Goal: Task Accomplishment & Management: Complete application form

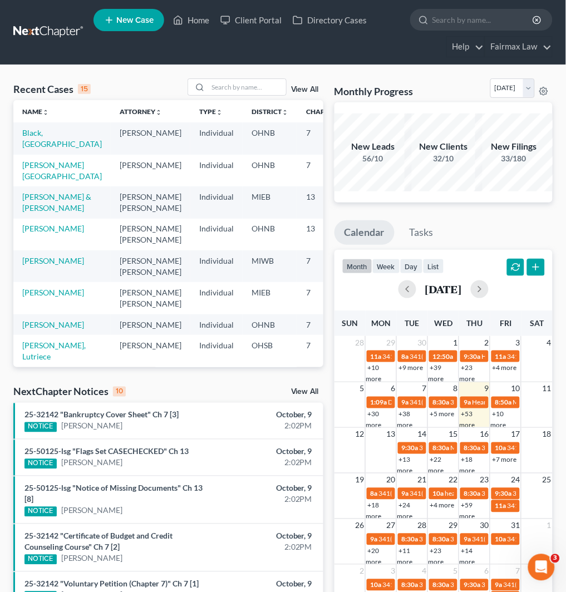
click at [141, 21] on span "New Case" at bounding box center [134, 20] width 37 height 8
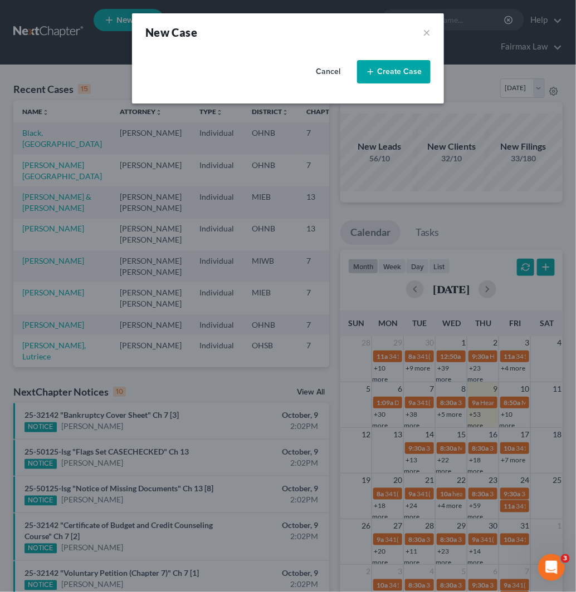
select select "40"
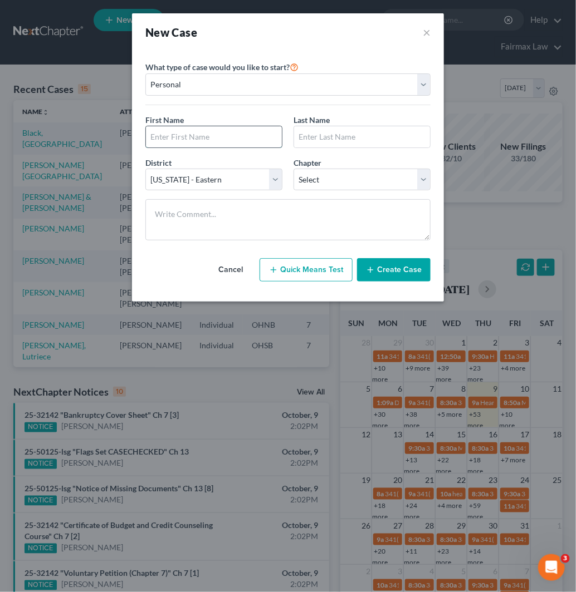
click at [208, 145] on input "text" at bounding box center [214, 136] width 136 height 21
type input "[PERSON_NAME]"
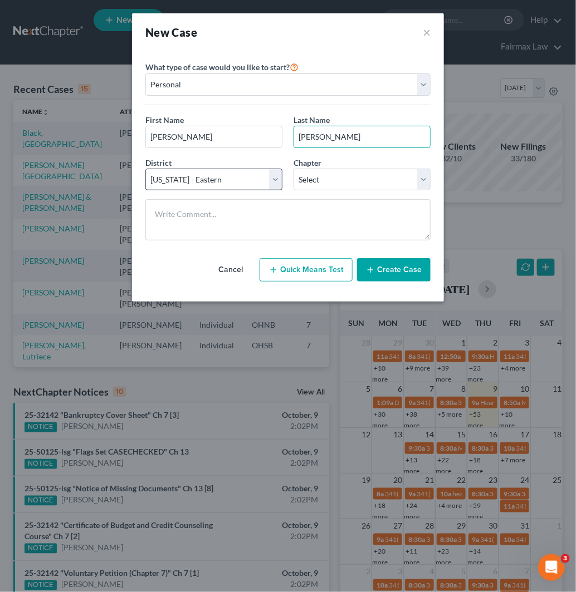
type input "[PERSON_NAME]"
click at [238, 189] on select "Select [US_STATE] - [GEOGRAPHIC_DATA] [US_STATE] - [GEOGRAPHIC_DATA][US_STATE] …" at bounding box center [213, 180] width 137 height 22
select select "61"
click at [145, 169] on select "Select [US_STATE] - [GEOGRAPHIC_DATA] [US_STATE] - [GEOGRAPHIC_DATA][US_STATE] …" at bounding box center [213, 180] width 137 height 22
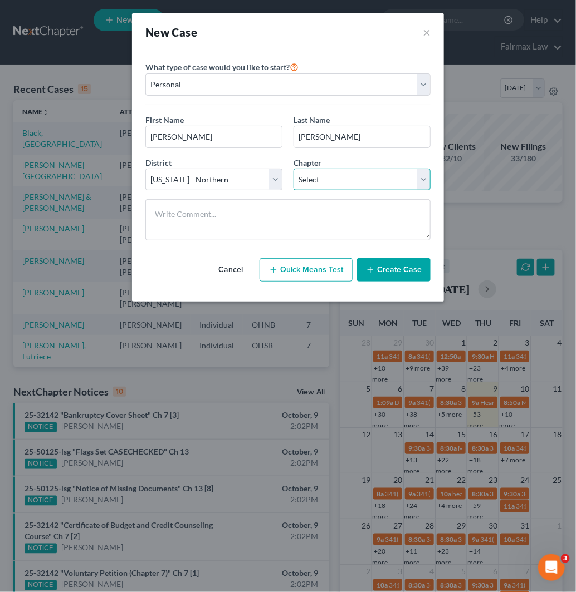
click at [348, 188] on select "Select 7 11 12 13" at bounding box center [361, 180] width 137 height 22
select select "0"
click at [293, 169] on select "Select 7 11 12 13" at bounding box center [361, 180] width 137 height 22
click at [390, 265] on button "Create Case" at bounding box center [393, 269] width 73 height 23
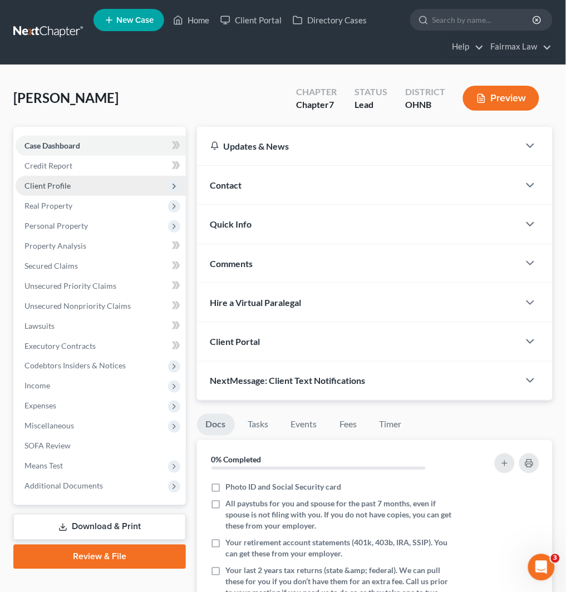
click at [100, 184] on span "Client Profile" at bounding box center [101, 186] width 170 height 20
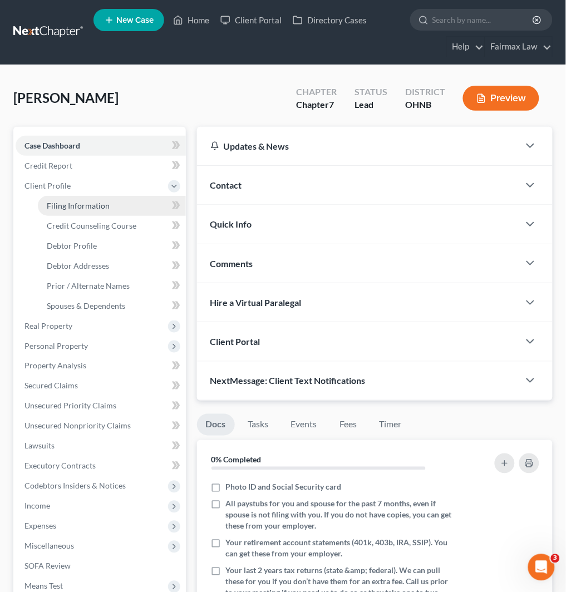
click at [119, 204] on link "Filing Information" at bounding box center [112, 206] width 148 height 20
select select "1"
select select "0"
select select "61"
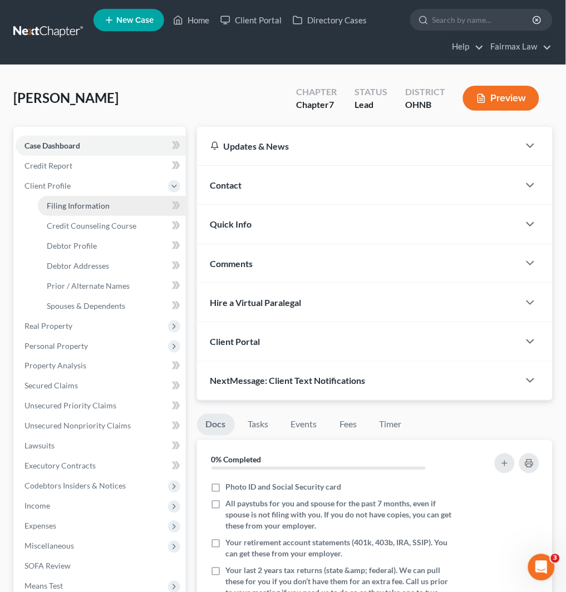
select select "36"
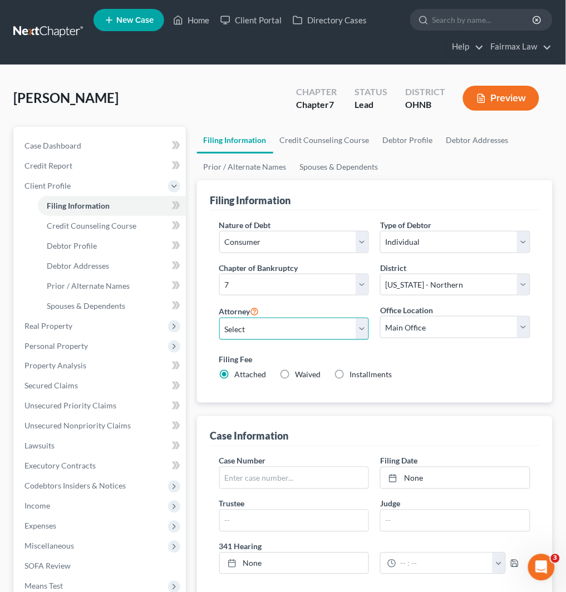
click at [299, 331] on select "Select [PERSON_NAME] [PERSON_NAME] [PERSON_NAME] [PERSON_NAME] [PERSON_NAME] [P…" at bounding box center [294, 329] width 150 height 22
select select "12"
click at [219, 318] on select "Select [PERSON_NAME] [PERSON_NAME] [PERSON_NAME] [PERSON_NAME] [PERSON_NAME] [P…" at bounding box center [294, 329] width 150 height 22
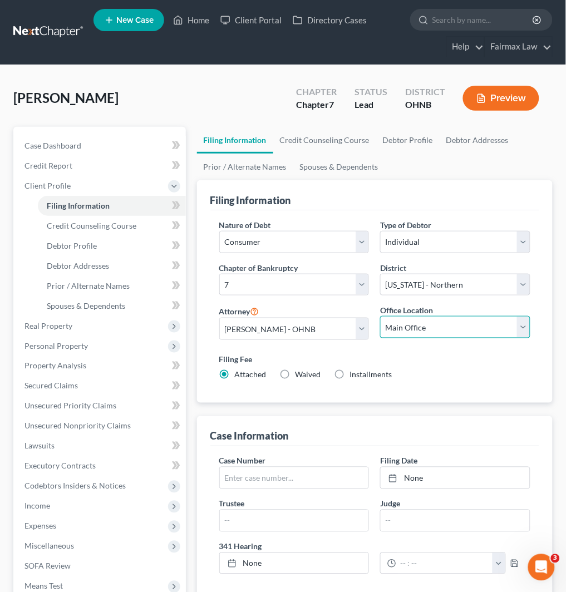
click at [450, 335] on select "Main Office [US_STATE] Office [GEOGRAPHIC_DATA] Office" at bounding box center [455, 327] width 150 height 22
select select "0"
click at [380, 316] on select "Main Office [US_STATE] Office [GEOGRAPHIC_DATA] Office" at bounding box center [455, 327] width 150 height 22
click at [358, 375] on span "Installments" at bounding box center [371, 374] width 42 height 9
click at [358, 375] on input "Installments Installments" at bounding box center [358, 373] width 7 height 7
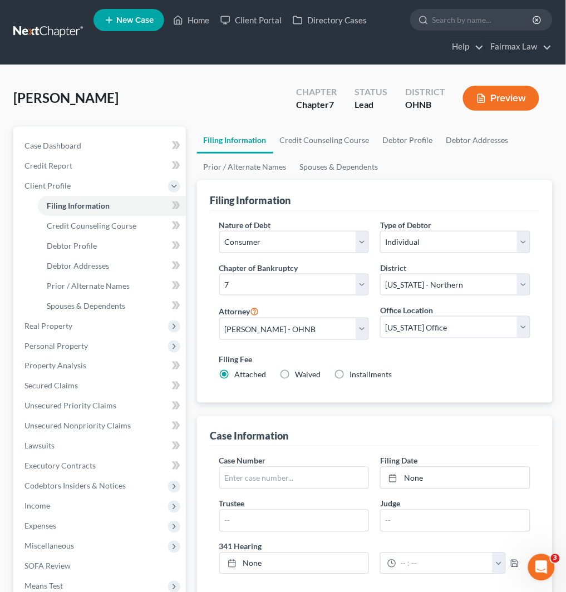
radio input "true"
radio input "false"
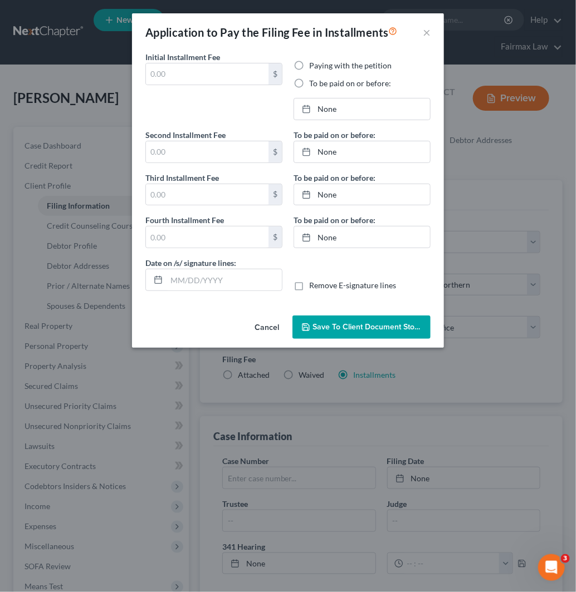
type input "0.00"
radio input "true"
type input "0.00"
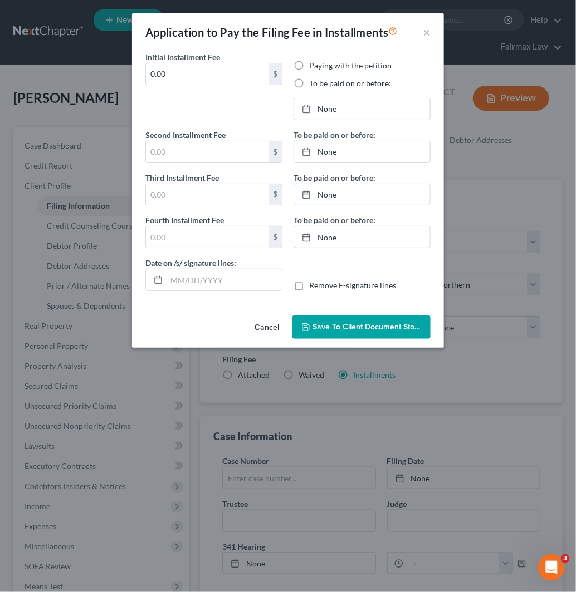
type input "[DATE]"
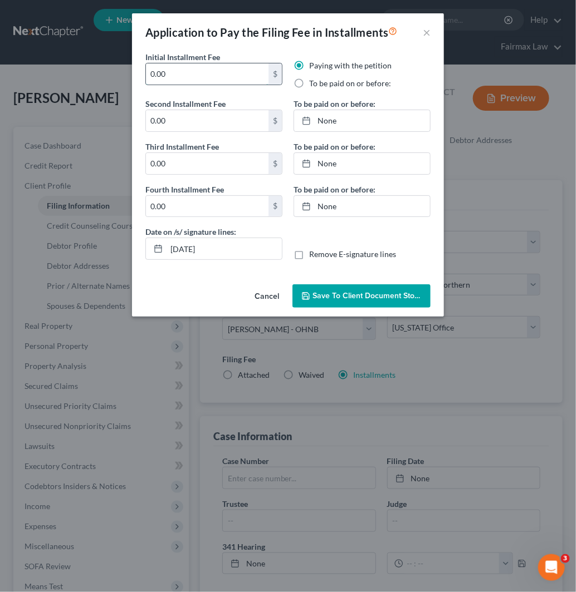
click at [173, 79] on input "0.00" at bounding box center [207, 73] width 122 height 21
drag, startPoint x: 180, startPoint y: 68, endPoint x: 78, endPoint y: 107, distance: 108.5
click at [78, 107] on div "Application to Pay the Filing Fee in Installments × Initial Installment Fee 0.0…" at bounding box center [288, 296] width 576 height 592
drag, startPoint x: 183, startPoint y: 81, endPoint x: 132, endPoint y: 81, distance: 50.7
click at [132, 81] on div "Initial Installment Fee 84.50 $ Paying with the petition To be paid on or befor…" at bounding box center [288, 165] width 312 height 229
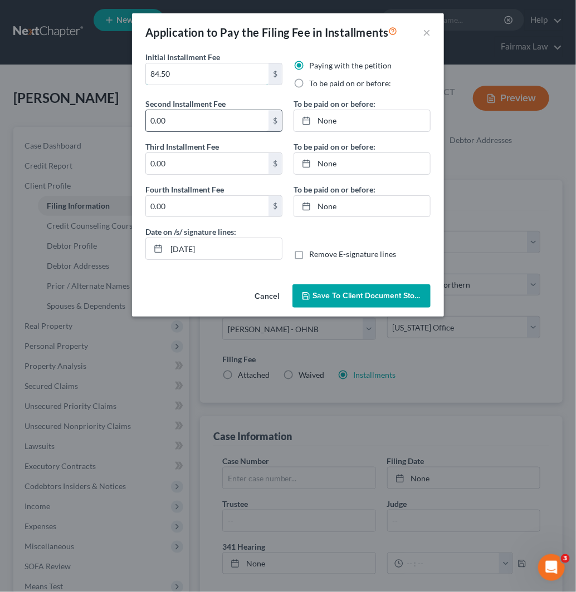
type input "84.50"
click at [195, 129] on input "0.00" at bounding box center [207, 120] width 122 height 21
paste input "84.5"
type input "84.50"
click at [196, 162] on input "0.00" at bounding box center [207, 163] width 122 height 21
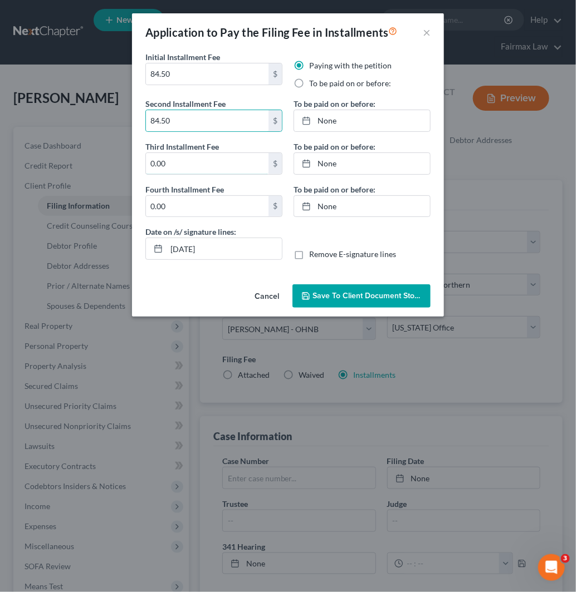
paste input "84.5"
type input "84.50"
click at [203, 204] on input "0.00" at bounding box center [207, 206] width 122 height 21
paste input "84.5"
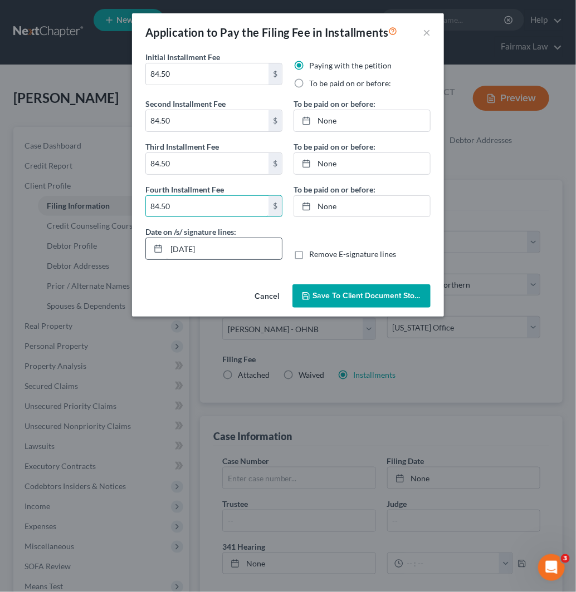
type input "84.50"
drag, startPoint x: 213, startPoint y: 258, endPoint x: 114, endPoint y: 250, distance: 99.4
click at [115, 254] on div "Application to Pay the Filing Fee in Installments × Initial Installment Fee 84.…" at bounding box center [288, 296] width 576 height 592
drag, startPoint x: 354, startPoint y: 81, endPoint x: 368, endPoint y: 92, distance: 17.5
click at [354, 81] on label "To be paid on or before:" at bounding box center [350, 83] width 82 height 11
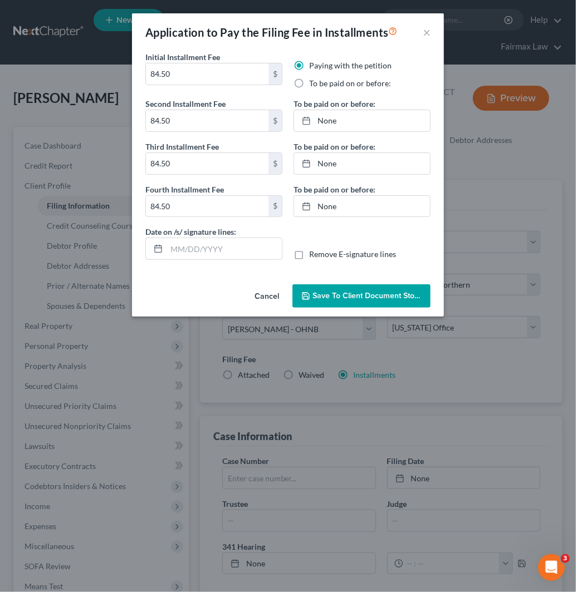
click at [321, 81] on input "To be paid on or before:" at bounding box center [316, 81] width 7 height 7
radio input "true"
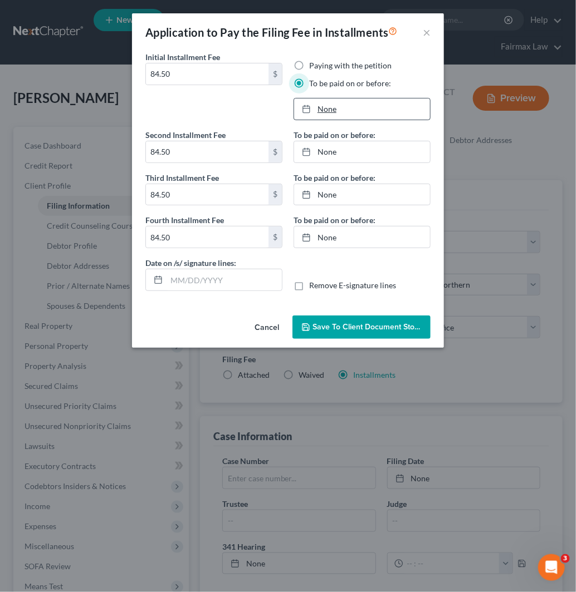
click at [372, 119] on link "None" at bounding box center [362, 109] width 136 height 21
type input "[DATE]"
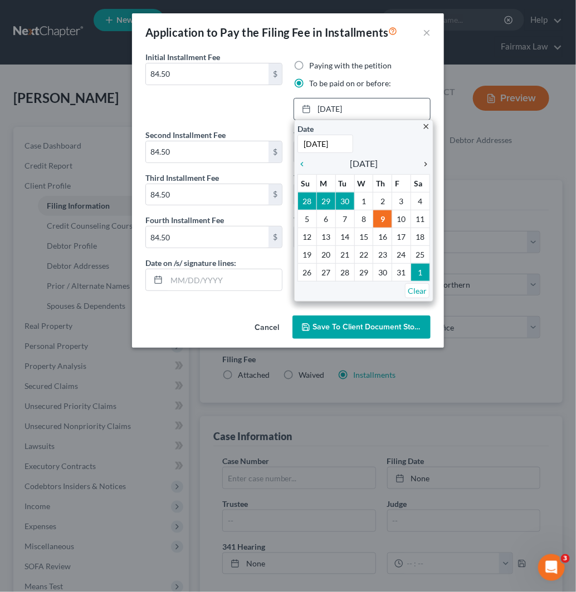
click at [426, 161] on icon "chevron_right" at bounding box center [422, 164] width 14 height 9
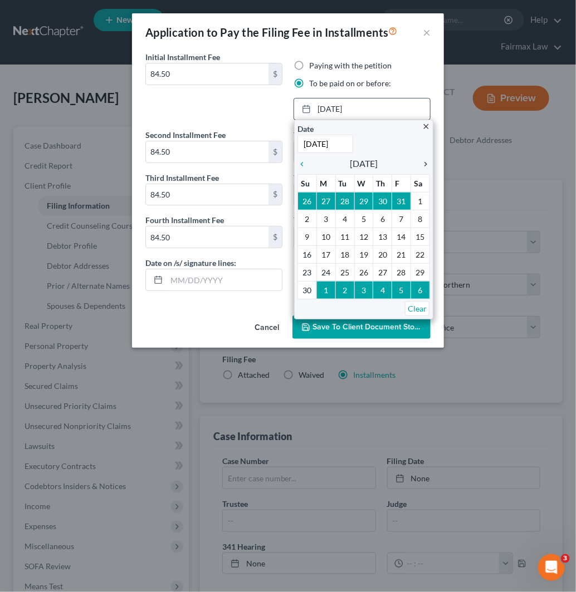
click at [426, 161] on icon "chevron_right" at bounding box center [422, 164] width 14 height 9
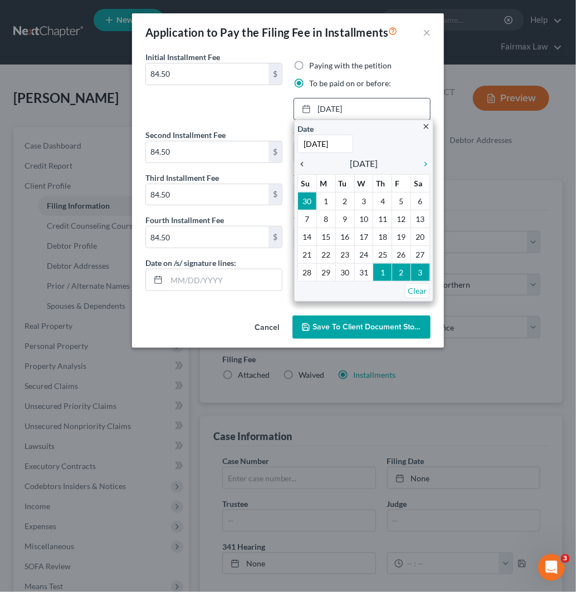
click at [303, 168] on icon "chevron_left" at bounding box center [304, 164] width 14 height 9
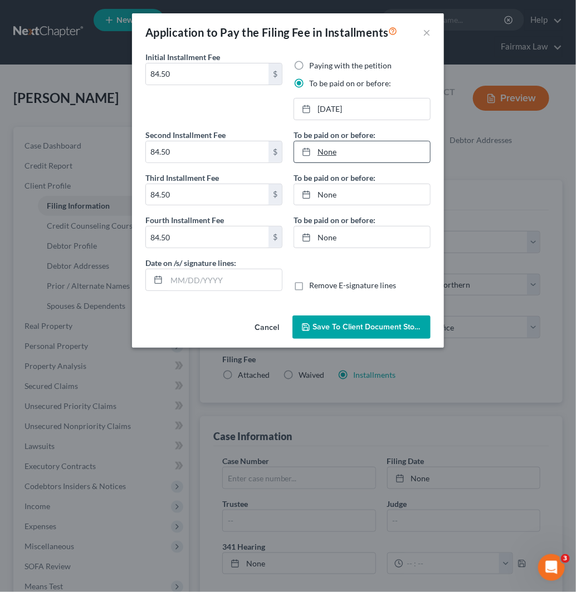
click at [382, 159] on link "None" at bounding box center [362, 151] width 136 height 21
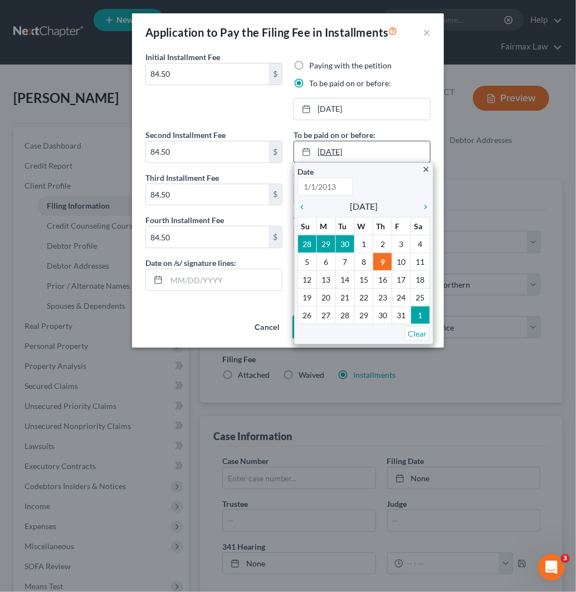
type input "[DATE]"
click at [423, 208] on icon "chevron_right" at bounding box center [422, 207] width 14 height 9
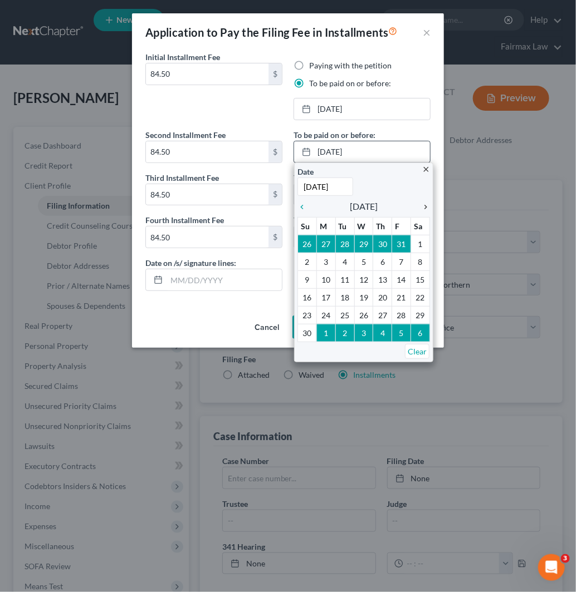
click at [426, 208] on icon "chevron_right" at bounding box center [422, 207] width 14 height 9
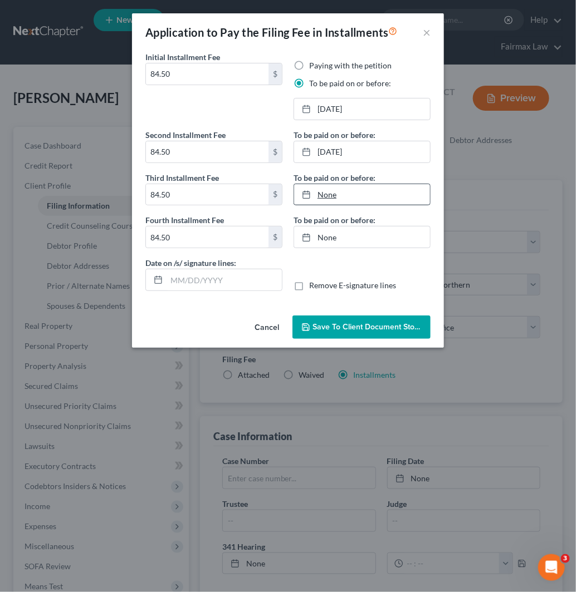
click at [375, 195] on link "None" at bounding box center [362, 194] width 136 height 21
type input "[DATE]"
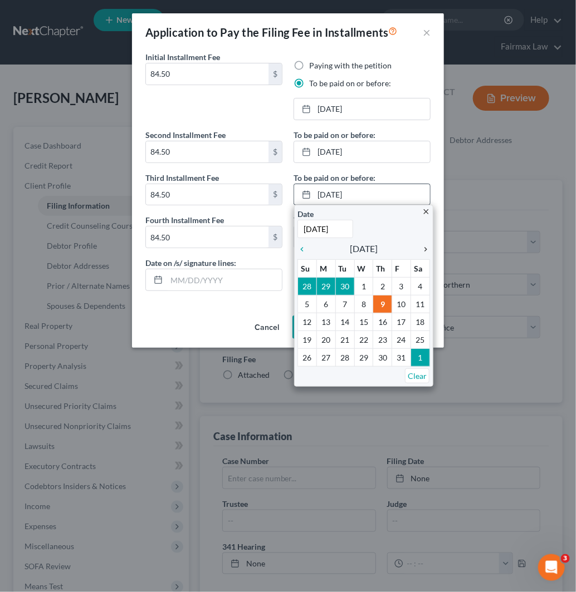
click at [425, 252] on icon "chevron_right" at bounding box center [422, 249] width 14 height 9
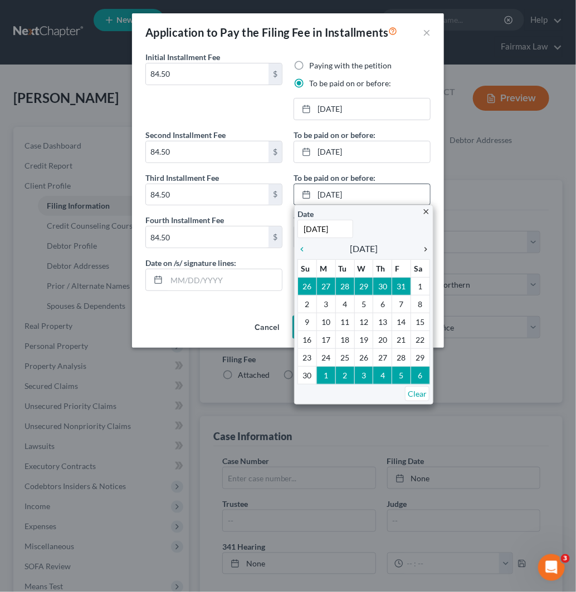
click at [425, 252] on icon "chevron_right" at bounding box center [422, 249] width 14 height 9
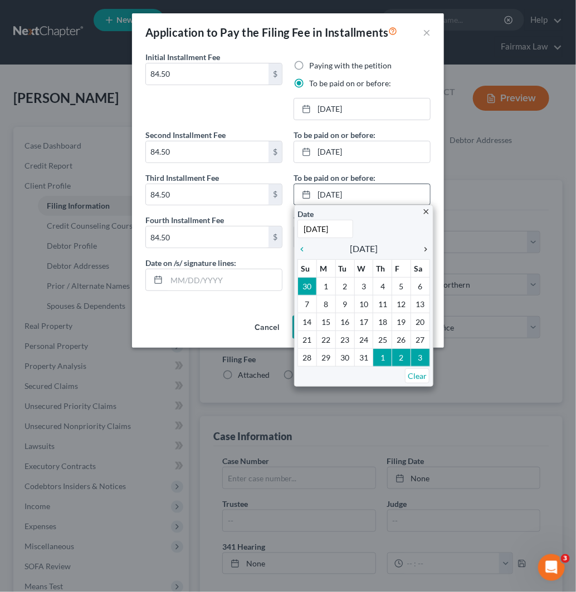
click at [419, 252] on icon "chevron_right" at bounding box center [422, 249] width 14 height 9
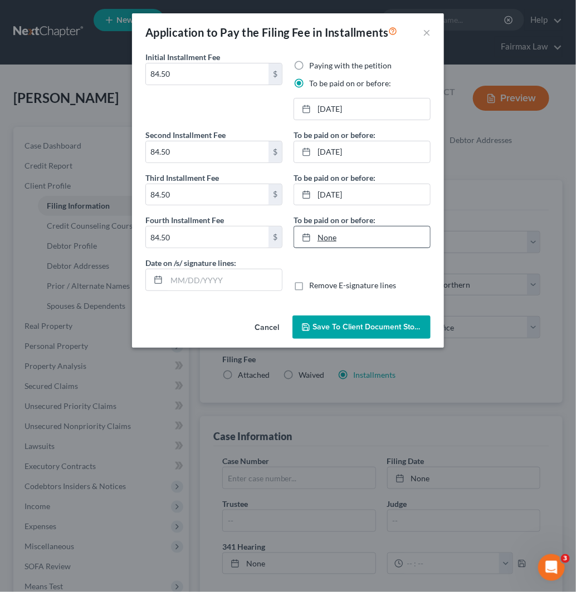
type input "[DATE]"
click at [375, 238] on link "None" at bounding box center [362, 237] width 136 height 21
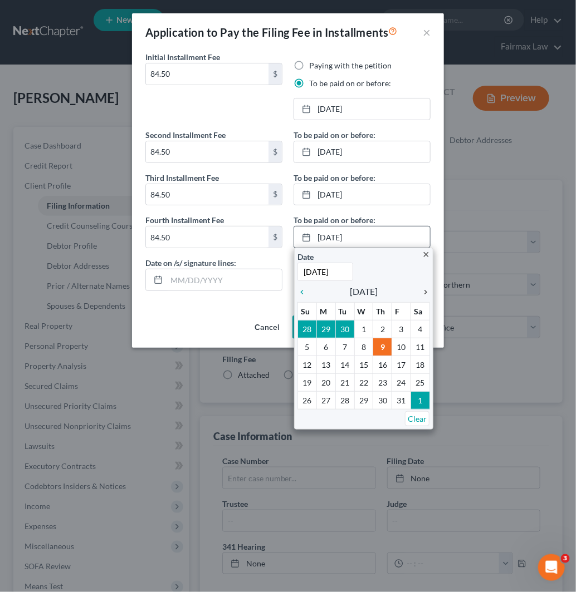
click at [417, 292] on icon "chevron_right" at bounding box center [422, 292] width 14 height 9
click at [416, 293] on icon "chevron_right" at bounding box center [422, 292] width 14 height 9
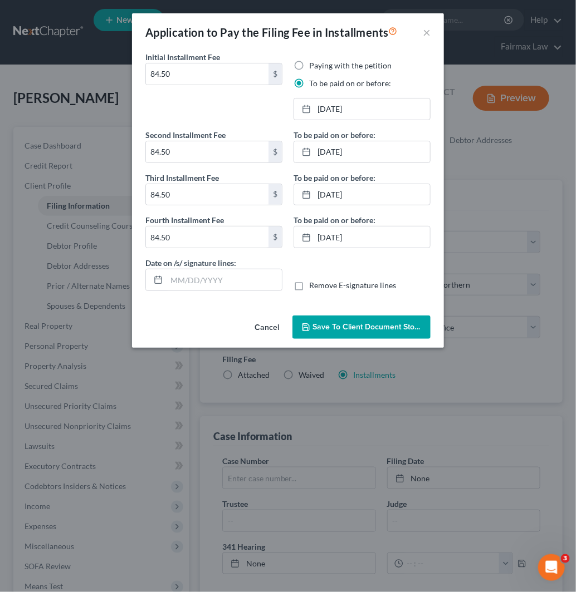
click at [370, 327] on span "Save to Client Document Storage" at bounding box center [371, 326] width 118 height 9
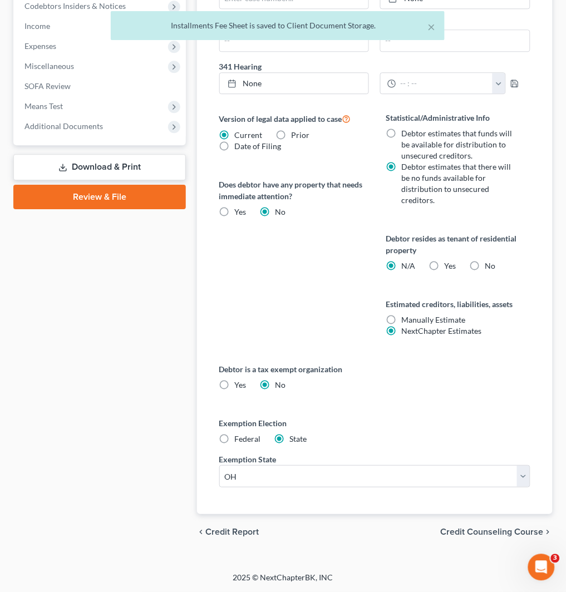
click at [529, 537] on span "Credit Counseling Course" at bounding box center [492, 532] width 103 height 9
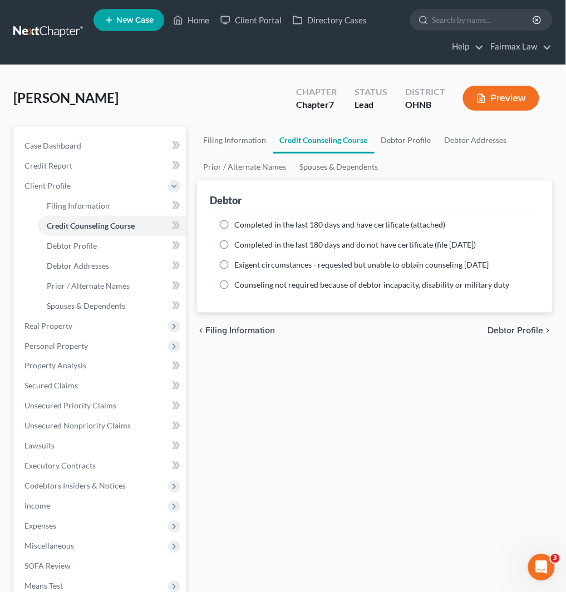
click at [441, 247] on span "Completed in the last 180 days and do not have certificate (file [DATE])" at bounding box center [356, 244] width 242 height 9
click at [247, 247] on input "Completed in the last 180 days and do not have certificate (file [DATE])" at bounding box center [242, 242] width 7 height 7
radio input "true"
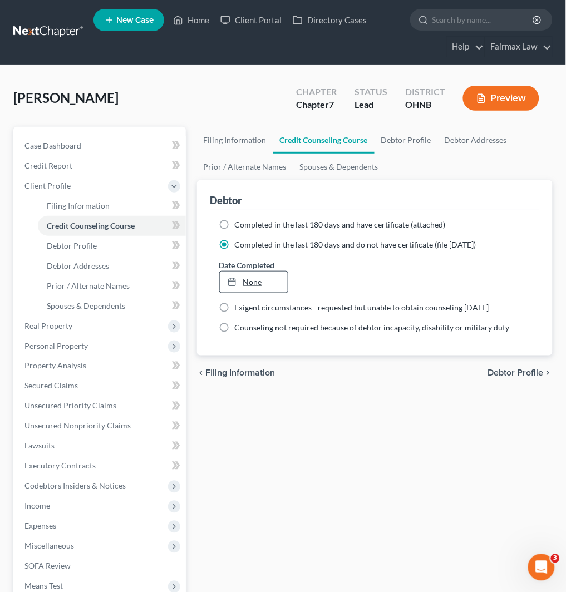
click at [271, 284] on link "None" at bounding box center [254, 282] width 68 height 21
click at [521, 370] on span "Debtor Profile" at bounding box center [516, 373] width 56 height 9
select select "0"
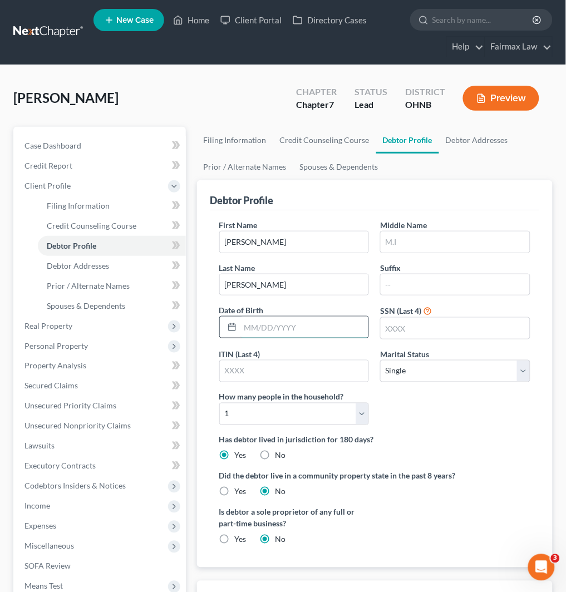
click at [286, 327] on input "text" at bounding box center [304, 327] width 129 height 21
type input "[DATE]"
drag, startPoint x: 341, startPoint y: 411, endPoint x: 334, endPoint y: 411, distance: 7.2
click at [341, 411] on select "Select 1 2 3 4 5 6 7 8 9 10 11 12 13 14 15 16 17 18 19 20" at bounding box center [294, 414] width 150 height 22
select select "1"
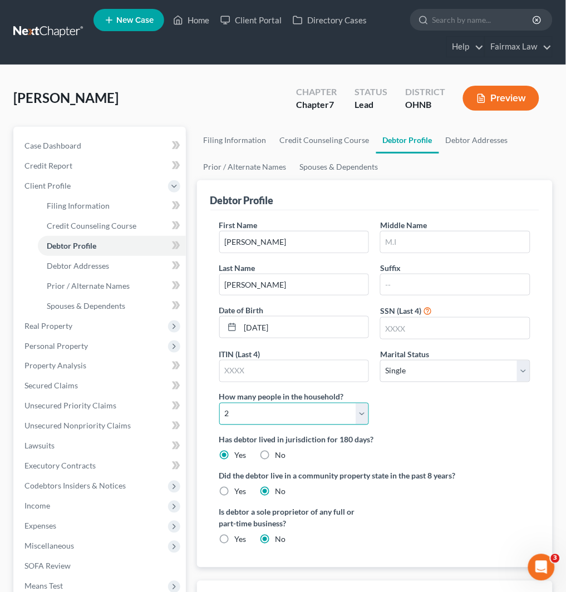
click at [219, 403] on select "Select 1 2 3 4 5 6 7 8 9 10 11 12 13 14 15 16 17 18 19 20" at bounding box center [294, 414] width 150 height 22
click at [406, 321] on input "text" at bounding box center [455, 328] width 149 height 21
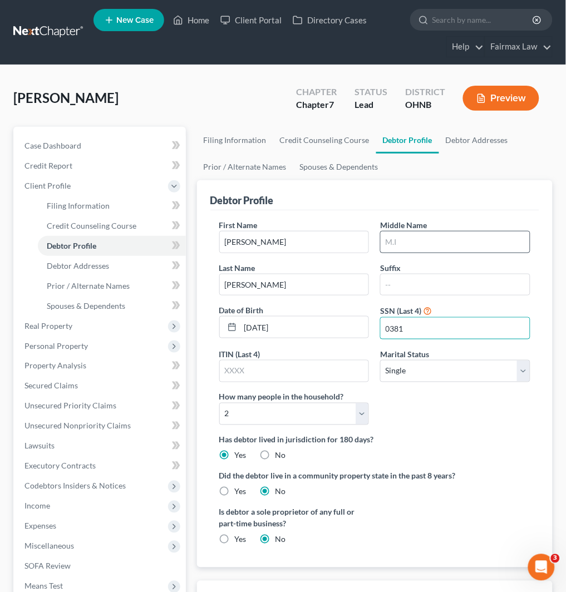
type input "0381"
click at [455, 247] on input "text" at bounding box center [455, 242] width 149 height 21
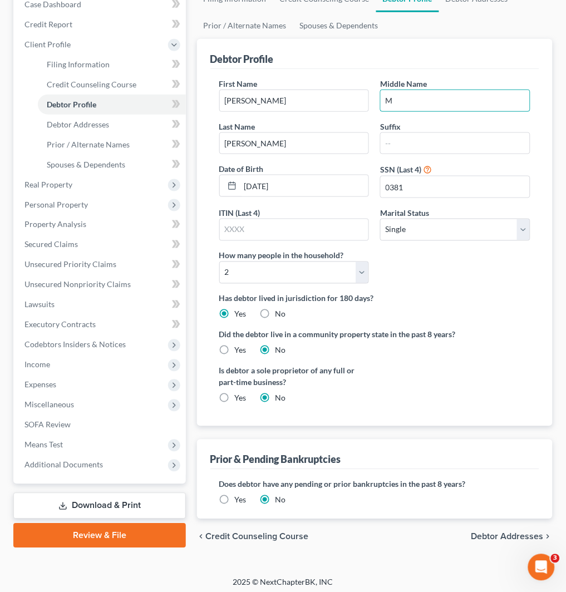
scroll to position [146, 0]
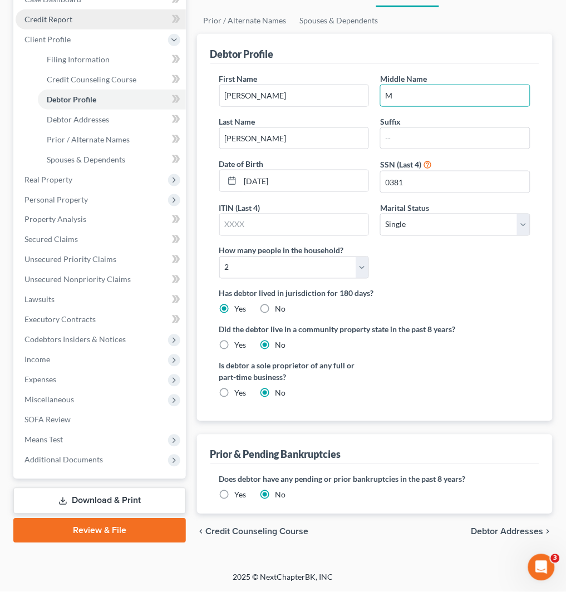
type input "M"
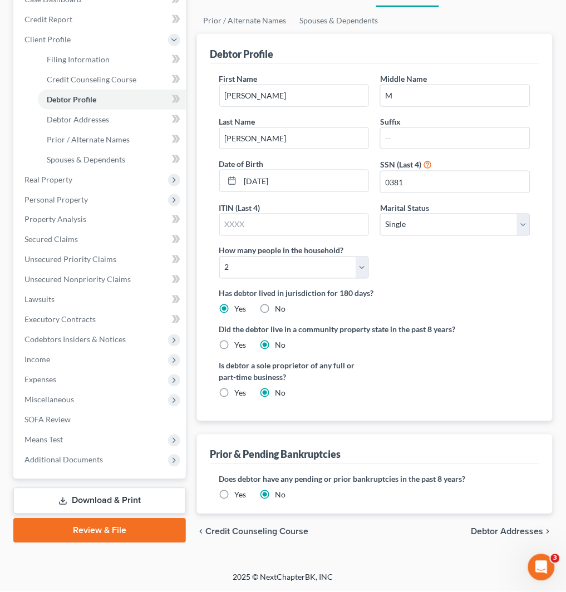
click at [505, 530] on span "Debtor Addresses" at bounding box center [507, 532] width 72 height 9
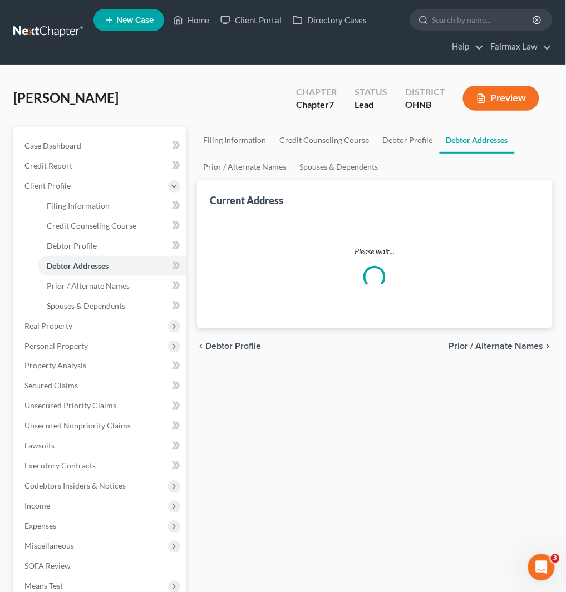
select select "0"
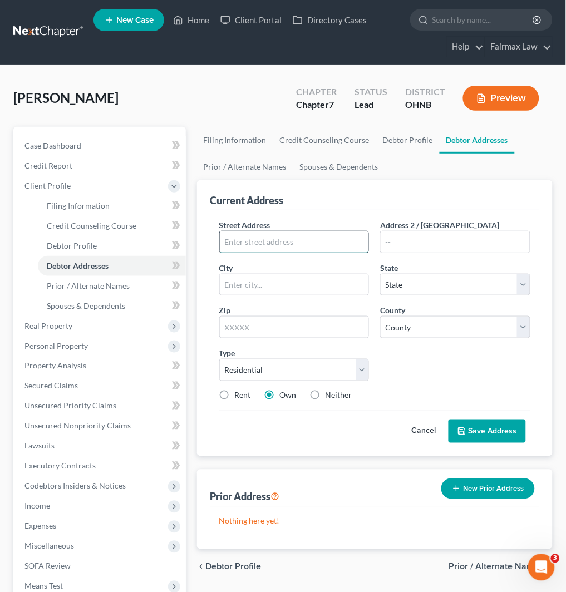
click at [343, 248] on input "text" at bounding box center [294, 242] width 149 height 21
paste input "[STREET_ADDRESS]"
type input "[STREET_ADDRESS]"
click at [415, 242] on input "text" at bounding box center [455, 242] width 149 height 21
paste input "95"
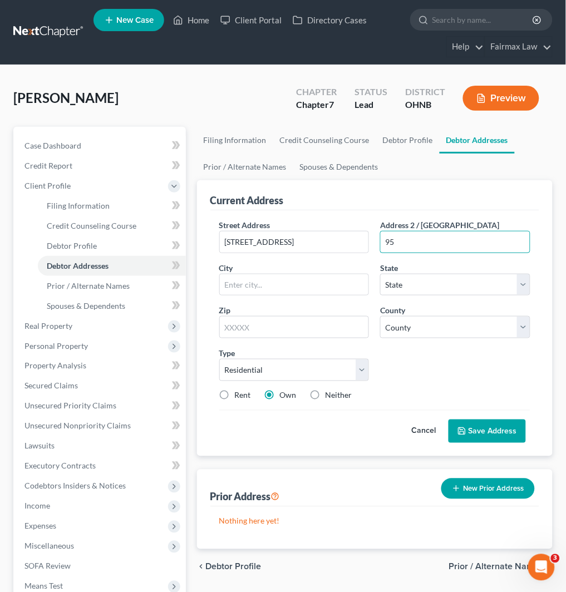
type input "95"
click at [284, 326] on input "text" at bounding box center [294, 327] width 150 height 22
paste input "43614"
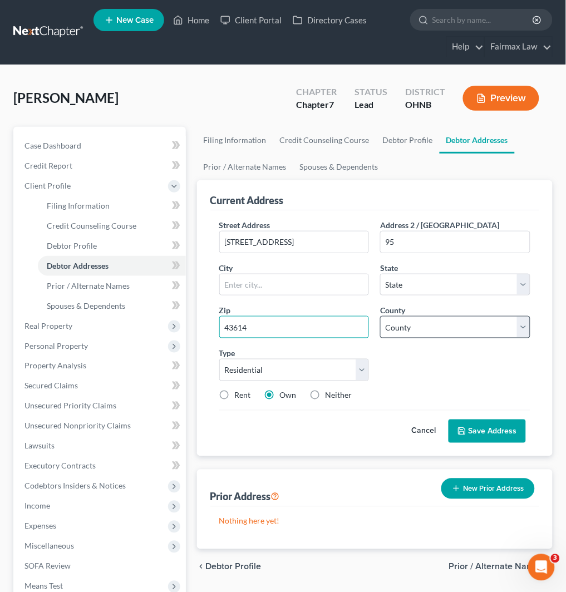
type input "43614"
type input "[GEOGRAPHIC_DATA]"
select select "36"
click at [442, 327] on select "County [GEOGRAPHIC_DATA] [GEOGRAPHIC_DATA] [GEOGRAPHIC_DATA] [GEOGRAPHIC_DATA] …" at bounding box center [455, 327] width 150 height 22
select select "47"
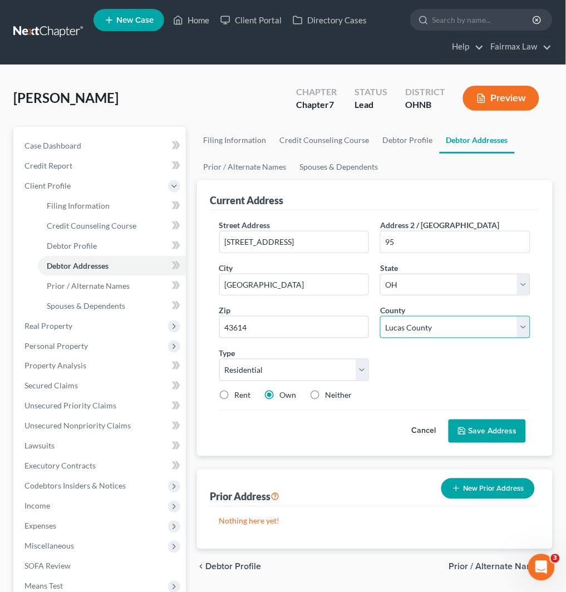
click at [380, 316] on select "County [GEOGRAPHIC_DATA] [GEOGRAPHIC_DATA] [GEOGRAPHIC_DATA] [GEOGRAPHIC_DATA] …" at bounding box center [455, 327] width 150 height 22
click at [504, 437] on button "Save Address" at bounding box center [487, 431] width 77 height 23
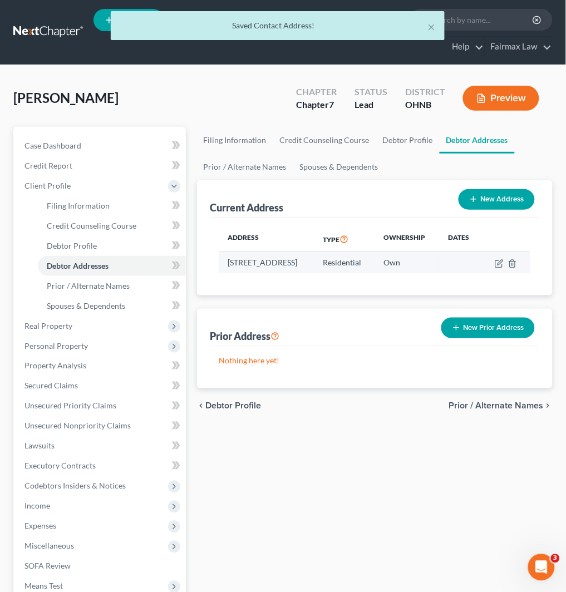
click at [507, 260] on td at bounding box center [506, 262] width 48 height 21
click at [504, 262] on icon "button" at bounding box center [499, 263] width 9 height 9
select select "36"
select select "47"
select select "0"
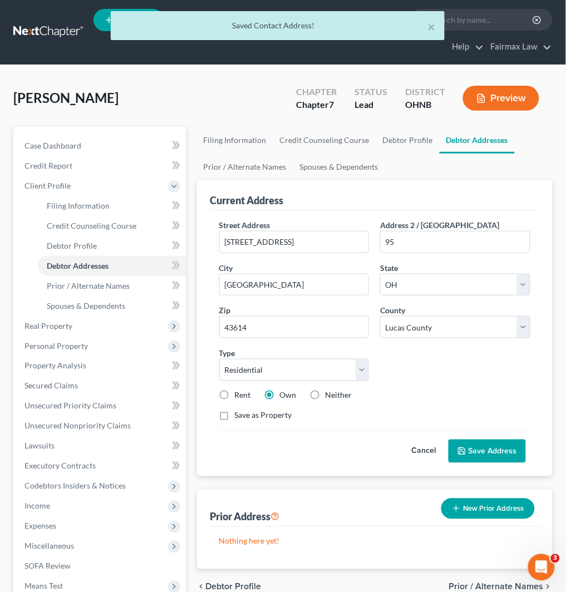
click at [246, 388] on div "Street Address * [STREET_ADDRESS] * [GEOGRAPHIC_DATA] * State [US_STATE] AK AR …" at bounding box center [375, 324] width 322 height 211
click at [246, 391] on label "Rent" at bounding box center [243, 395] width 16 height 11
click at [246, 391] on input "Rent" at bounding box center [242, 393] width 7 height 7
radio input "true"
click at [482, 450] on button "Save Address" at bounding box center [487, 451] width 77 height 23
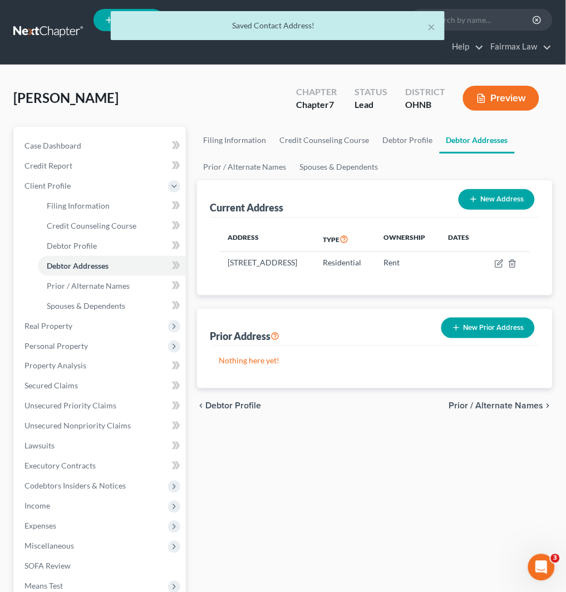
click at [507, 338] on button "New Prior Address" at bounding box center [488, 328] width 94 height 21
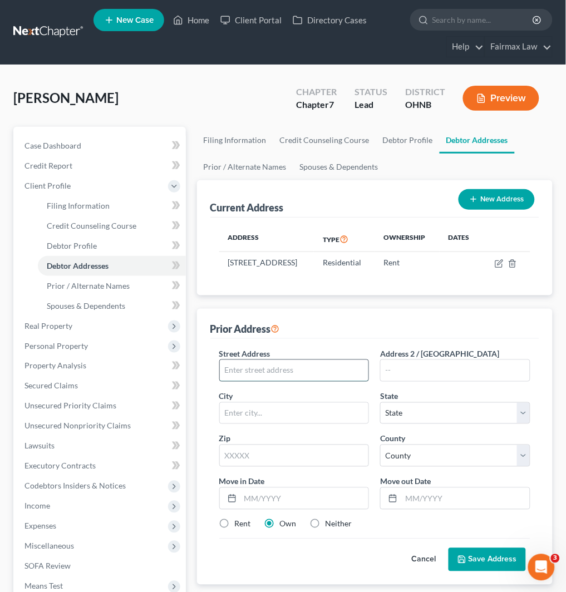
click at [274, 381] on input "text" at bounding box center [294, 370] width 149 height 21
paste input "[STREET_ADDRESS]"
type input "[STREET_ADDRESS]"
click at [475, 381] on input "text" at bounding box center [455, 370] width 149 height 21
paste input "Apt A"
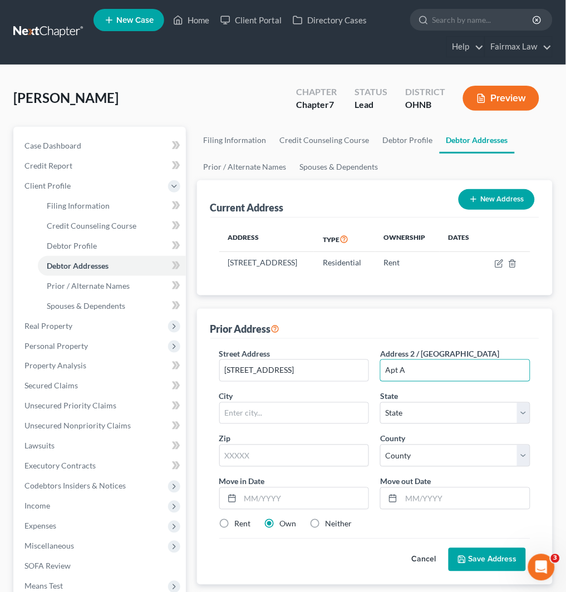
type input "Apt A"
click at [282, 467] on input "text" at bounding box center [294, 456] width 150 height 22
paste input "43605"
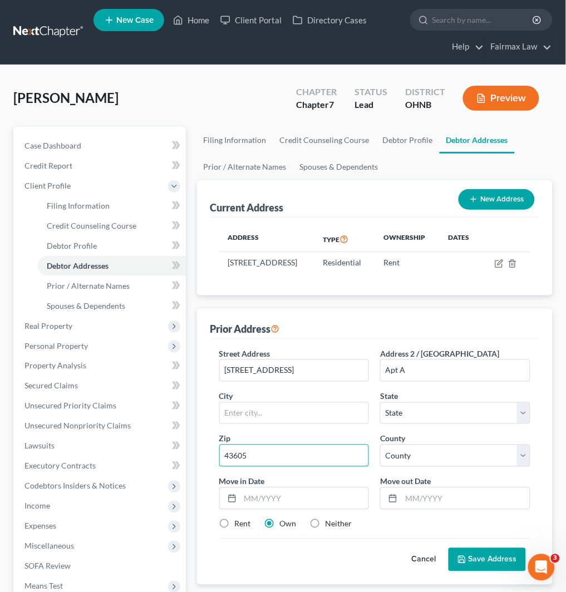
type input "43605"
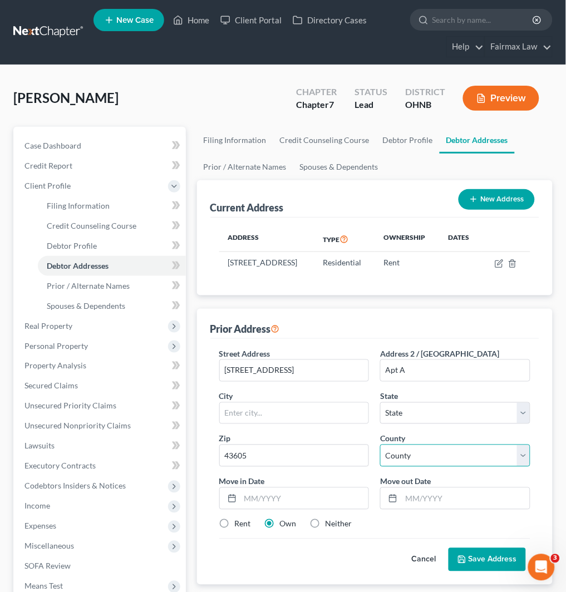
type input "[GEOGRAPHIC_DATA]"
select select "36"
click at [488, 467] on select "County" at bounding box center [455, 456] width 150 height 22
select select "47"
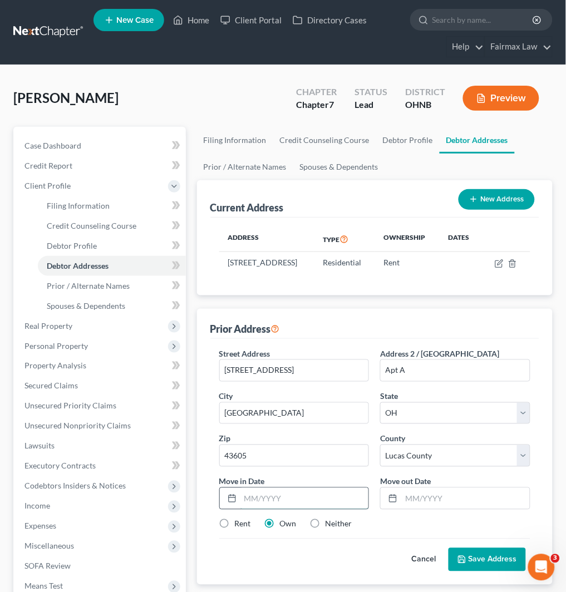
click at [303, 509] on input "text" at bounding box center [304, 498] width 129 height 21
type input "04/2020"
type input "04/2025"
click at [244, 530] on label "Rent" at bounding box center [243, 524] width 16 height 11
click at [244, 526] on input "Rent" at bounding box center [242, 522] width 7 height 7
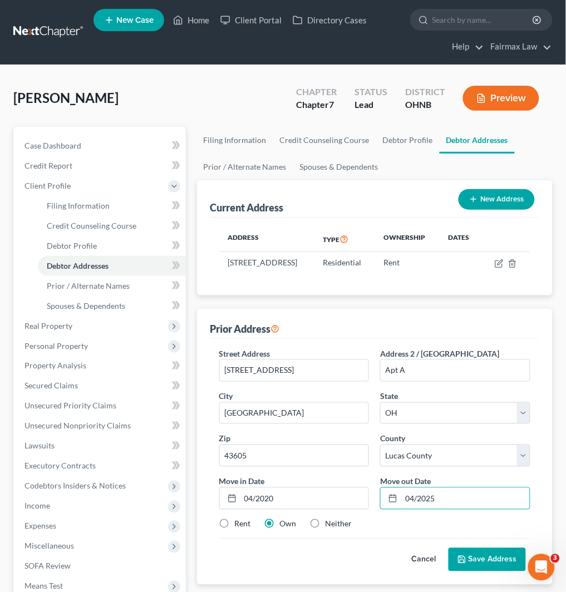
radio input "true"
click at [493, 566] on button "Save Address" at bounding box center [487, 559] width 77 height 23
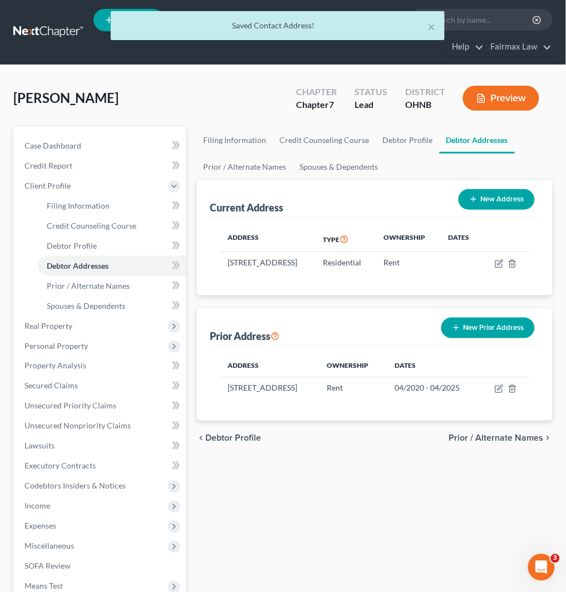
click at [509, 343] on div "New Prior Address" at bounding box center [488, 327] width 102 height 29
click at [511, 338] on button "New Prior Address" at bounding box center [488, 328] width 94 height 21
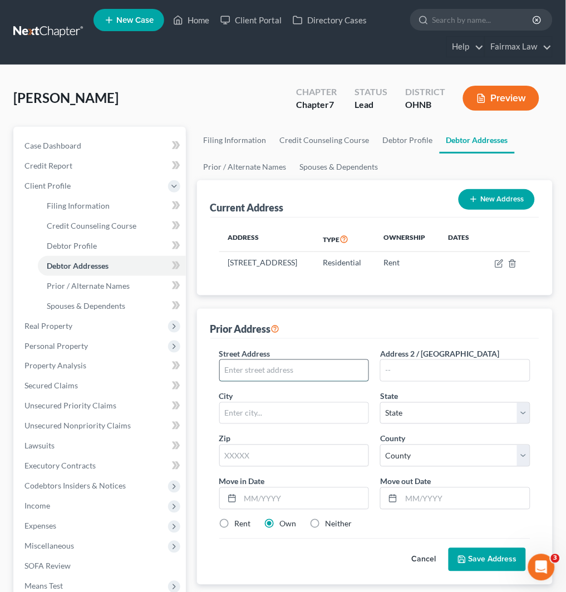
click at [273, 381] on input "text" at bounding box center [294, 370] width 149 height 21
paste input "[STREET_ADDRESS]"
type input "[STREET_ADDRESS]"
click at [483, 372] on input "text" at bounding box center [455, 370] width 149 height 21
paste input "Apt 14"
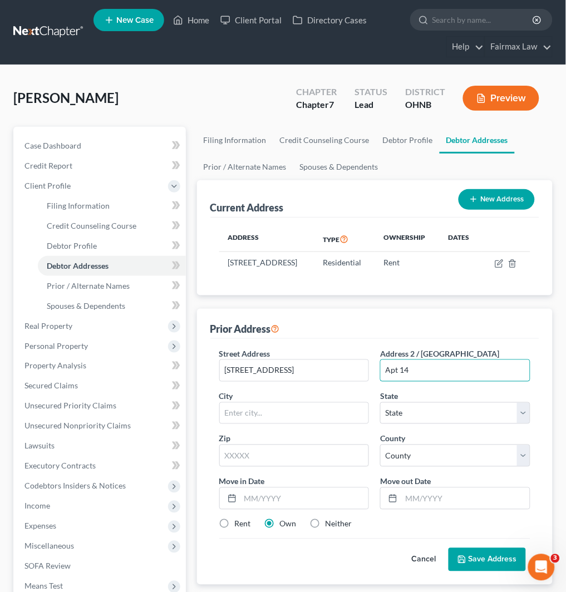
type input "Apt 14"
click at [265, 463] on input "text" at bounding box center [294, 456] width 150 height 22
paste input "43615"
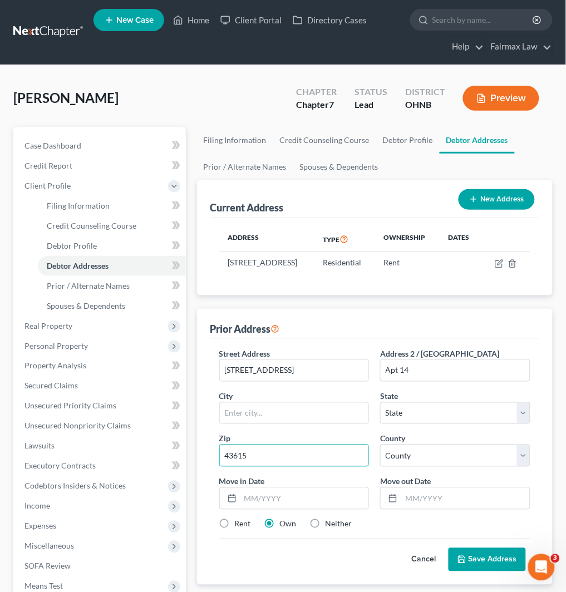
type input "43615"
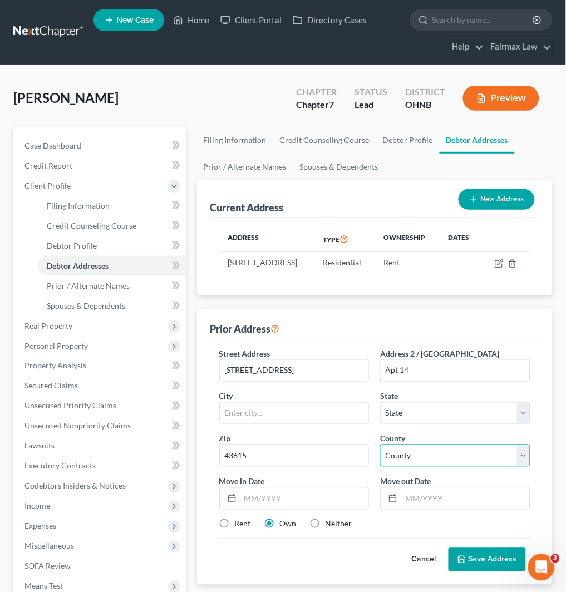
type input "[GEOGRAPHIC_DATA]"
select select "36"
click at [449, 466] on select "County" at bounding box center [455, 456] width 150 height 22
select select "47"
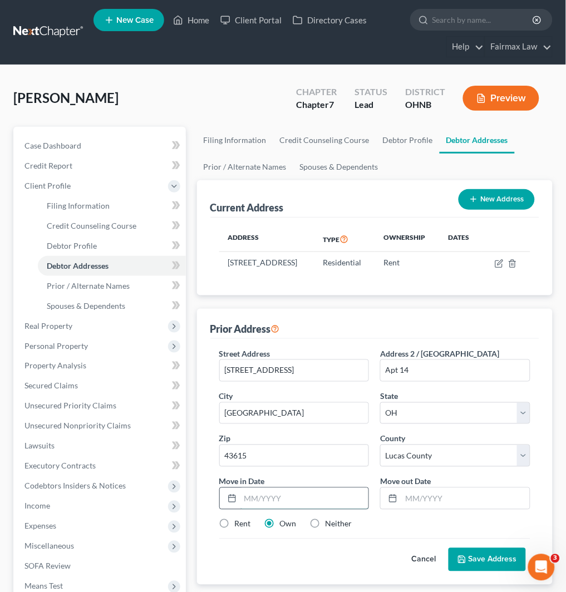
click at [343, 505] on input "text" at bounding box center [304, 498] width 129 height 21
type input "03/2019"
type input "2"
type input "12/2022"
click at [235, 530] on label "Rent" at bounding box center [243, 524] width 16 height 11
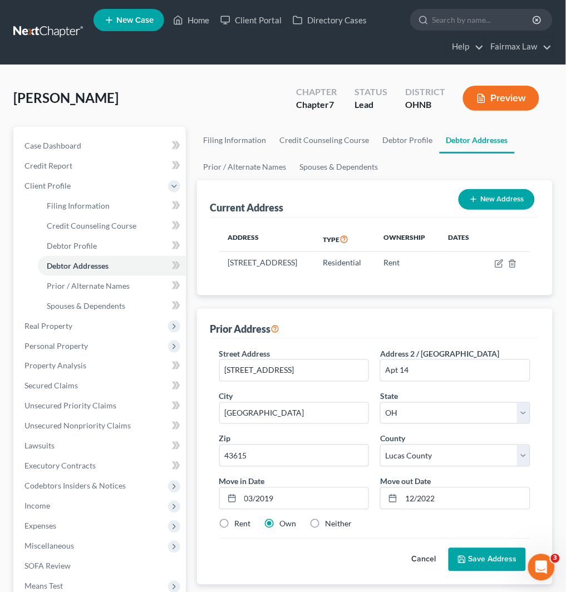
click at [239, 526] on input "Rent" at bounding box center [242, 522] width 7 height 7
radio input "true"
click at [479, 570] on button "Save Address" at bounding box center [487, 559] width 77 height 23
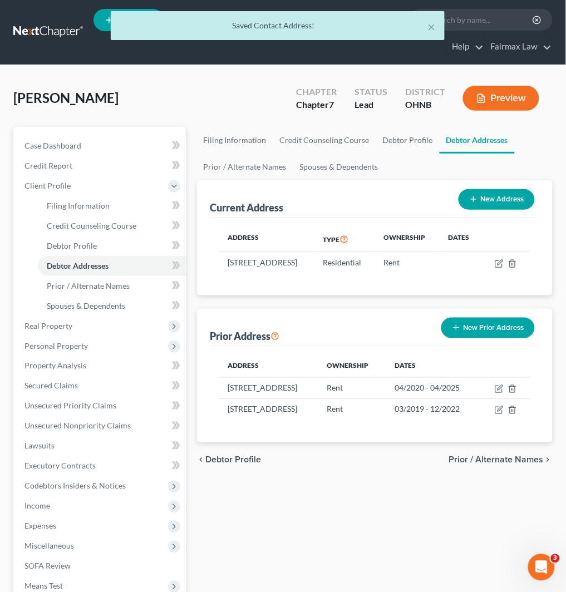
click at [468, 337] on button "New Prior Address" at bounding box center [488, 328] width 94 height 21
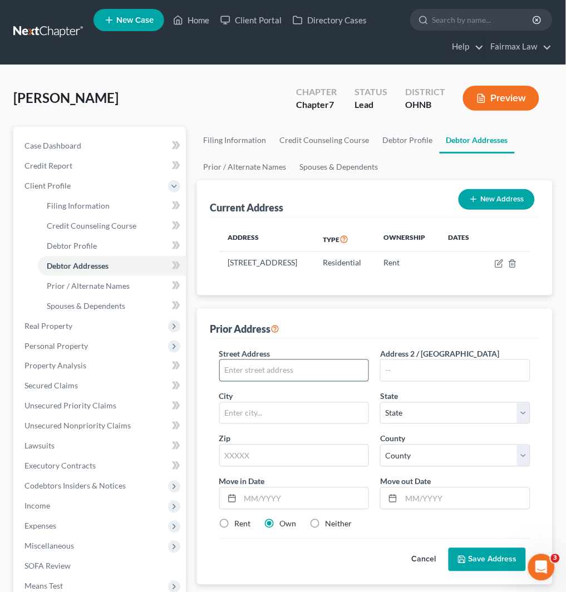
click at [313, 375] on input "text" at bounding box center [294, 370] width 149 height 21
paste input "[STREET_ADDRESS]"
type input "[STREET_ADDRESS]"
click at [441, 381] on input "text" at bounding box center [455, 370] width 149 height 21
paste input "95"
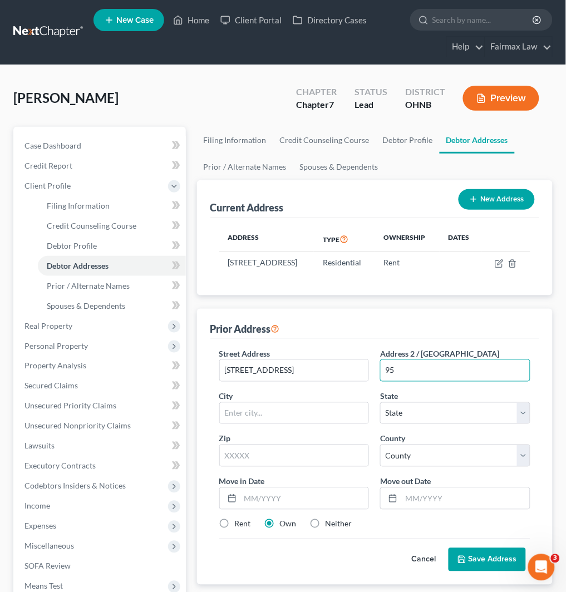
type input "95"
click at [421, 569] on button "Cancel" at bounding box center [424, 560] width 49 height 22
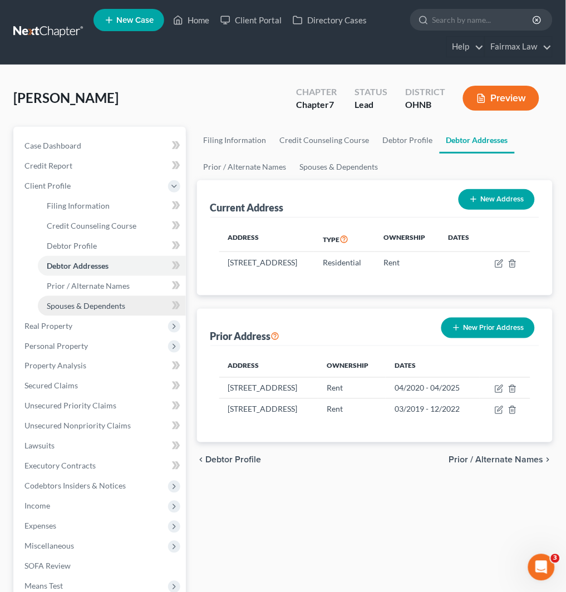
click at [73, 301] on span "Spouses & Dependents" at bounding box center [86, 305] width 78 height 9
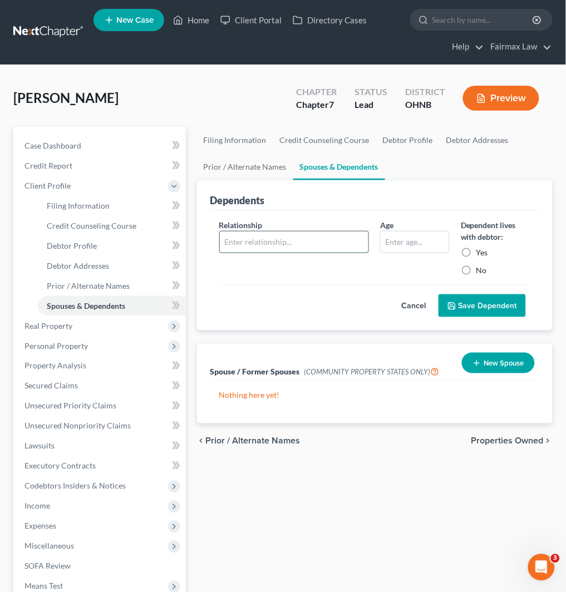
click at [336, 237] on input "text" at bounding box center [294, 242] width 149 height 21
type input "Son"
click at [425, 237] on input "text" at bounding box center [415, 242] width 68 height 21
type input "6"
click at [480, 254] on label "Yes" at bounding box center [482, 252] width 12 height 11
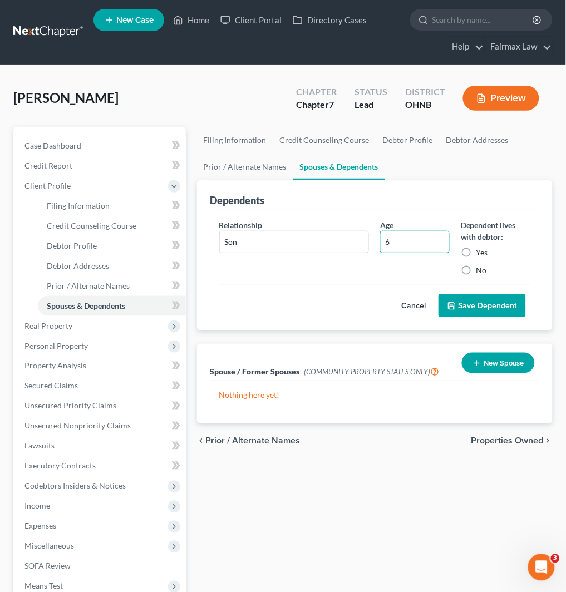
click at [481, 254] on input "Yes" at bounding box center [484, 250] width 7 height 7
radio input "true"
click at [486, 303] on button "Save Dependent" at bounding box center [482, 305] width 87 height 23
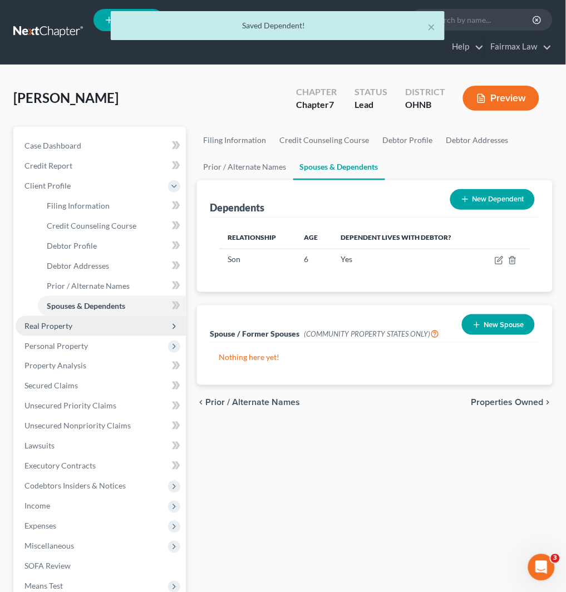
click at [96, 324] on span "Real Property" at bounding box center [101, 326] width 170 height 20
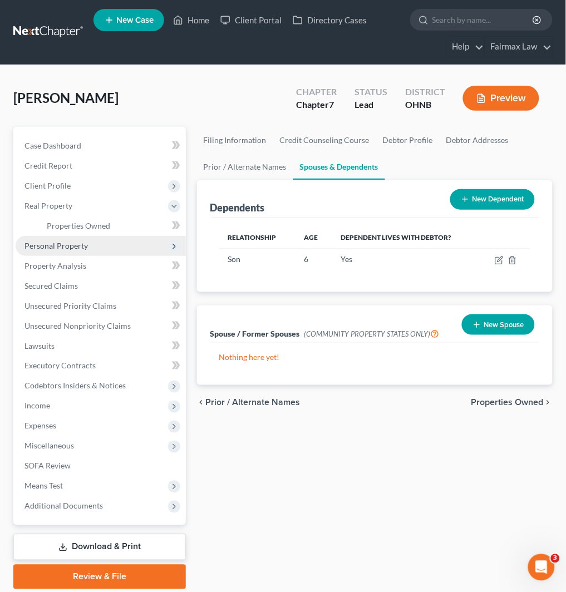
click at [89, 242] on span "Personal Property" at bounding box center [101, 246] width 170 height 20
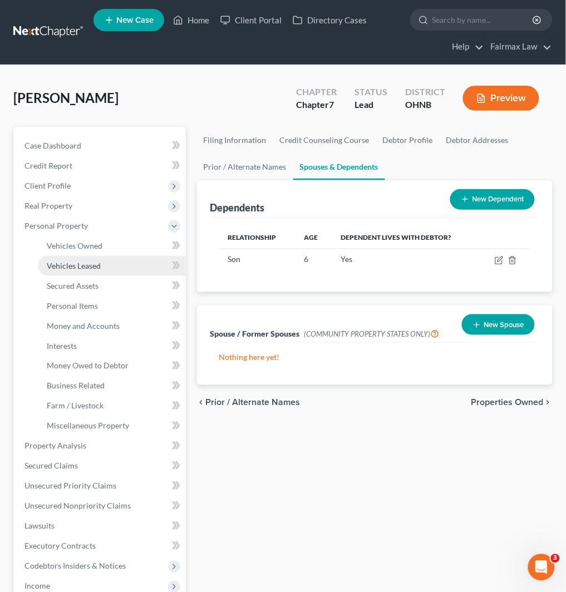
click at [113, 264] on link "Vehicles Leased" at bounding box center [112, 266] width 148 height 20
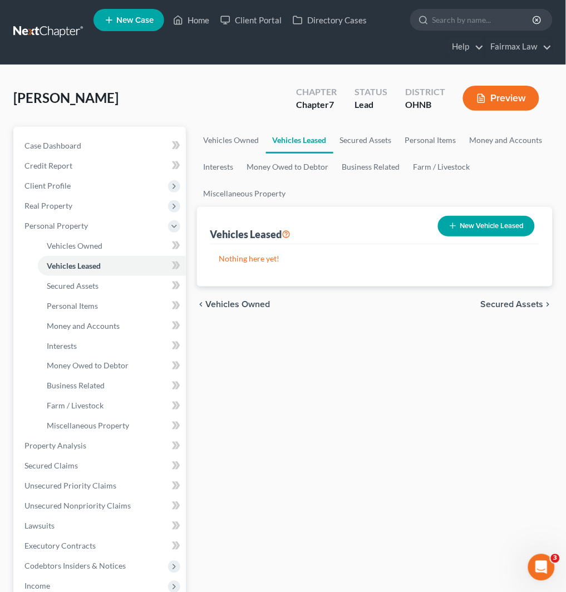
click at [475, 228] on button "New Vehicle Leased" at bounding box center [486, 226] width 97 height 21
select select "0"
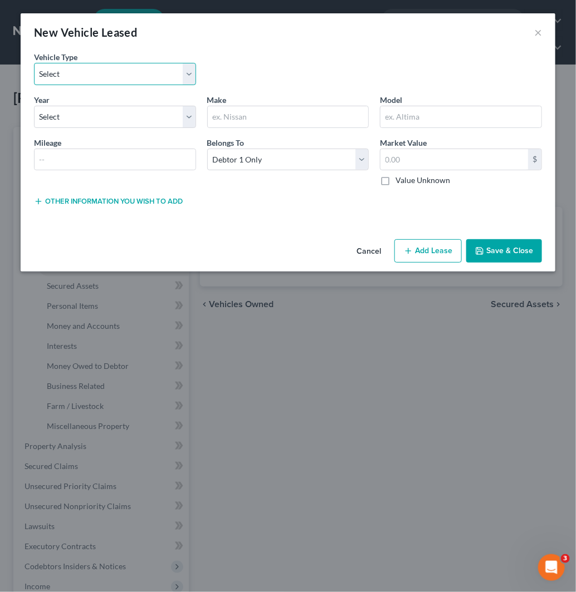
click at [97, 74] on select "Select Automobile Truck Trailer Watercraft Aircraft Motor Home Atv Other Vehicle" at bounding box center [115, 74] width 162 height 22
select select "0"
click at [34, 63] on select "Select Automobile Truck Trailer Watercraft Aircraft Motor Home Atv Other Vehicle" at bounding box center [115, 74] width 162 height 22
drag, startPoint x: 104, startPoint y: 112, endPoint x: 104, endPoint y: 125, distance: 12.8
click at [104, 112] on select "Select 2026 2025 2024 2023 2022 2021 2020 2019 2018 2017 2016 2015 2014 2013 20…" at bounding box center [115, 117] width 162 height 22
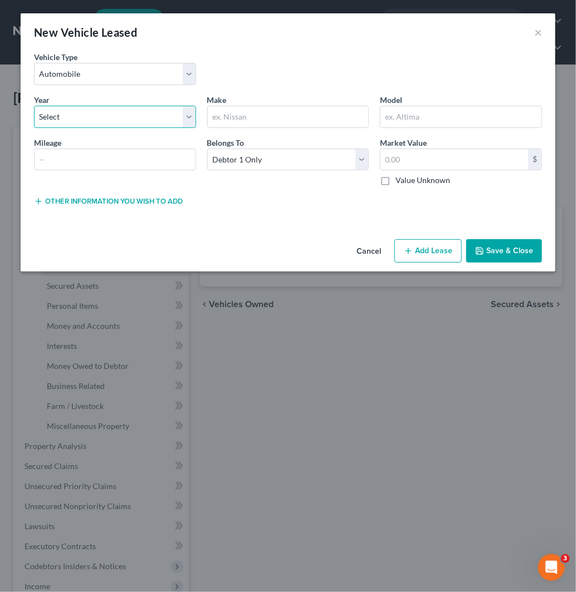
select select "11"
click at [34, 106] on select "Select 2026 2025 2024 2023 2022 2021 2020 2019 2018 2017 2016 2015 2014 2013 20…" at bounding box center [115, 117] width 162 height 22
click at [271, 123] on input "text" at bounding box center [288, 116] width 161 height 21
click at [277, 110] on input "f" at bounding box center [288, 116] width 161 height 21
type input "Ford"
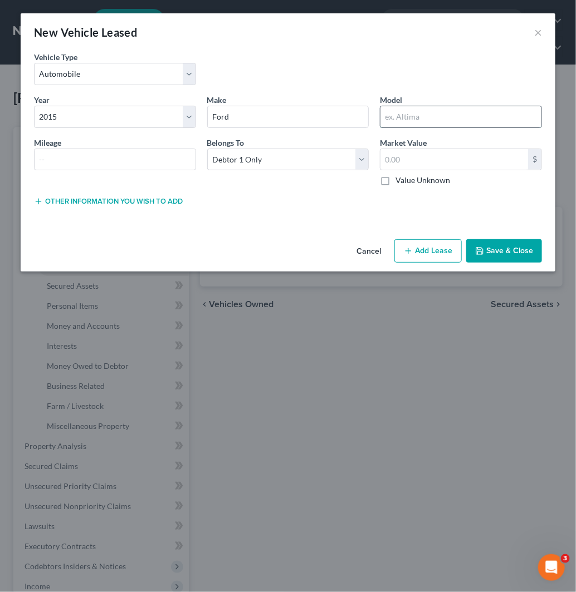
click at [412, 116] on input "text" at bounding box center [460, 116] width 161 height 21
type input "Explorer"
click at [93, 155] on input "text" at bounding box center [115, 159] width 161 height 21
paste input "250.87"
click at [55, 155] on input "250.87" at bounding box center [115, 159] width 161 height 21
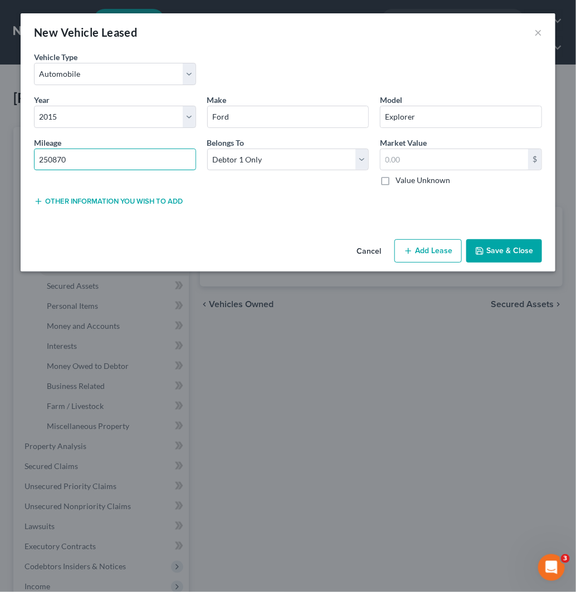
drag, startPoint x: 82, startPoint y: 157, endPoint x: -2, endPoint y: 157, distance: 84.0
click at [0, 157] on html "Home New Case Client Portal Directory Cases Fairmax Law [EMAIL_ADDRESS][DOMAIN_…" at bounding box center [288, 406] width 576 height 812
type input "250870"
click at [451, 164] on input "text" at bounding box center [453, 159] width 147 height 21
type input "3,650"
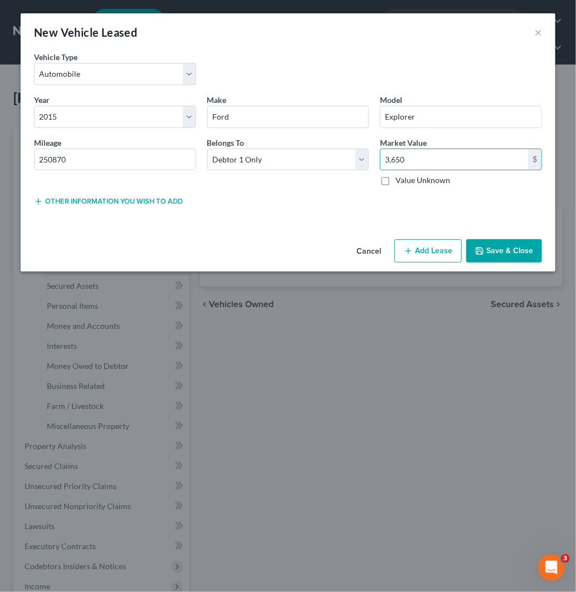
click at [509, 257] on button "Save & Close" at bounding box center [504, 250] width 76 height 23
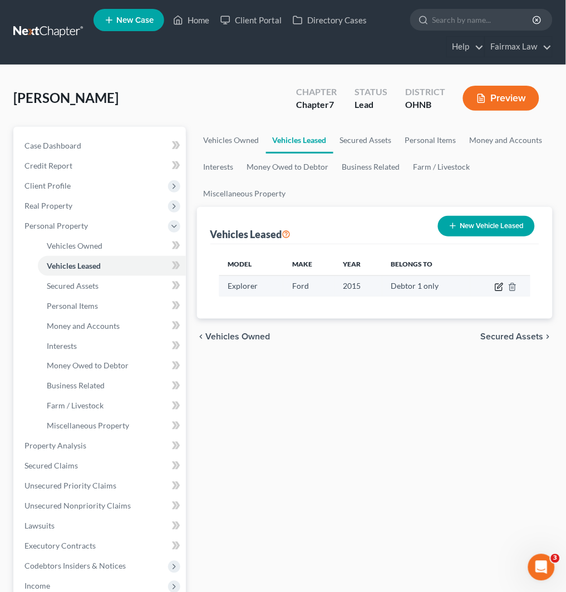
click at [501, 287] on icon "button" at bounding box center [499, 287] width 9 height 9
select select "0"
select select "11"
select select "0"
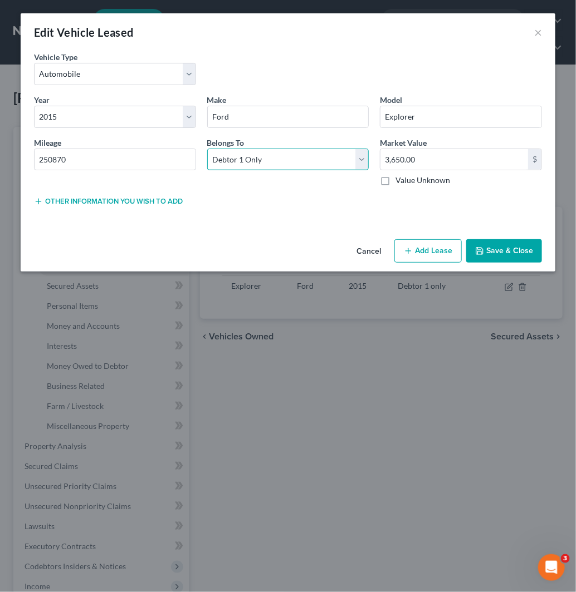
drag, startPoint x: 427, startPoint y: 156, endPoint x: 352, endPoint y: 156, distance: 75.1
click at [352, 156] on select "Select Debtor 1 Only Debtor 2 Only Debtor 1 And Debtor 2 Only At Least One Of T…" at bounding box center [288, 160] width 162 height 22
click at [444, 164] on input "3,650.00" at bounding box center [453, 159] width 147 height 21
click at [443, 166] on input "3,650.00" at bounding box center [453, 159] width 147 height 21
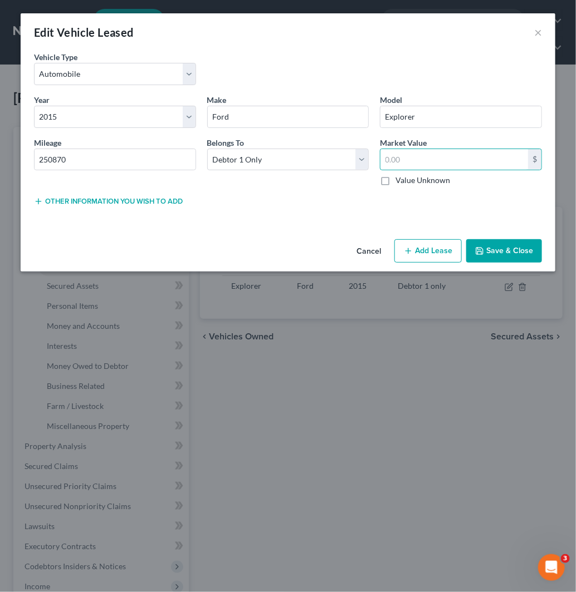
click at [376, 254] on button "Cancel" at bounding box center [368, 251] width 42 height 22
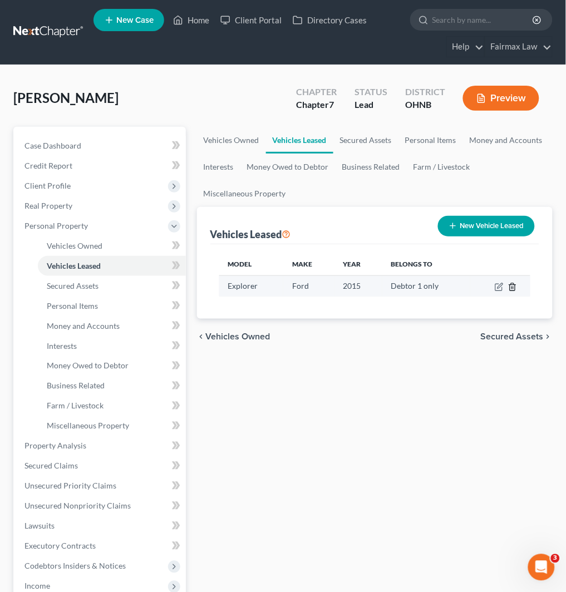
click at [514, 287] on icon "button" at bounding box center [512, 287] width 9 height 9
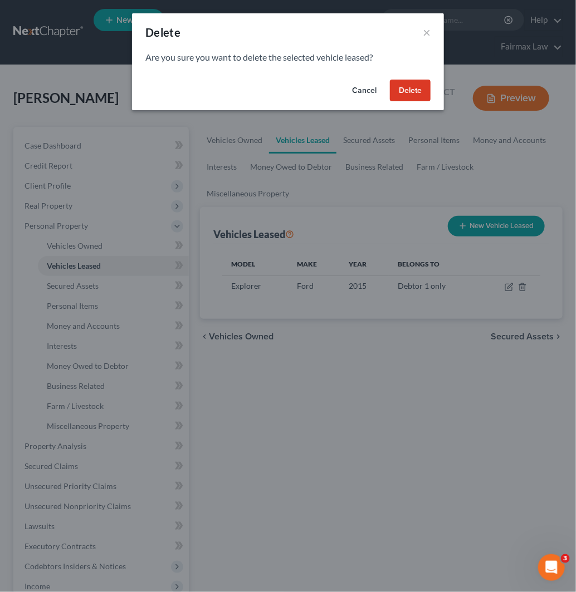
click at [408, 87] on button "Delete" at bounding box center [410, 91] width 41 height 22
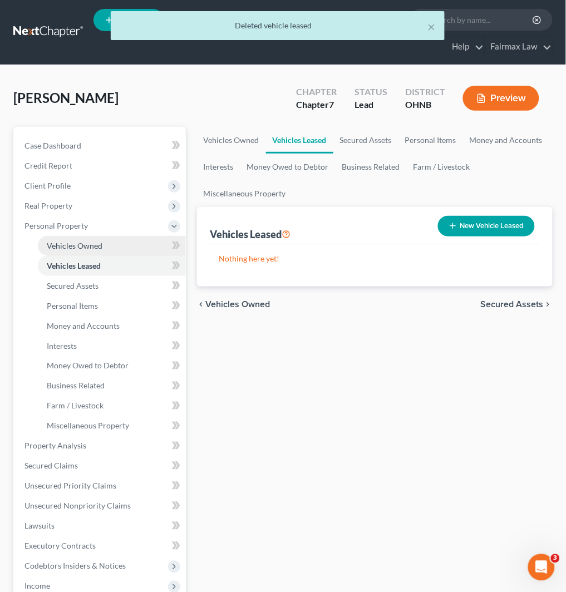
click at [109, 242] on link "Vehicles Owned" at bounding box center [112, 246] width 148 height 20
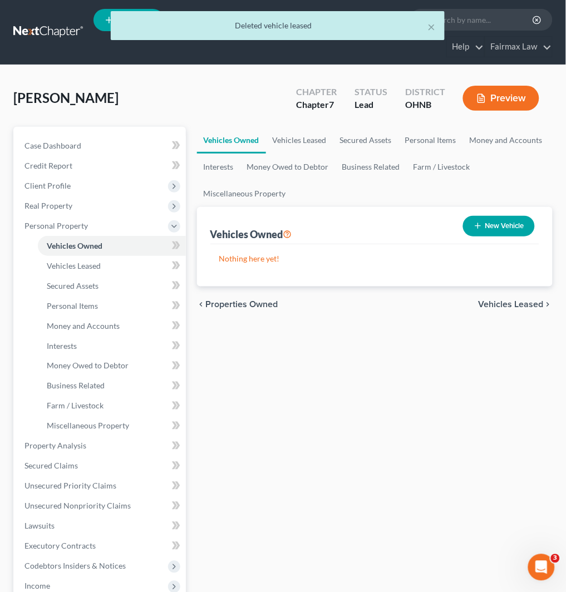
click at [493, 223] on button "New Vehicle" at bounding box center [499, 226] width 72 height 21
select select "0"
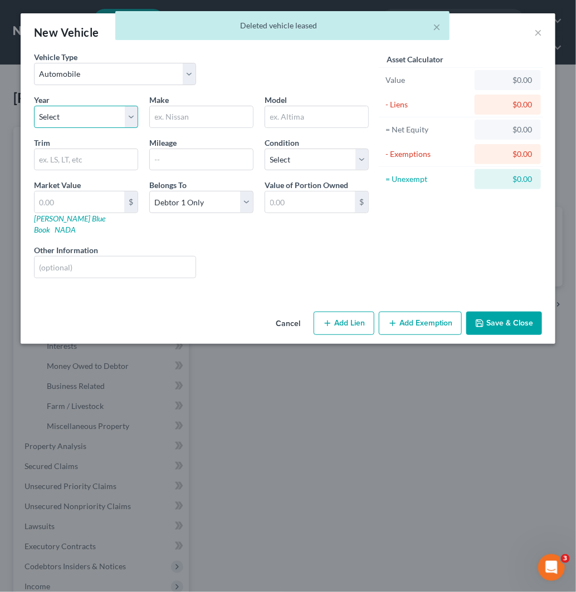
click at [102, 120] on select "Select 2026 2025 2024 2023 2022 2021 2020 2019 2018 2017 2016 2015 2014 2013 20…" at bounding box center [86, 117] width 104 height 22
select select "11"
click at [34, 106] on select "Select 2026 2025 2024 2023 2022 2021 2020 2019 2018 2017 2016 2015 2014 2013 20…" at bounding box center [86, 117] width 104 height 22
click at [222, 126] on input "text" at bounding box center [201, 116] width 103 height 21
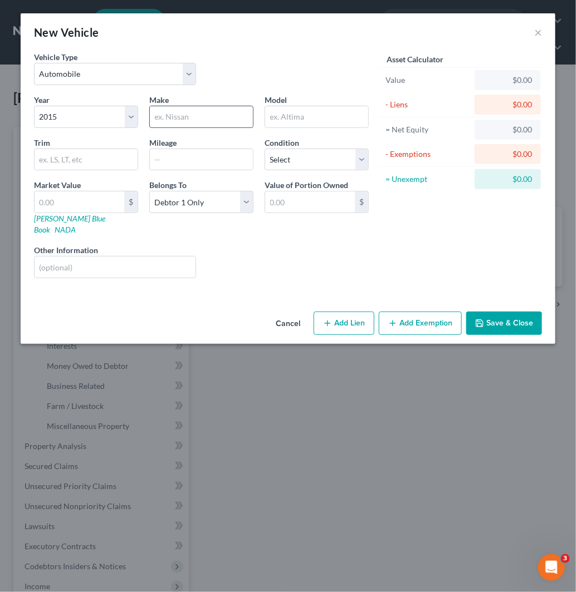
type input "Ford"
click at [329, 119] on input "text" at bounding box center [316, 116] width 103 height 21
type input "Explorer"
click at [179, 154] on input "text" at bounding box center [201, 159] width 103 height 21
click at [165, 149] on div at bounding box center [201, 160] width 104 height 22
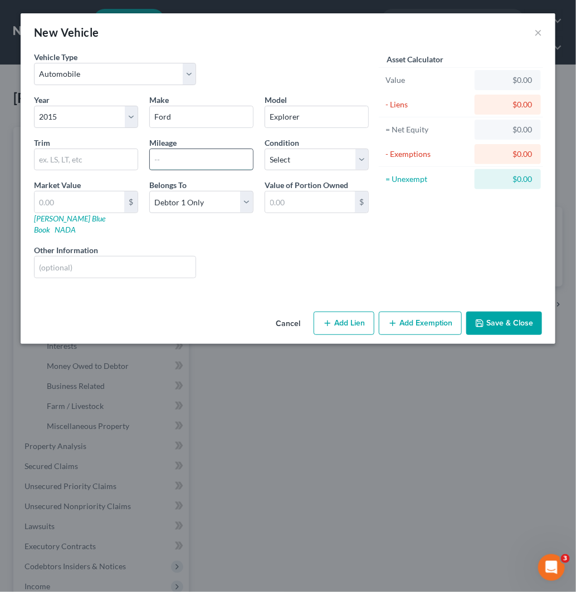
drag, startPoint x: 166, startPoint y: 151, endPoint x: 169, endPoint y: 156, distance: 6.0
click at [166, 151] on input "text" at bounding box center [201, 159] width 103 height 21
type input "250870"
click at [313, 156] on select "Select Excellent Very Good Good Fair Poor" at bounding box center [316, 160] width 104 height 22
select select "3"
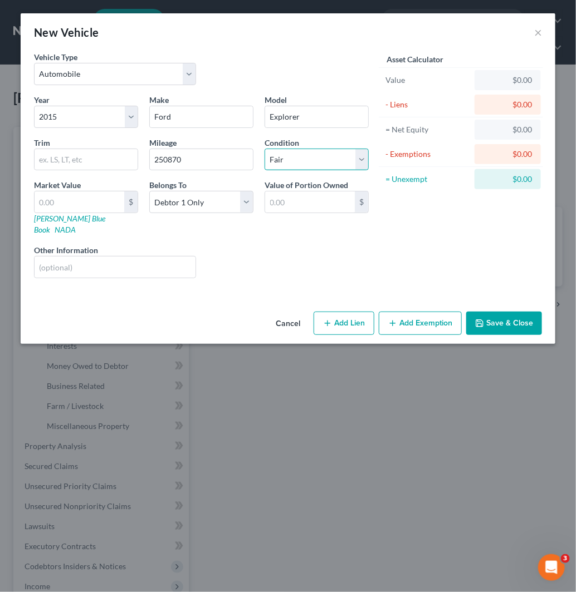
click at [264, 149] on select "Select Excellent Very Good Good Fair Poor" at bounding box center [316, 160] width 104 height 22
drag, startPoint x: 83, startPoint y: 201, endPoint x: 90, endPoint y: 201, distance: 6.7
click at [83, 201] on input "text" at bounding box center [80, 201] width 90 height 21
paste input "3,650.00"
type input "3,650.00"
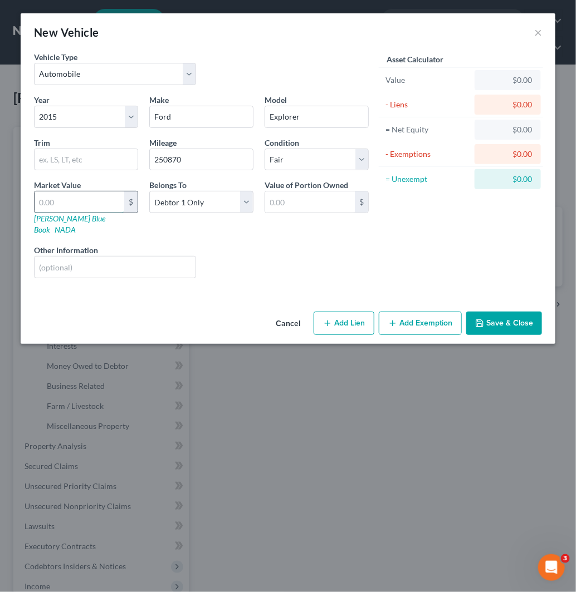
type input "3,650.00"
click at [441, 312] on button "Add Exemption" at bounding box center [419, 323] width 83 height 23
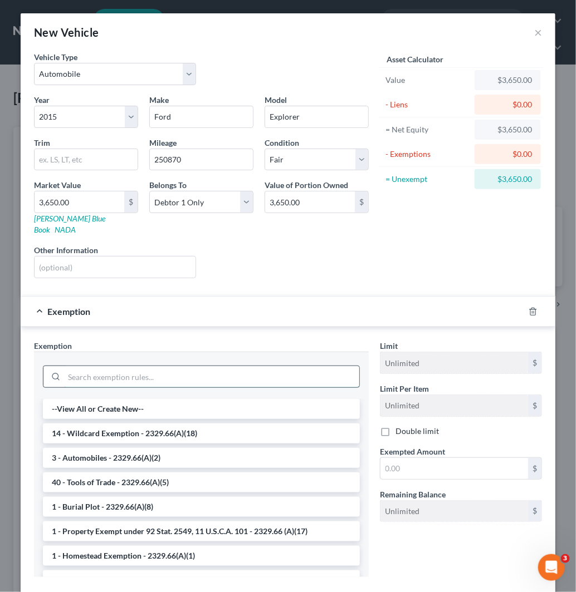
click at [231, 371] on input "search" at bounding box center [211, 376] width 295 height 21
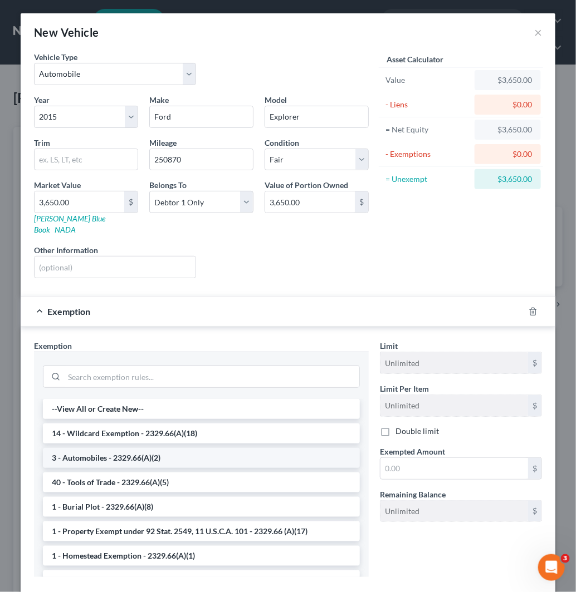
click at [282, 451] on li "3 - Automobiles - 2329.66(A)(2)" at bounding box center [201, 458] width 317 height 20
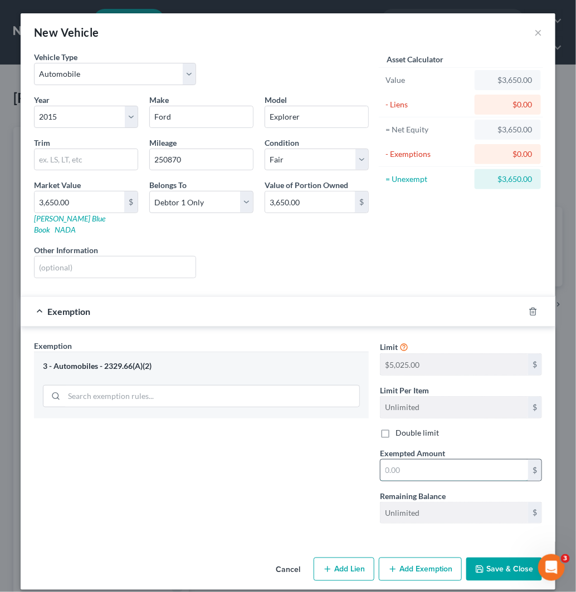
click at [415, 469] on input "text" at bounding box center [453, 470] width 147 height 21
paste input "3,650.00"
type input "3,650.00"
click at [502, 558] on button "Save & Close" at bounding box center [504, 569] width 76 height 23
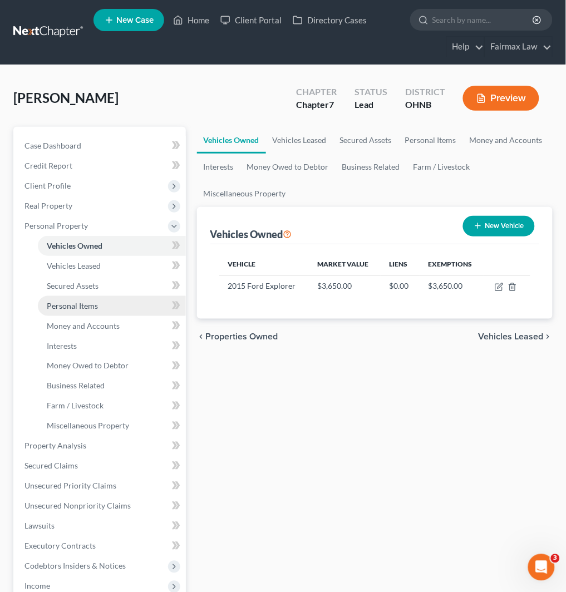
drag, startPoint x: 102, startPoint y: 307, endPoint x: 124, endPoint y: 295, distance: 24.7
click at [102, 307] on link "Personal Items" at bounding box center [112, 306] width 148 height 20
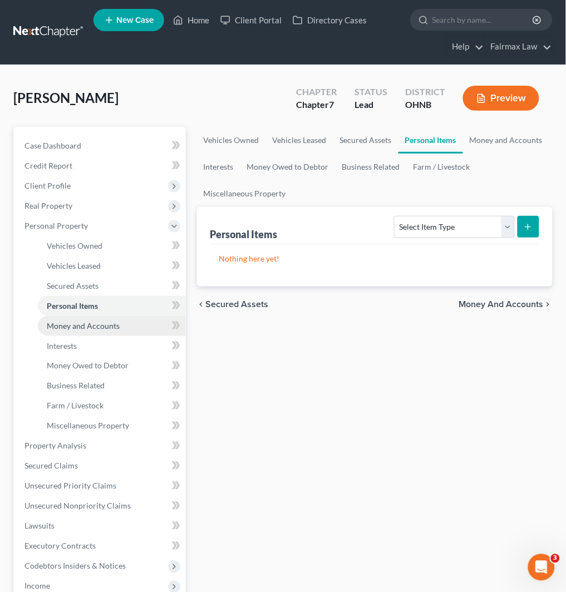
click at [135, 326] on link "Money and Accounts" at bounding box center [112, 326] width 148 height 20
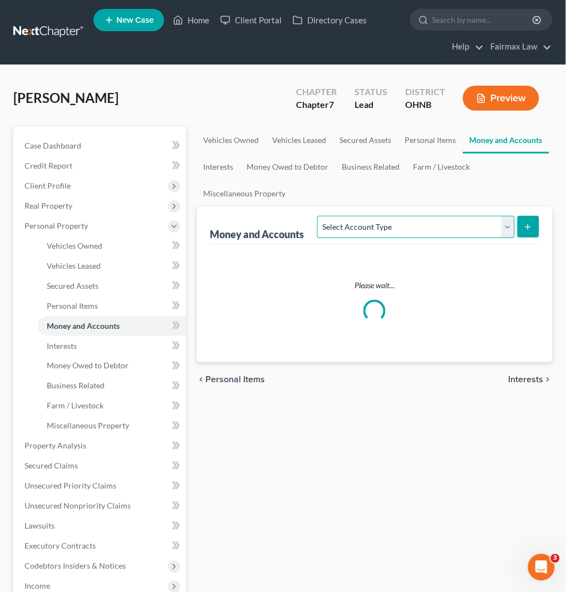
click at [434, 227] on select "Select Account Type Brokerage Cash on Hand Certificates of Deposit Checking Acc…" at bounding box center [415, 227] width 197 height 22
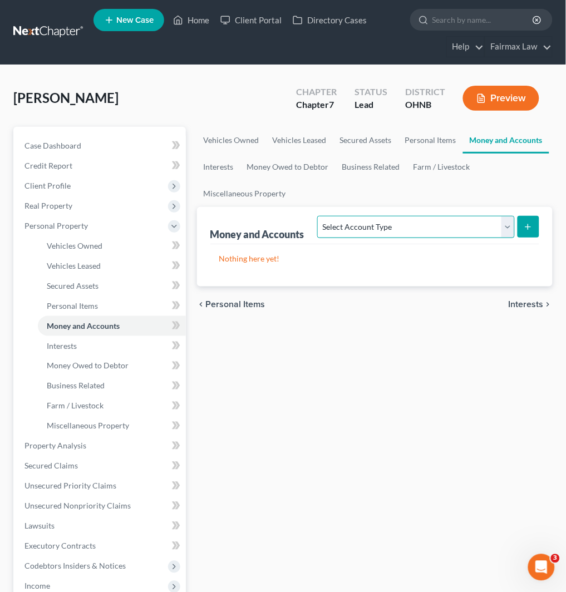
select select "checking"
click at [320, 216] on select "Select Account Type Brokerage Cash on Hand Certificates of Deposit Checking Acc…" at bounding box center [415, 227] width 197 height 22
click at [527, 227] on line "submit" at bounding box center [528, 227] width 5 height 0
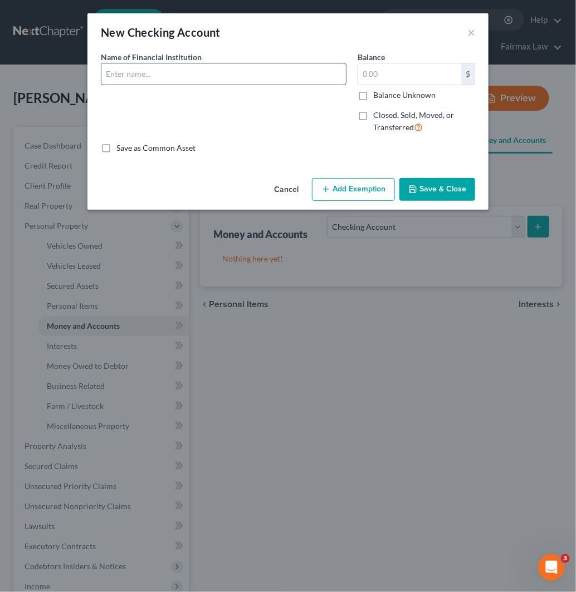
click at [226, 78] on input "text" at bounding box center [223, 73] width 244 height 21
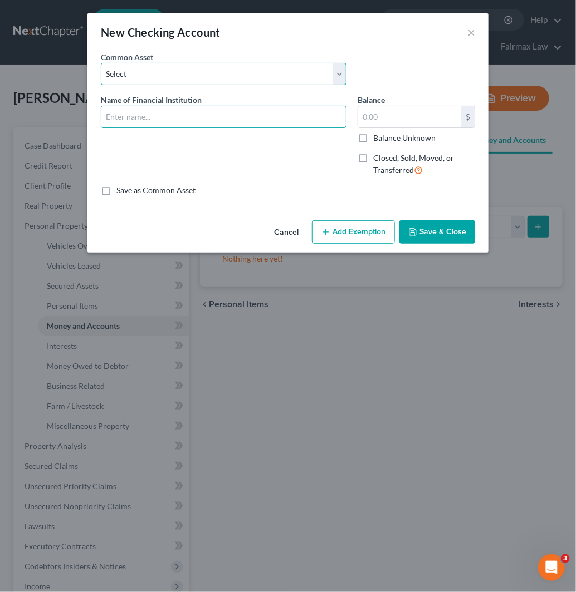
click at [232, 73] on select "Select Day Air FCU Daily Pay So-Fi Adventure Credit Union So-Fi Mountain Credit…" at bounding box center [223, 74] width 245 height 22
select select "15"
click at [101, 63] on select "Select Day Air FCU Daily Pay So-Fi Adventure Credit Union So-Fi Mountain Credit…" at bounding box center [223, 74] width 245 height 22
type input "Current Bank"
type input "0.00"
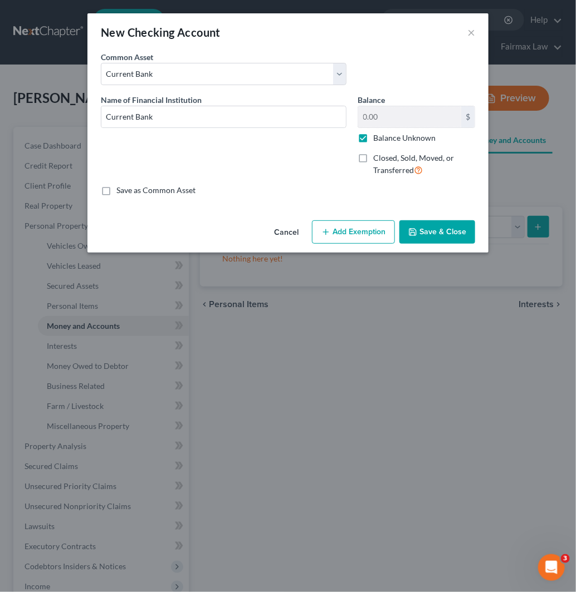
click at [373, 144] on label "Balance Unknown" at bounding box center [404, 137] width 62 height 11
click at [377, 140] on input "Balance Unknown" at bounding box center [380, 135] width 7 height 7
checkbox input "false"
click at [389, 119] on input "0.00" at bounding box center [409, 116] width 103 height 21
type input "267.68"
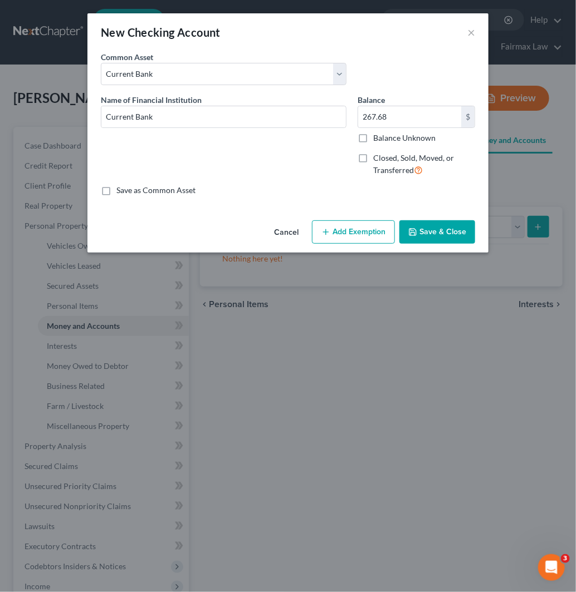
click at [351, 228] on button "Add Exemption" at bounding box center [353, 231] width 83 height 23
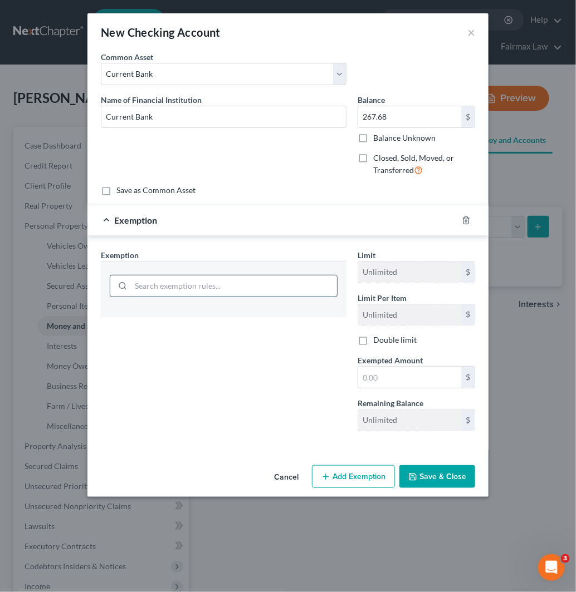
click at [157, 282] on input "search" at bounding box center [234, 286] width 206 height 21
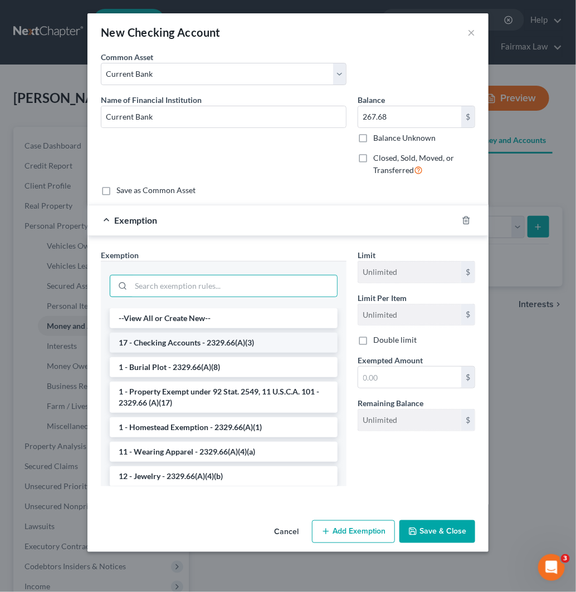
click at [209, 340] on li "17 - Checking Accounts - 2329.66(A)(3)" at bounding box center [224, 343] width 228 height 20
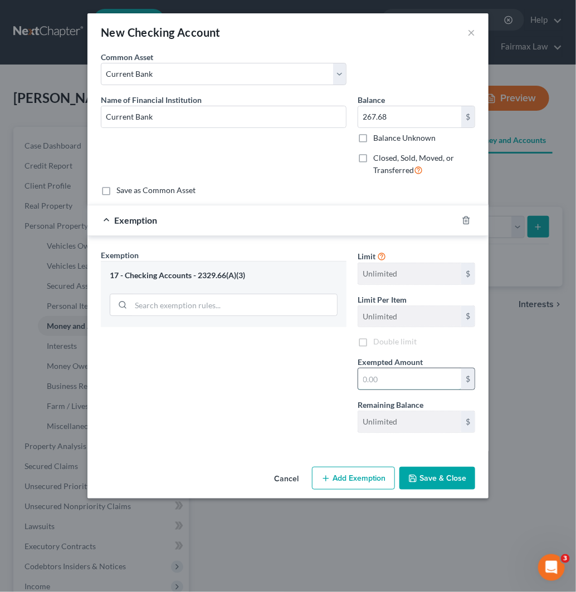
click at [420, 376] on input "text" at bounding box center [409, 378] width 103 height 21
type input "267.68"
click at [429, 483] on button "Save & Close" at bounding box center [437, 478] width 76 height 23
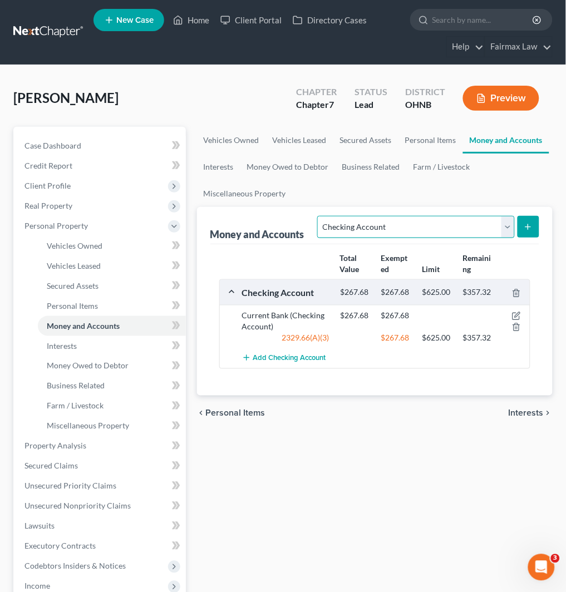
click at [444, 218] on select "Select Account Type Brokerage Cash on Hand Certificates of Deposit Checking Acc…" at bounding box center [415, 227] width 197 height 22
select select "other"
click at [320, 216] on select "Select Account Type Brokerage Cash on Hand Certificates of Deposit Checking Acc…" at bounding box center [415, 227] width 197 height 22
click at [526, 228] on icon "submit" at bounding box center [528, 227] width 9 height 9
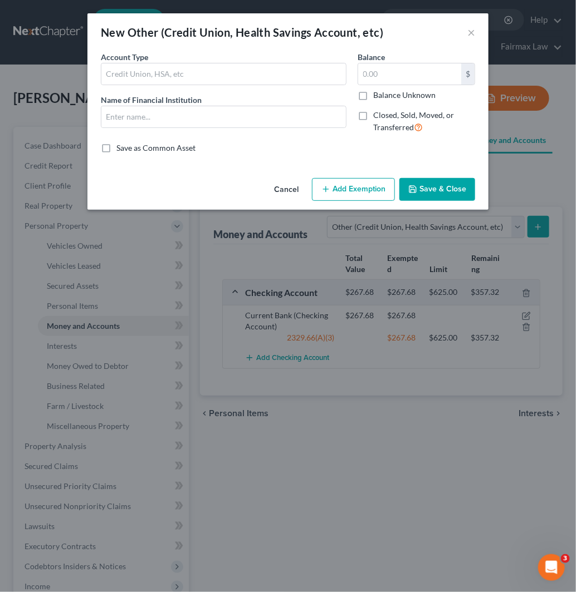
click at [0, 0] on select "Select" at bounding box center [0, 0] width 0 height 0
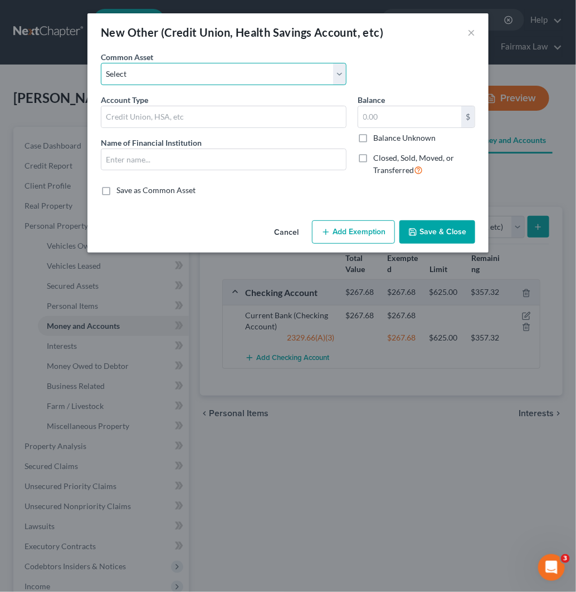
select select "12"
click at [101, 63] on select "Select Prepaid Debit Card - Chime Credit Builder Way2Go Prepaid Debit Card - Ne…" at bounding box center [223, 74] width 245 height 22
type input "Apple Pay"
type input "0"
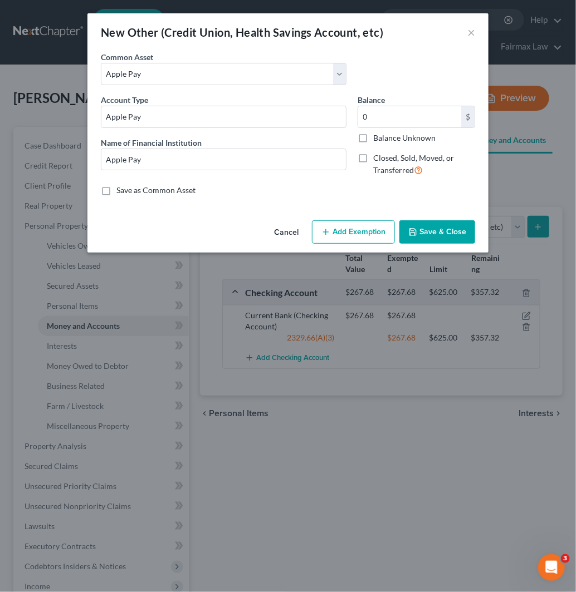
click at [396, 129] on div "0 $ Balance Unknown" at bounding box center [415, 125] width 117 height 38
click at [424, 229] on button "Save & Close" at bounding box center [437, 231] width 76 height 23
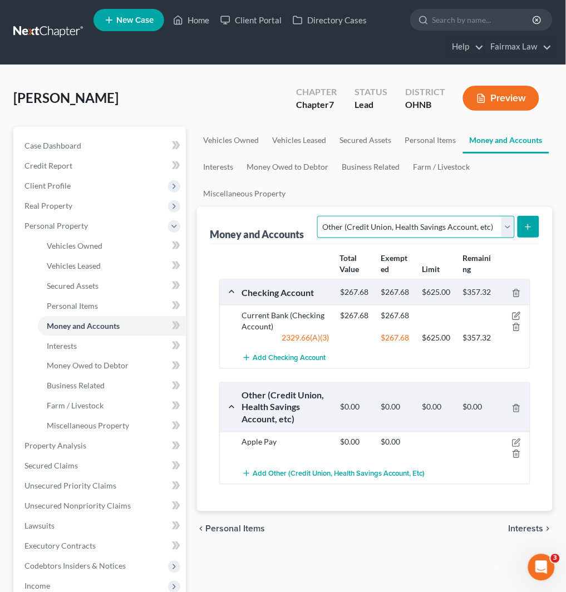
click at [421, 223] on select "Select Account Type Brokerage Cash on Hand Certificates of Deposit Checking Acc…" at bounding box center [415, 227] width 197 height 22
click at [320, 216] on select "Select Account Type Brokerage Cash on Hand Certificates of Deposit Checking Acc…" at bounding box center [415, 227] width 197 height 22
click at [523, 223] on button "submit" at bounding box center [529, 227] width 22 height 22
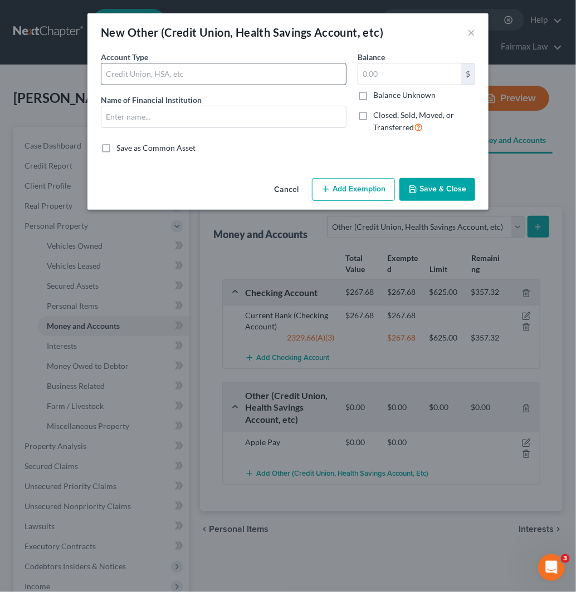
click at [177, 73] on input "text" at bounding box center [223, 73] width 244 height 21
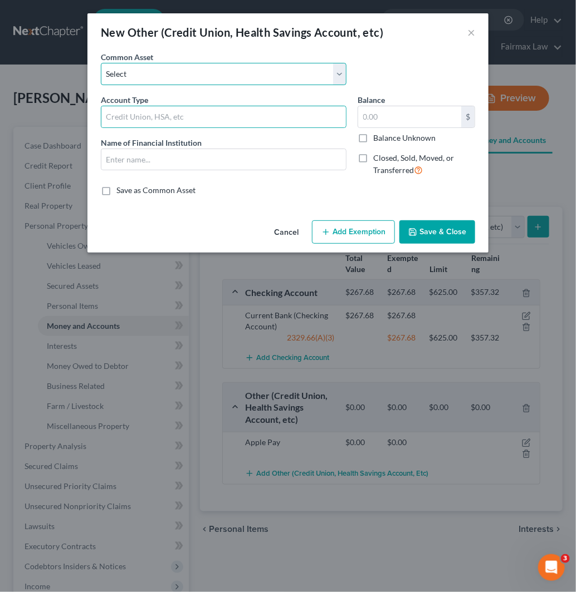
click at [177, 75] on select "Select Prepaid Debit Card - Chime Credit Builder Way2Go Prepaid Debit Card - Ne…" at bounding box center [223, 74] width 245 height 22
select select "8"
click at [101, 63] on select "Select Prepaid Debit Card - Chime Credit Builder Way2Go Prepaid Debit Card - Ne…" at bounding box center [223, 74] width 245 height 22
type input "Prepaid Debit Card - CashApp"
type input "Cashapp"
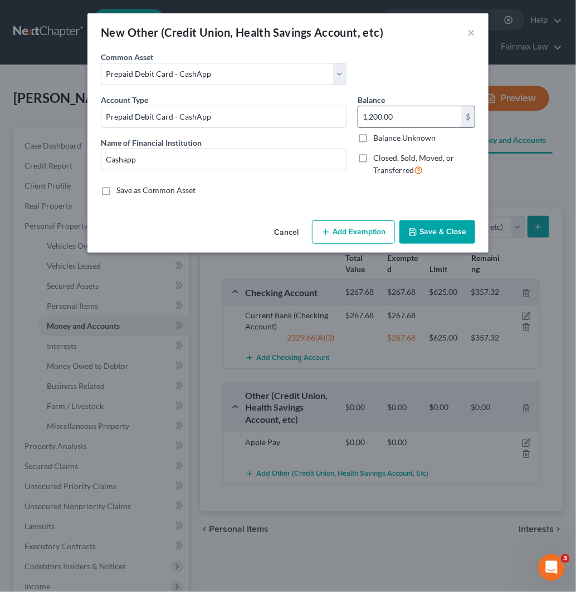
click at [396, 115] on input "1,200.00" at bounding box center [409, 116] width 103 height 21
type input "0"
click at [448, 234] on button "Save & Close" at bounding box center [437, 231] width 76 height 23
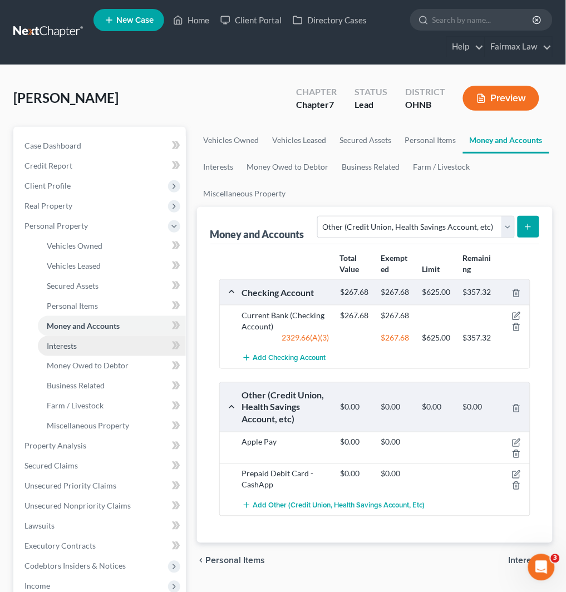
click at [89, 348] on link "Interests" at bounding box center [112, 346] width 148 height 20
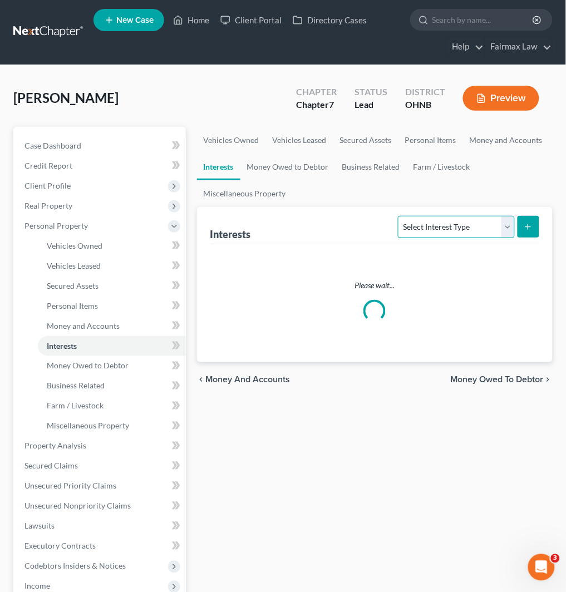
click at [465, 228] on select "Select Interest Type 401K Annuity Bond Education IRA Government Bond Government…" at bounding box center [456, 227] width 116 height 22
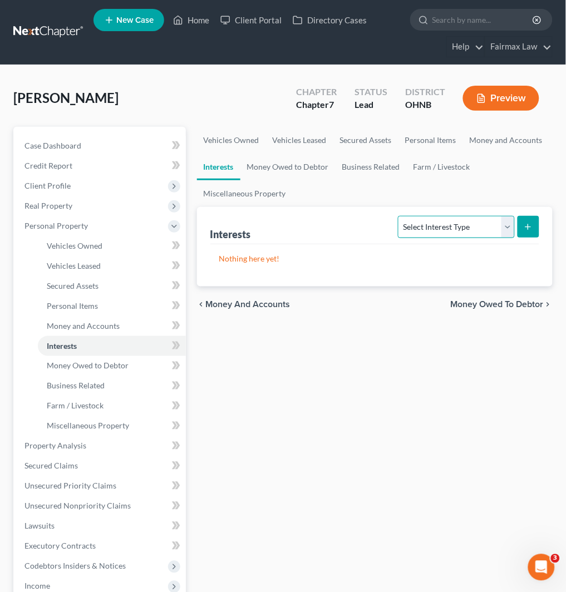
click at [468, 226] on select "Select Interest Type 401K Annuity Bond Education IRA Government Bond Government…" at bounding box center [456, 227] width 116 height 22
select select "401k"
click at [400, 216] on select "Select Interest Type 401K Annuity Bond Education IRA Government Bond Government…" at bounding box center [456, 227] width 116 height 22
click at [527, 221] on button "submit" at bounding box center [529, 227] width 22 height 22
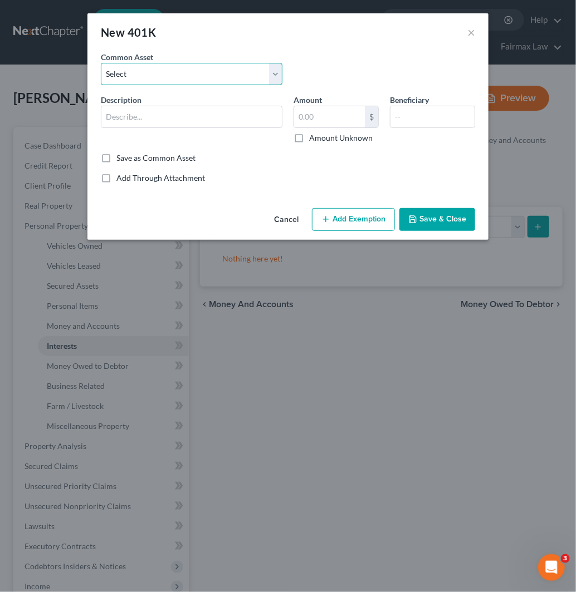
click at [191, 72] on select "Select Mission Square State of [US_STATE] Empower Paychex Flex Alight OPERS Sen…" at bounding box center [191, 74] width 181 height 22
select select "8"
click at [101, 63] on select "Select Mission Square State of [US_STATE] Empower Paychex Flex Alight OPERS Sen…" at bounding box center [191, 74] width 181 height 22
type input "Fidelity"
click at [332, 114] on input "3,982.11" at bounding box center [329, 116] width 71 height 21
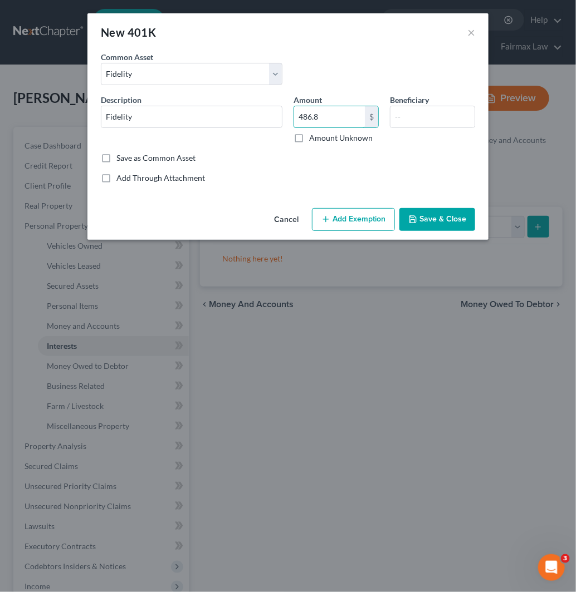
type input "486.8"
click at [358, 220] on button "Add Exemption" at bounding box center [353, 219] width 83 height 23
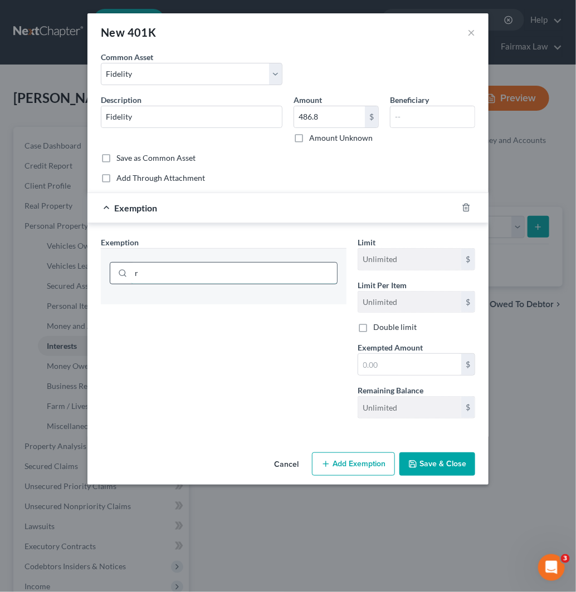
click at [249, 280] on input "r" at bounding box center [234, 273] width 206 height 21
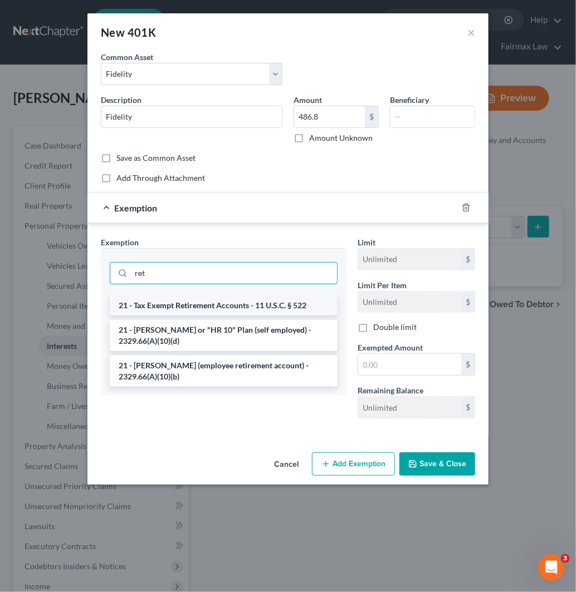
type input "ret"
click at [247, 302] on li "21 - Tax Exempt Retirement Accounts - 11 U.S.C. § 522" at bounding box center [224, 306] width 228 height 20
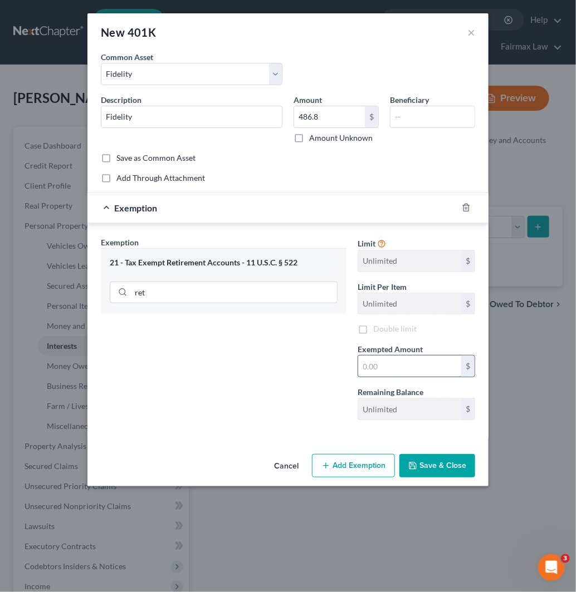
click at [432, 360] on input "text" at bounding box center [409, 366] width 103 height 21
type input "486.8"
click at [460, 458] on button "Save & Close" at bounding box center [437, 465] width 76 height 23
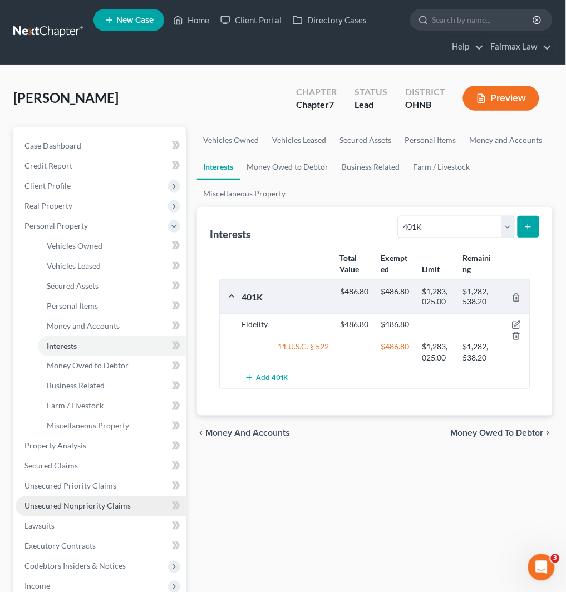
drag, startPoint x: 108, startPoint y: 496, endPoint x: 108, endPoint y: 503, distance: 6.1
click at [108, 496] on link "Unsecured Nonpriority Claims" at bounding box center [101, 506] width 170 height 20
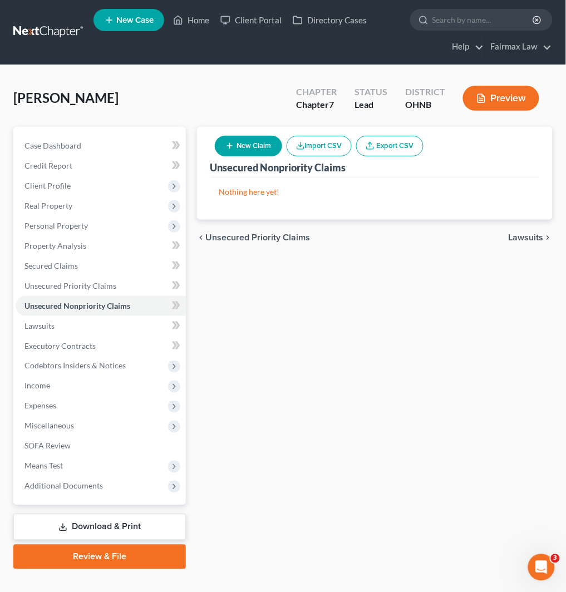
click at [327, 154] on button "Import CSV" at bounding box center [319, 146] width 65 height 21
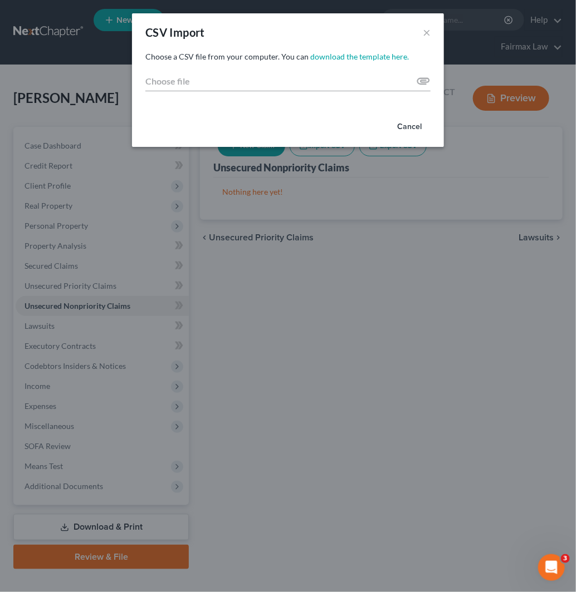
type input "C:\fakepath\2025.csv"
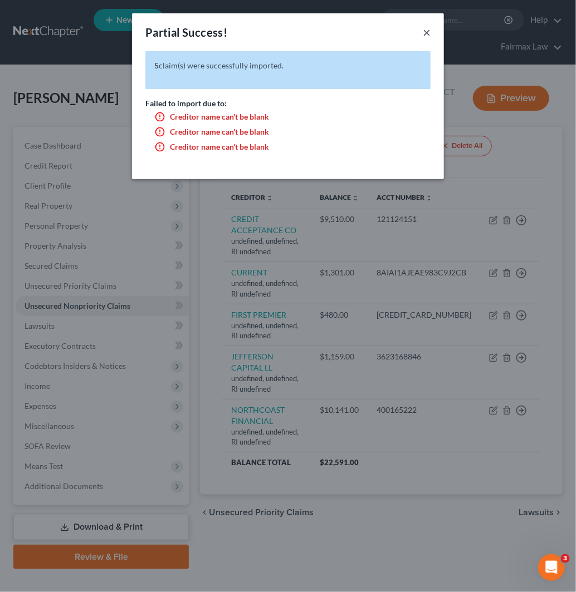
click at [427, 34] on button "×" at bounding box center [426, 32] width 8 height 13
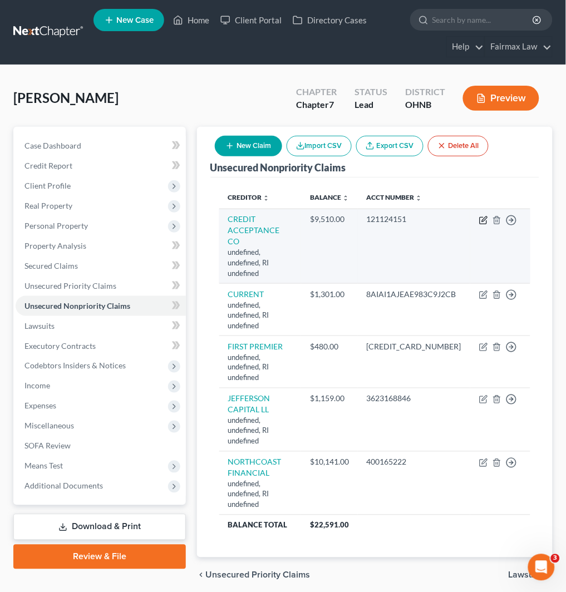
click at [486, 218] on icon "button" at bounding box center [483, 220] width 9 height 9
select select "41"
select select "14"
select select "0"
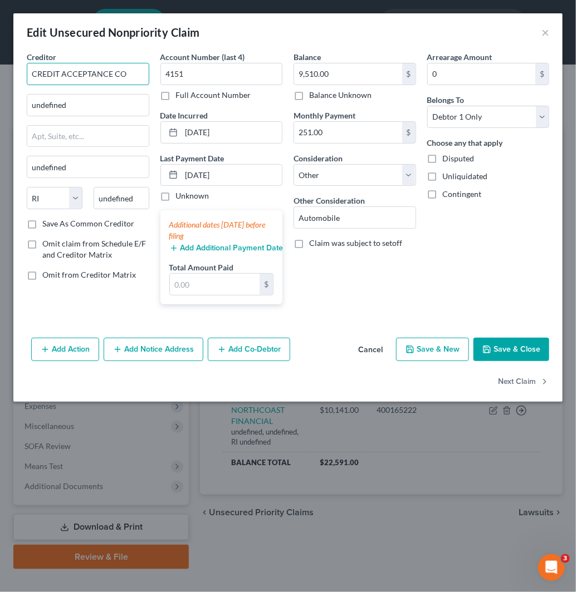
drag, startPoint x: 127, startPoint y: 82, endPoint x: -3, endPoint y: 97, distance: 130.6
click at [0, 97] on html "Home New Case Client Portal Directory Cases Fairmax Law [EMAIL_ADDRESS][DOMAIN_…" at bounding box center [288, 306] width 576 height 612
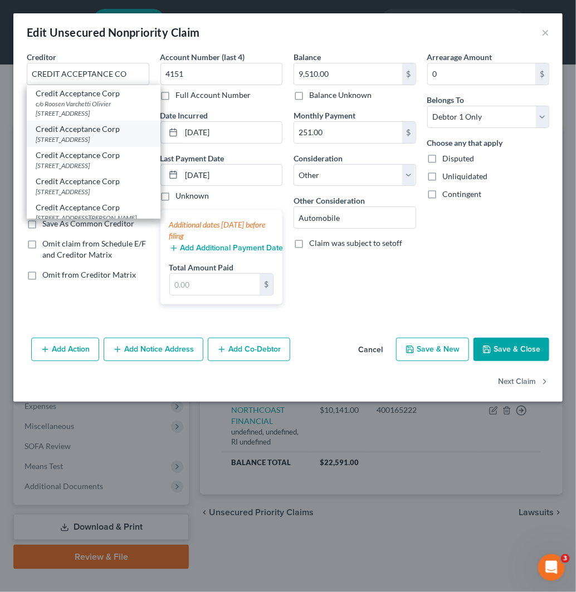
click at [103, 144] on div "[STREET_ADDRESS]" at bounding box center [94, 139] width 116 height 9
type input "Credit Acceptance Corp"
type input "PO BOX 5070"
type input "Southfield"
select select "23"
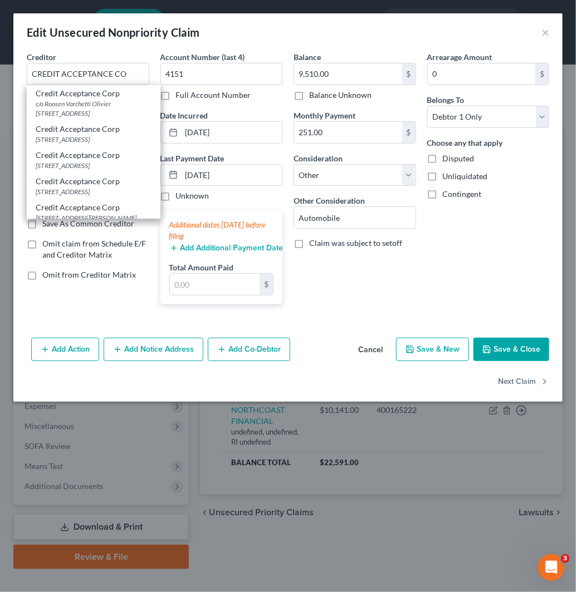
type input "48086"
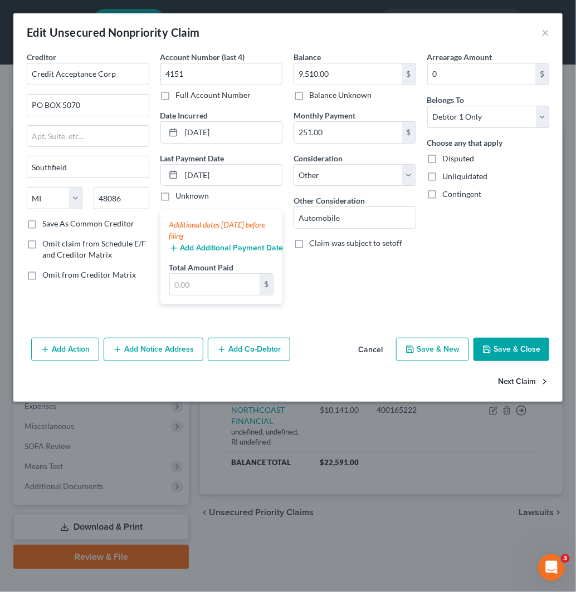
click at [514, 373] on button "Next Claim" at bounding box center [523, 381] width 51 height 23
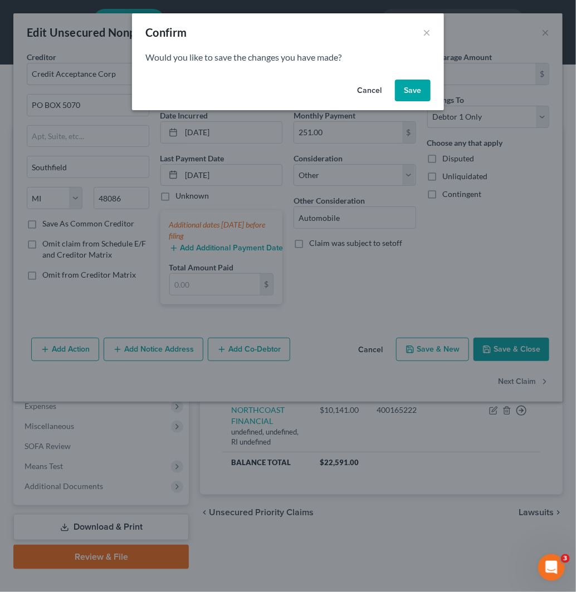
click at [409, 89] on button "Save" at bounding box center [413, 91] width 36 height 22
select select "41"
select select "14"
select select "0"
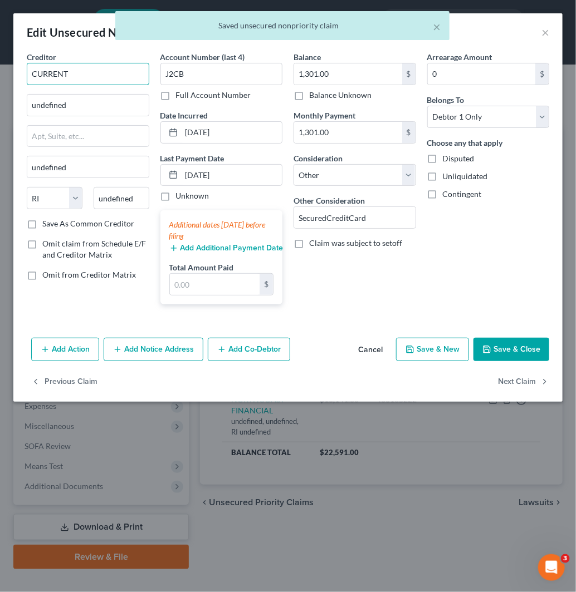
drag, startPoint x: 85, startPoint y: 75, endPoint x: -3, endPoint y: 70, distance: 87.6
click at [0, 70] on html "Home New Case Client Portal Directory Cases Fairmax Law [EMAIL_ADDRESS][DOMAIN_…" at bounding box center [288, 306] width 576 height 612
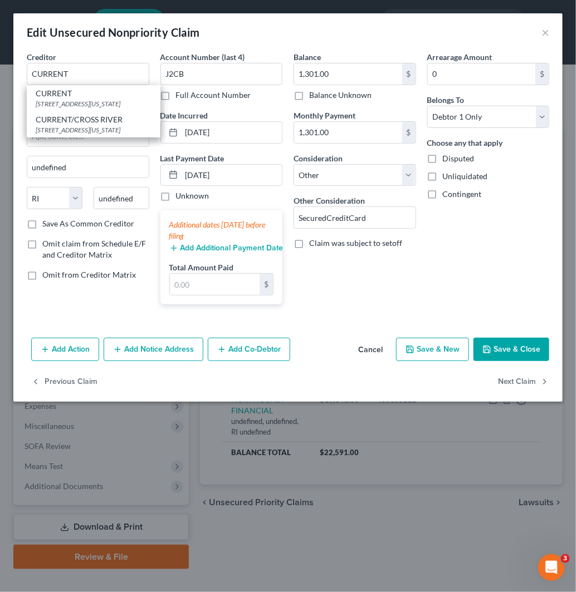
click at [92, 101] on div "[STREET_ADDRESS][US_STATE]" at bounding box center [94, 103] width 116 height 9
type input "[STREET_ADDRESS]"
type input "[US_STATE]"
select select "35"
type input "10013"
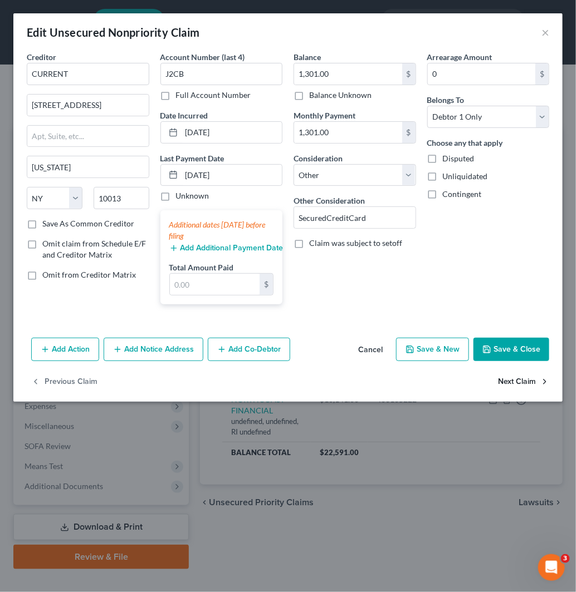
click at [537, 386] on button "Next Claim" at bounding box center [523, 381] width 51 height 23
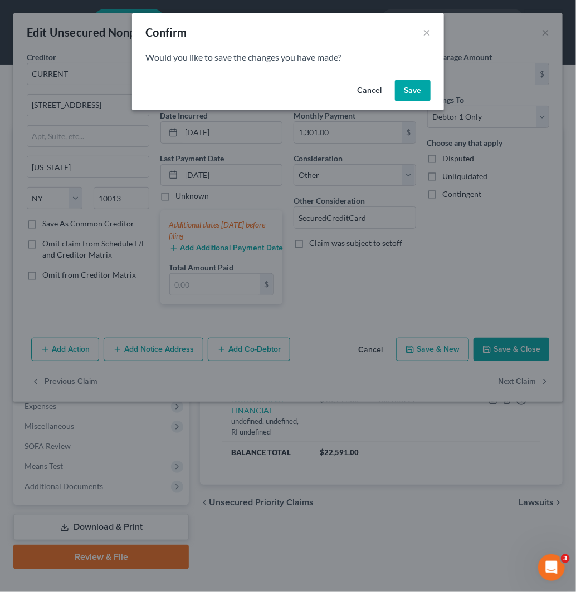
click at [424, 86] on button "Save" at bounding box center [413, 91] width 36 height 22
select select "41"
select select "14"
select select "0"
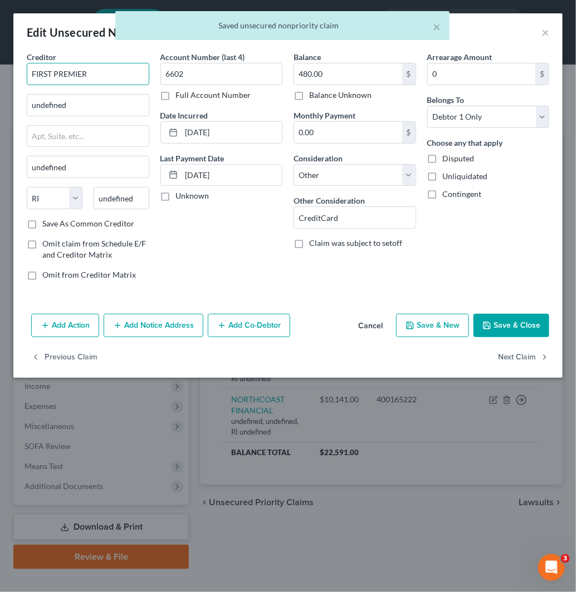
drag, startPoint x: 102, startPoint y: 68, endPoint x: -3, endPoint y: 81, distance: 106.0
click at [0, 81] on html "Home New Case Client Portal Directory Cases Fairmax Law [EMAIL_ADDRESS][DOMAIN_…" at bounding box center [288, 306] width 576 height 612
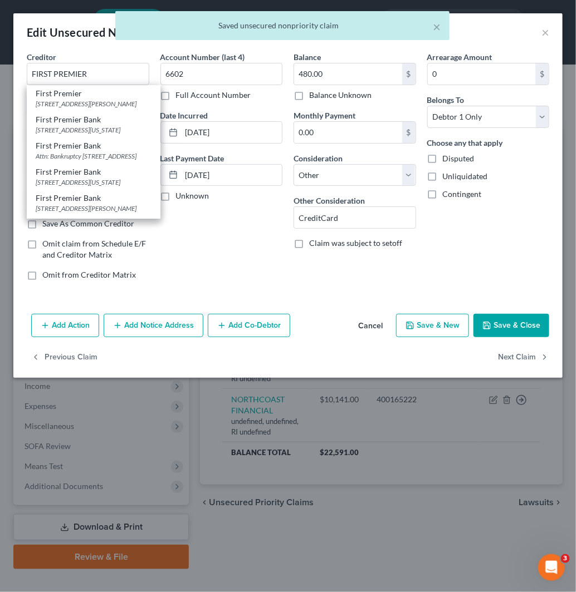
click at [73, 98] on div "First Premier" at bounding box center [94, 93] width 116 height 11
type input "First Premier"
type input "[STREET_ADDRESS][PERSON_NAME]"
type input "[GEOGRAPHIC_DATA]"
select select "43"
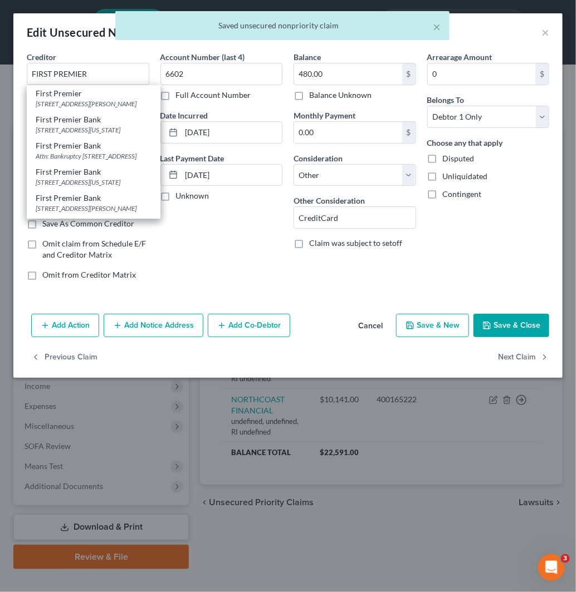
type input "57107"
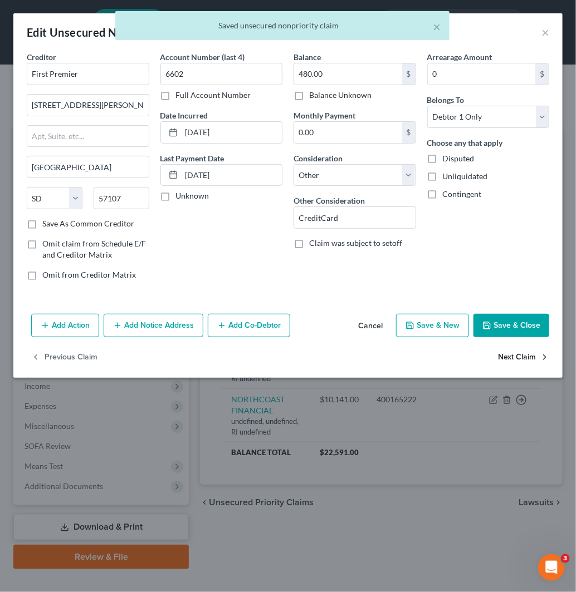
click at [529, 355] on button "Next Claim" at bounding box center [523, 357] width 51 height 23
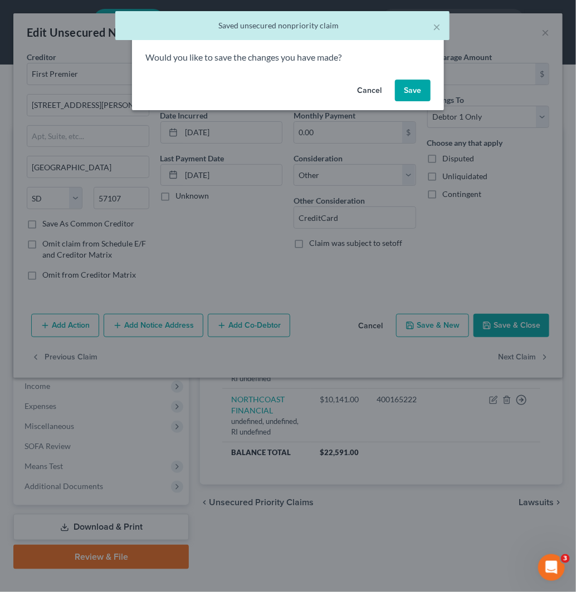
click at [412, 92] on button "Save" at bounding box center [413, 91] width 36 height 22
select select "41"
select select "14"
select select "0"
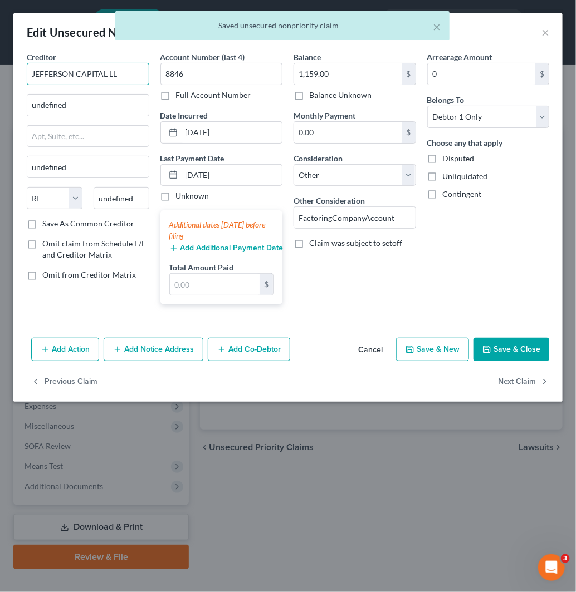
drag, startPoint x: 46, startPoint y: 78, endPoint x: -3, endPoint y: 86, distance: 49.0
click at [0, 86] on html "Home New Case Client Portal Directory Cases Fairmax Law [EMAIL_ADDRESS][DOMAIN_…" at bounding box center [288, 306] width 576 height 612
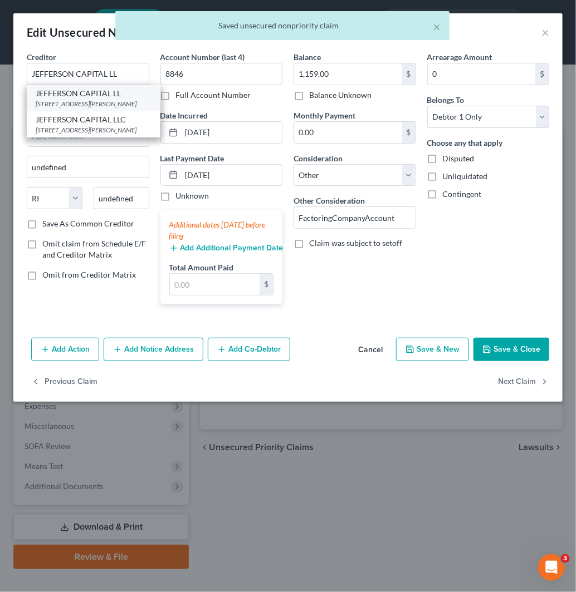
click at [78, 99] on div "[STREET_ADDRESS][PERSON_NAME]" at bounding box center [94, 103] width 116 height 9
type input "[STREET_ADDRESS][PERSON_NAME]"
type input "Saint Cloud"
select select "24"
type input "56303"
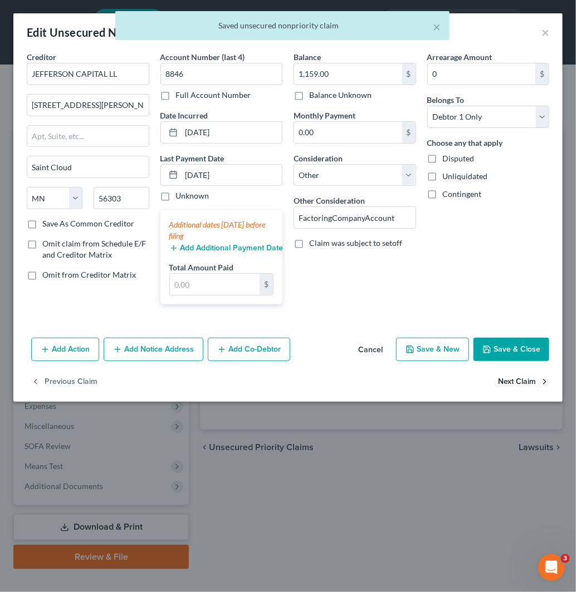
click at [528, 384] on button "Next Claim" at bounding box center [523, 381] width 51 height 23
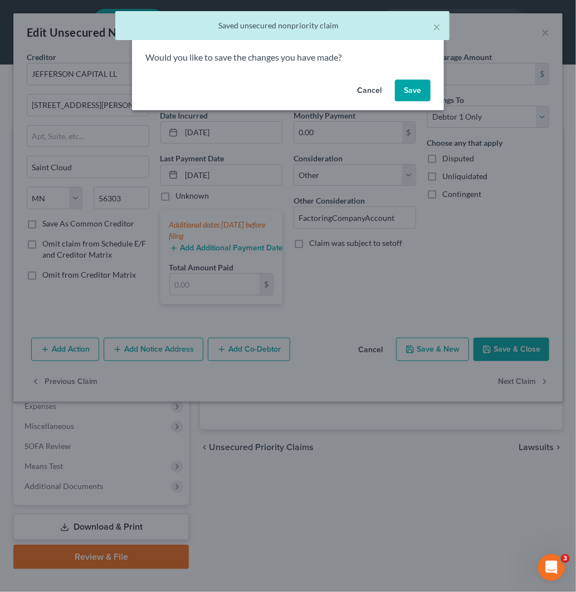
click at [414, 96] on button "Save" at bounding box center [413, 91] width 36 height 22
select select "41"
select select "14"
select select "0"
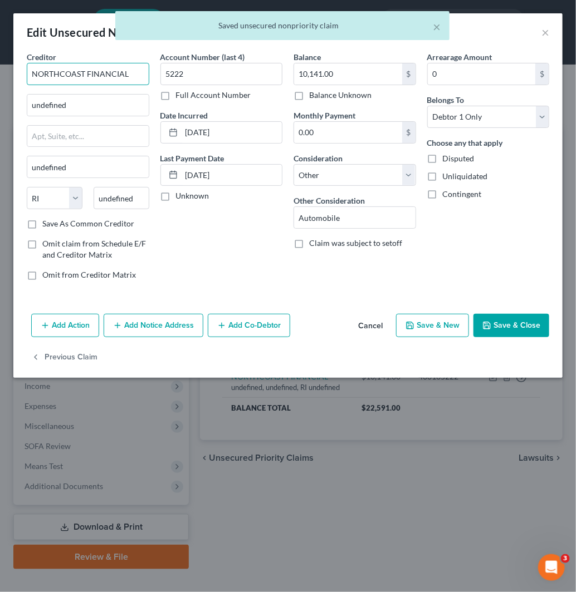
drag, startPoint x: 121, startPoint y: 66, endPoint x: -3, endPoint y: 68, distance: 124.1
click at [0, 68] on html "Home New Case Client Portal Directory Cases Fairmax Law [EMAIL_ADDRESS][DOMAIN_…" at bounding box center [288, 306] width 576 height 612
drag, startPoint x: 132, startPoint y: 71, endPoint x: -3, endPoint y: 71, distance: 135.3
click at [0, 71] on html "Home New Case Client Portal Directory Cases Fairmax Law [EMAIL_ADDRESS][DOMAIN_…" at bounding box center [288, 306] width 576 height 612
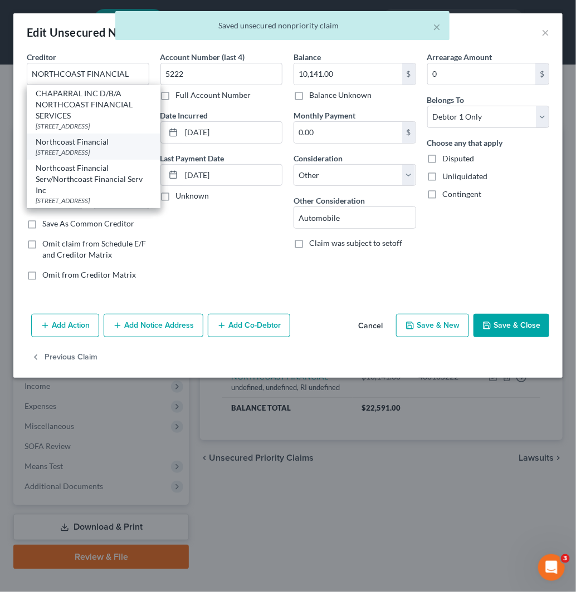
click at [102, 149] on div "[STREET_ADDRESS]" at bounding box center [94, 151] width 116 height 9
type input "Northcoast Financial"
type input "[STREET_ADDRESS]"
type input "[GEOGRAPHIC_DATA]"
select select "36"
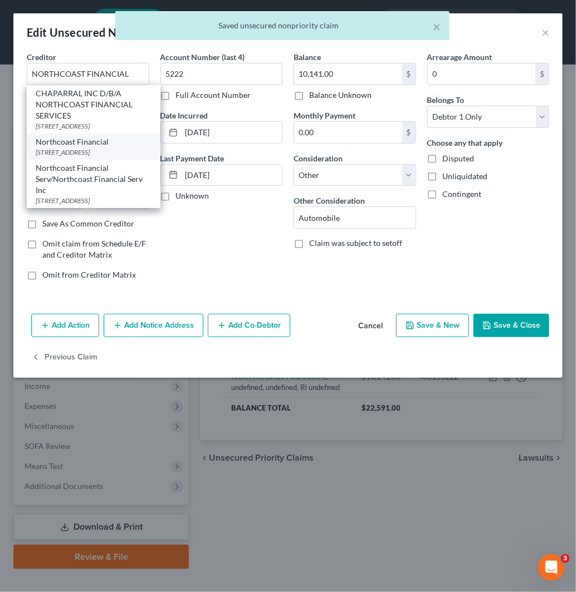
type input "43623"
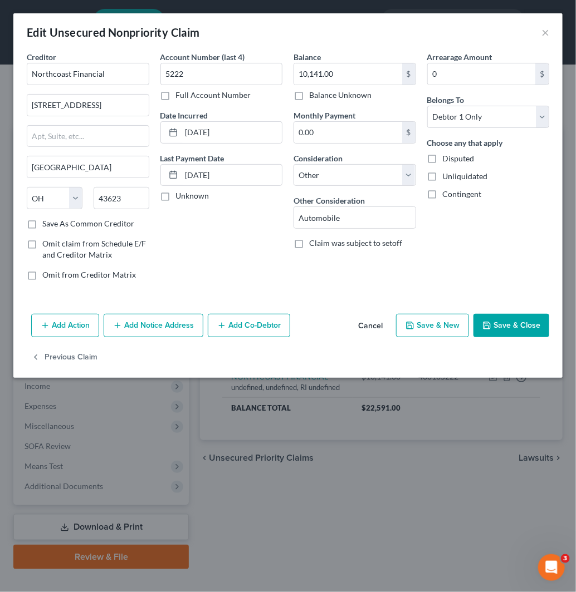
click at [519, 312] on div "Add Action Add Notice Address Add Co-Debtor Cancel Save & New Save & Close" at bounding box center [287, 327] width 549 height 37
click at [518, 315] on button "Save & Close" at bounding box center [511, 325] width 76 height 23
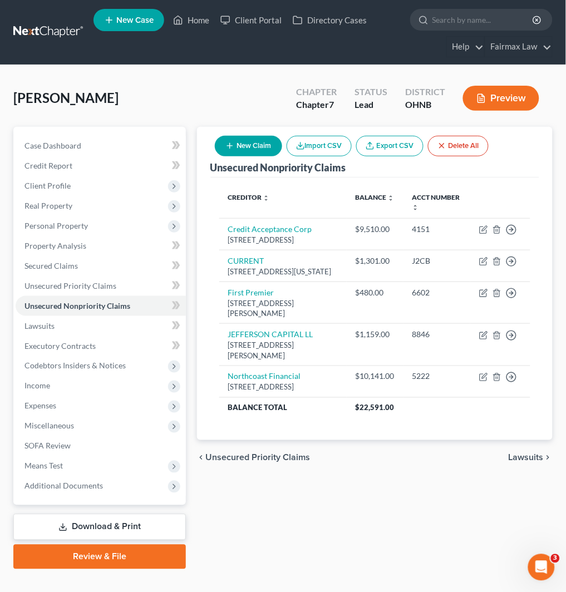
click at [250, 143] on button "New Claim" at bounding box center [248, 146] width 67 height 21
select select "0"
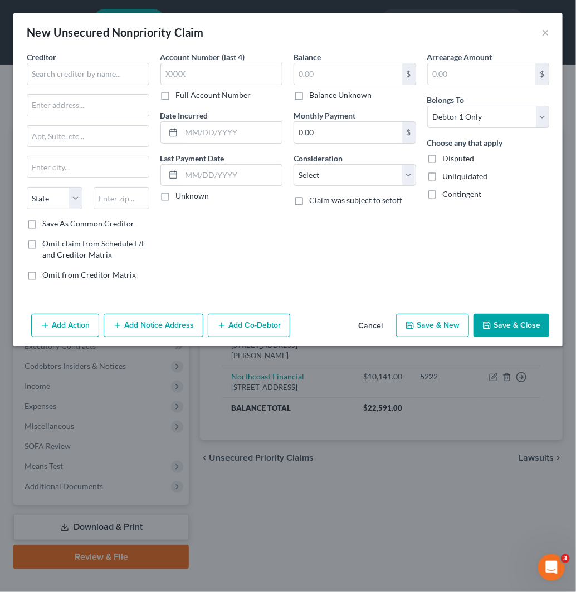
click at [368, 323] on button "Cancel" at bounding box center [370, 326] width 42 height 22
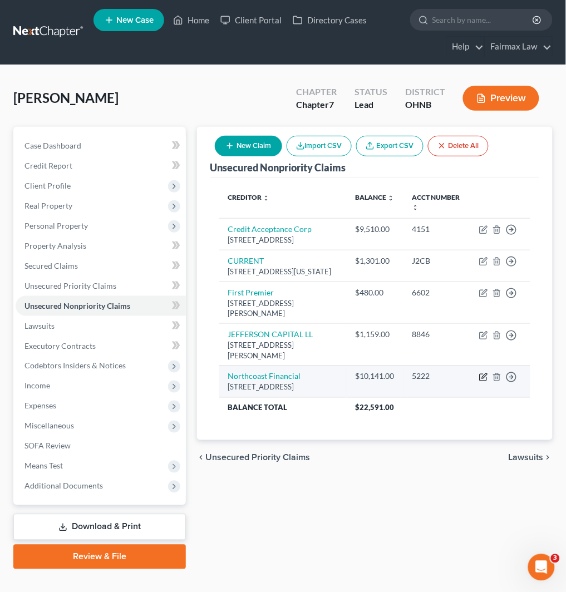
click at [482, 382] on icon "button" at bounding box center [483, 377] width 9 height 9
select select "36"
select select "14"
select select "0"
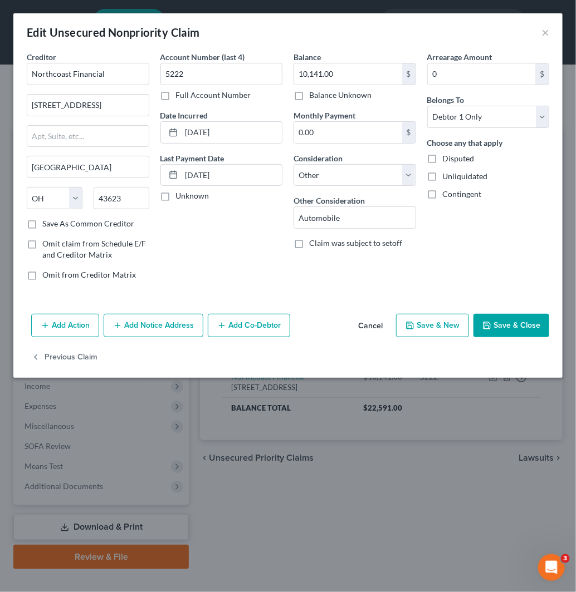
click at [51, 324] on button "Add Action" at bounding box center [65, 325] width 68 height 23
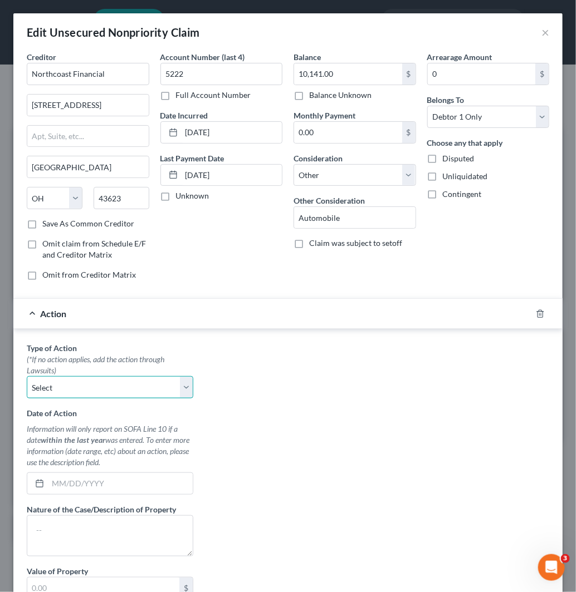
drag, startPoint x: 90, startPoint y: 389, endPoint x: 91, endPoint y: 396, distance: 7.9
click at [90, 389] on select "Select Repossession Garnishment Foreclosure Personal Injury Attached, Seized, O…" at bounding box center [110, 387] width 166 height 22
click at [27, 377] on select "Select Repossession Garnishment Foreclosure Personal Injury Attached, Seized, O…" at bounding box center [110, 387] width 166 height 22
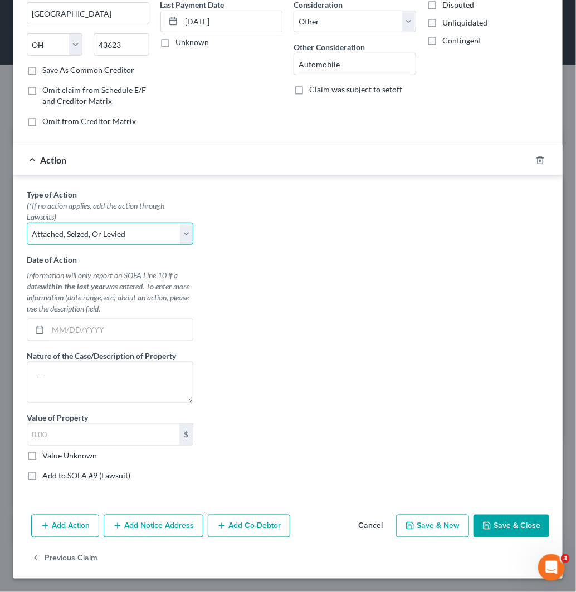
drag, startPoint x: 106, startPoint y: 225, endPoint x: 110, endPoint y: 231, distance: 7.3
click at [106, 225] on select "Select Repossession Garnishment Foreclosure Personal Injury Attached, Seized, O…" at bounding box center [110, 234] width 166 height 22
select select "1"
click at [27, 223] on select "Select Repossession Garnishment Foreclosure Personal Injury Attached, Seized, O…" at bounding box center [110, 234] width 166 height 22
click at [50, 462] on div "Type of Action * (*If no action applies, add the action through Lawsuits) Selec…" at bounding box center [110, 339] width 178 height 301
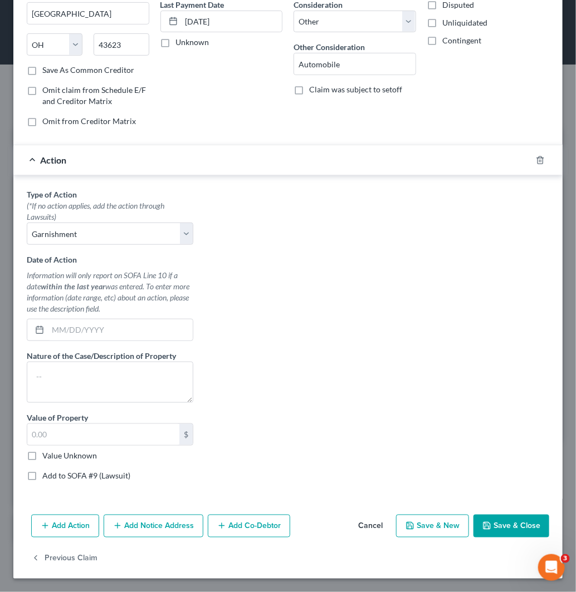
click at [60, 457] on label "Value Unknown" at bounding box center [69, 455] width 55 height 11
click at [54, 457] on input "Value Unknown" at bounding box center [50, 453] width 7 height 7
checkbox input "true"
type input "0.00"
click at [66, 480] on label "Add to SOFA #9 (Lawsuit)" at bounding box center [86, 475] width 88 height 11
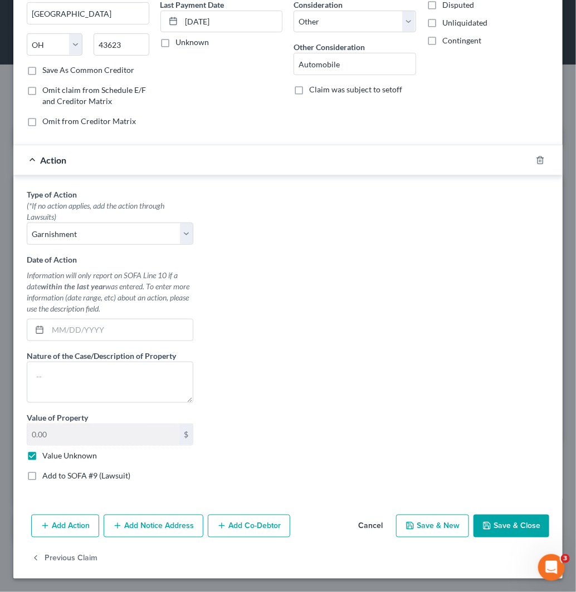
click at [54, 478] on input "Add to SOFA #9 (Lawsuit)" at bounding box center [50, 473] width 7 height 7
checkbox input "true"
select select "0"
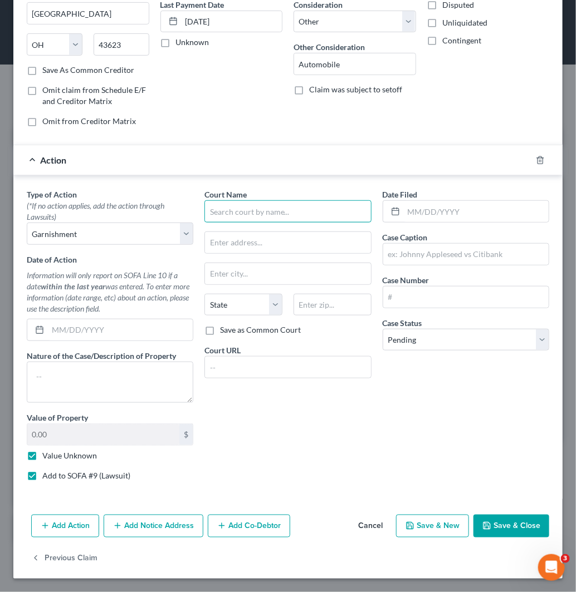
click at [314, 212] on input "text" at bounding box center [287, 211] width 166 height 22
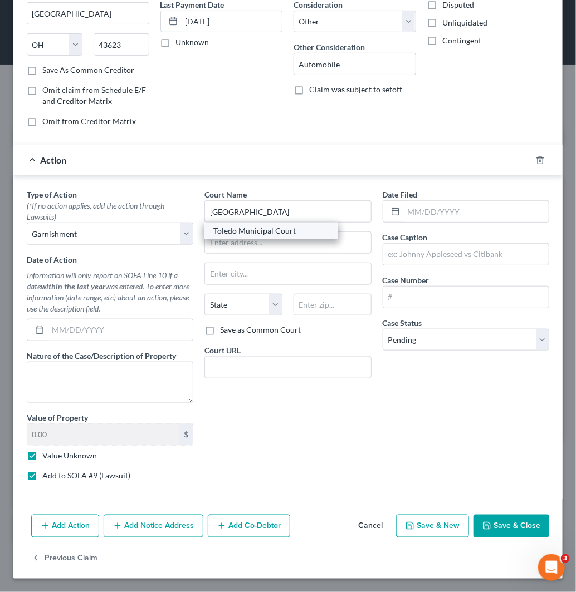
click at [296, 236] on div "Toledo Municipal Court" at bounding box center [271, 230] width 116 height 11
type input "Toledo Municipal Court"
type input "[STREET_ADDRESS]"
type input "[GEOGRAPHIC_DATA]"
select select "36"
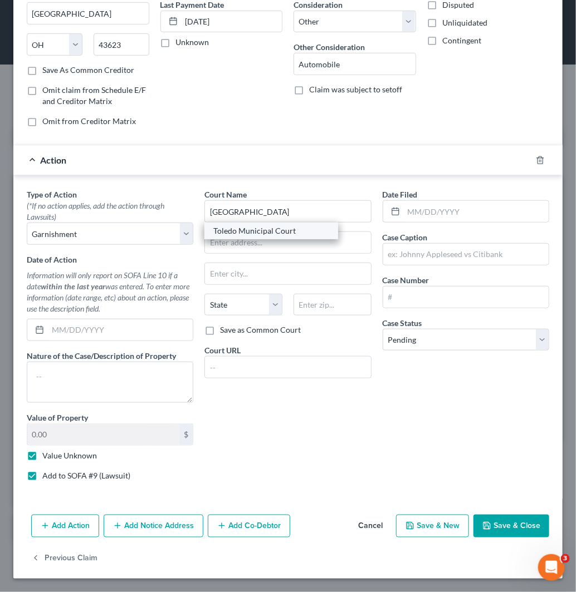
type input "43604"
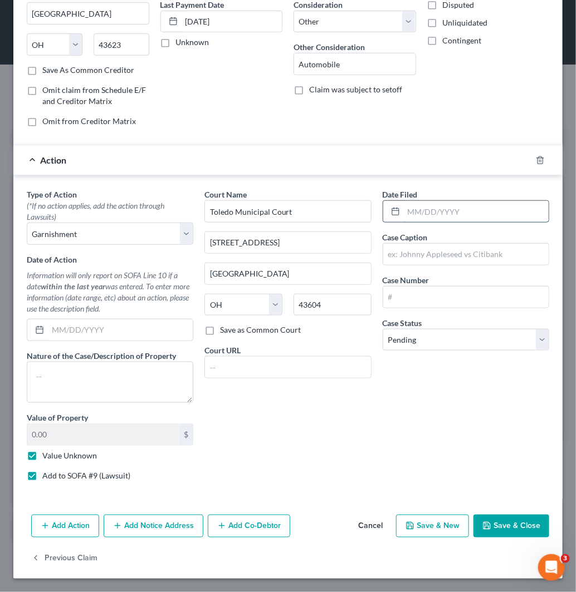
click at [414, 214] on input "text" at bounding box center [476, 211] width 145 height 21
type input "[DATE]"
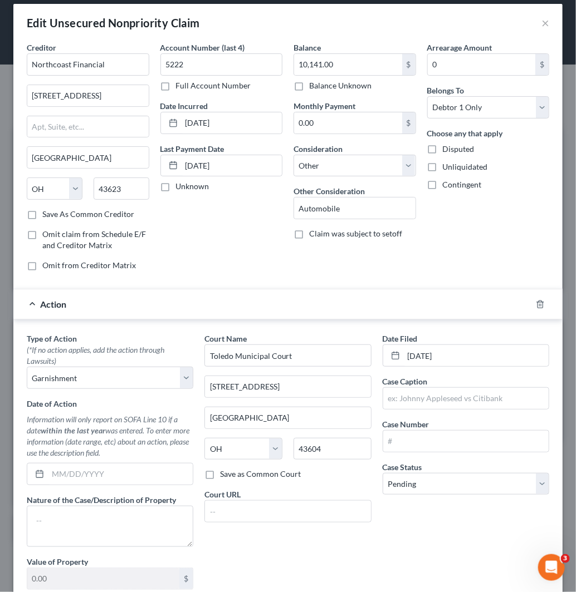
scroll to position [0, 0]
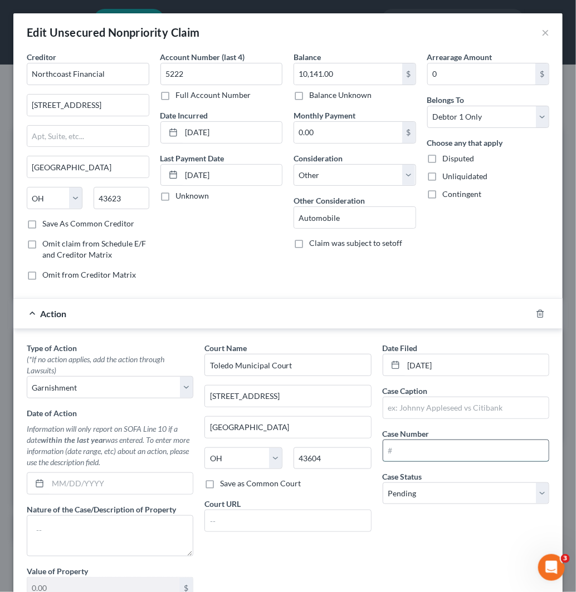
click at [434, 458] on input "text" at bounding box center [465, 450] width 165 height 21
paste input "CVF2408609"
type input "CVF2408609"
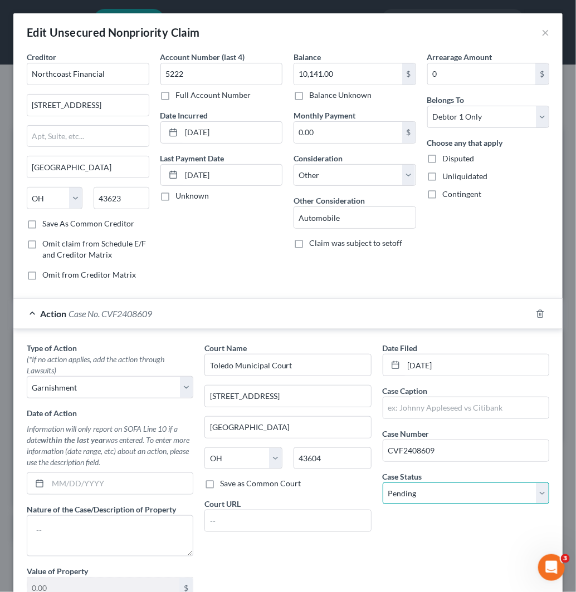
drag, startPoint x: 441, startPoint y: 494, endPoint x: 441, endPoint y: 503, distance: 9.5
click at [441, 494] on select "Select Pending On Appeal Concluded" at bounding box center [465, 494] width 166 height 22
select select "2"
click at [382, 483] on select "Select Pending On Appeal Concluded" at bounding box center [465, 494] width 166 height 22
drag, startPoint x: 465, startPoint y: 365, endPoint x: 406, endPoint y: 366, distance: 59.0
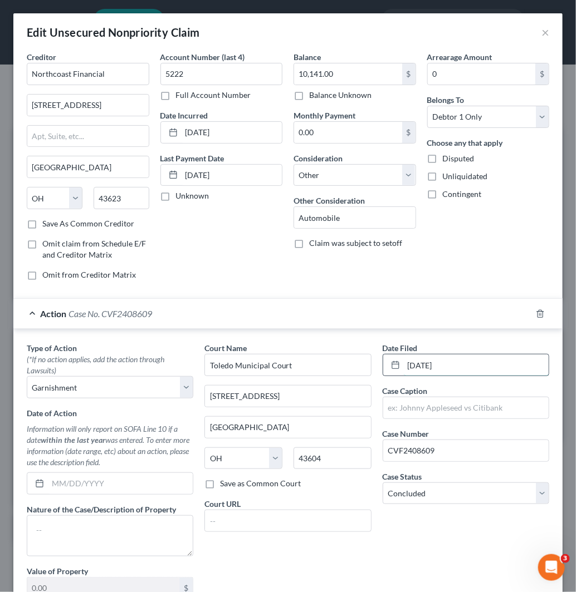
click at [406, 366] on input "[DATE]" at bounding box center [476, 365] width 145 height 21
type input "[DATE]"
drag, startPoint x: 465, startPoint y: 447, endPoint x: 340, endPoint y: 479, distance: 128.7
click at [340, 479] on div "Type of Action * (*If no action applies, add the action through Lawsuits) Selec…" at bounding box center [287, 492] width 533 height 301
drag, startPoint x: 534, startPoint y: 29, endPoint x: 535, endPoint y: 36, distance: 6.8
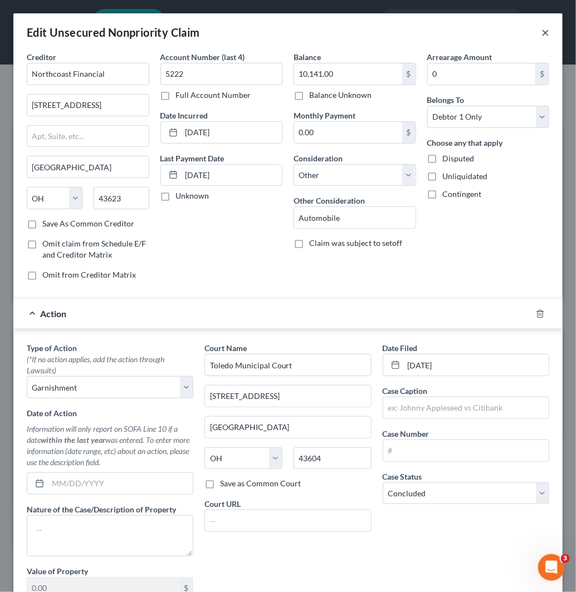
click at [541, 28] on button "×" at bounding box center [545, 32] width 8 height 13
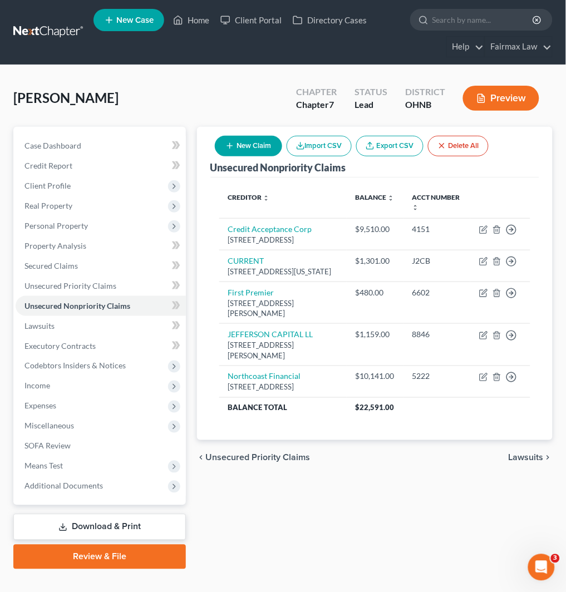
click at [264, 137] on button "New Claim" at bounding box center [248, 146] width 67 height 21
select select "0"
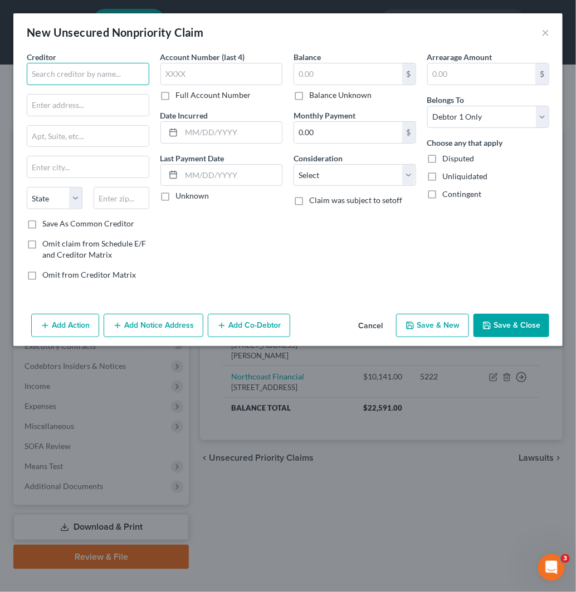
click at [131, 64] on input "text" at bounding box center [88, 74] width 122 height 22
paste input "Chaparral Inc Northcoast Financi"
type input "Chaparral Inc Northcoast Financi"
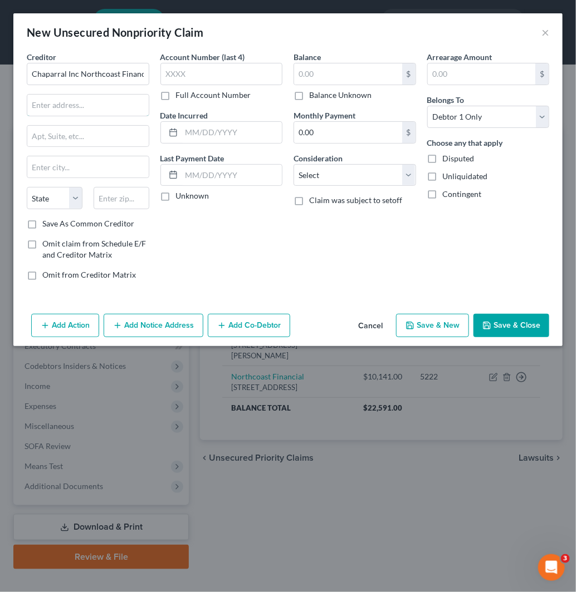
drag, startPoint x: 115, startPoint y: 100, endPoint x: 157, endPoint y: 68, distance: 53.2
click at [115, 100] on input "text" at bounding box center [87, 105] width 121 height 21
paste input "[STREET_ADDRESS]"
type input "[STREET_ADDRESS]"
click at [137, 199] on input "text" at bounding box center [122, 198] width 56 height 22
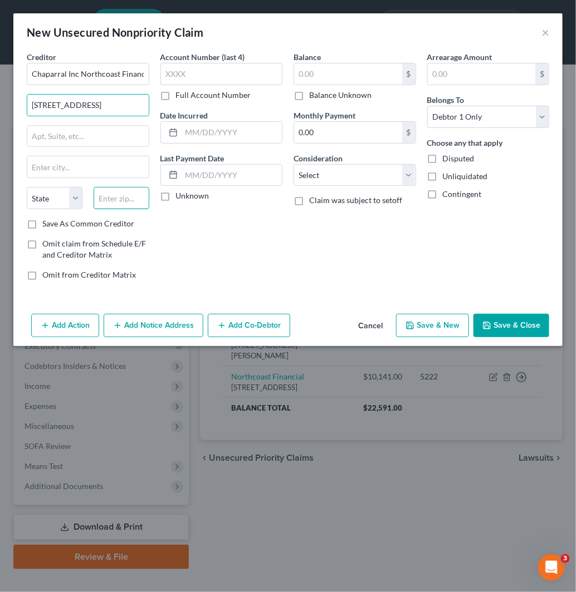
paste input "43623"
type input "43623"
type input "[GEOGRAPHIC_DATA]"
select select "36"
click at [42, 226] on label "Save As Common Creditor" at bounding box center [88, 223] width 92 height 11
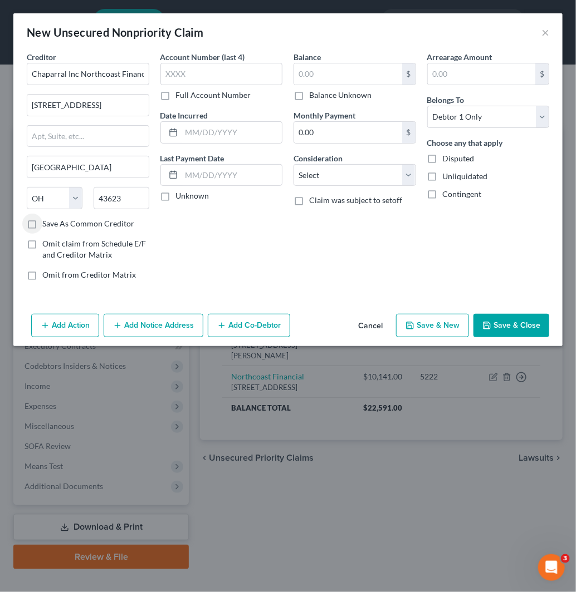
click at [47, 225] on input "Save As Common Creditor" at bounding box center [50, 221] width 7 height 7
checkbox input "true"
click at [354, 75] on input "text" at bounding box center [348, 73] width 108 height 21
paste input "14026"
type input "14,026"
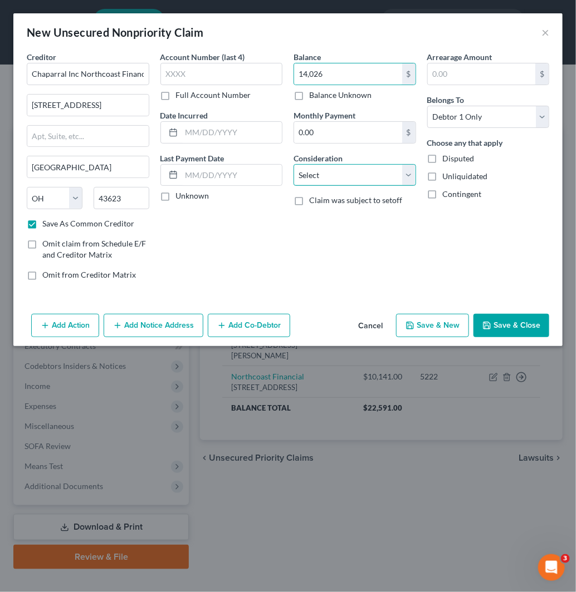
drag, startPoint x: 352, startPoint y: 173, endPoint x: 354, endPoint y: 184, distance: 11.3
click at [354, 173] on select "Select Cable / Satellite Services Collection Agency Credit Card Debt Debt Couns…" at bounding box center [354, 175] width 122 height 22
select select "14"
click at [293, 164] on select "Select Cable / Satellite Services Collection Agency Credit Card Debt Debt Couns…" at bounding box center [354, 175] width 122 height 22
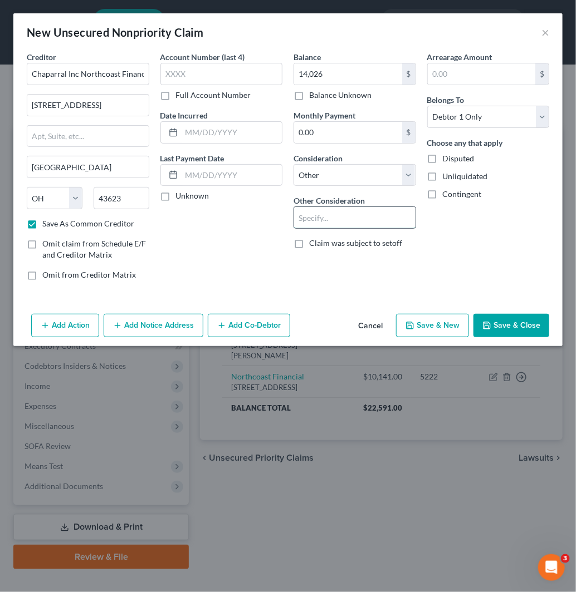
click at [337, 214] on input "text" at bounding box center [354, 217] width 121 height 21
type input "C"
type input "Automobile"
click at [76, 332] on button "Add Action" at bounding box center [65, 325] width 68 height 23
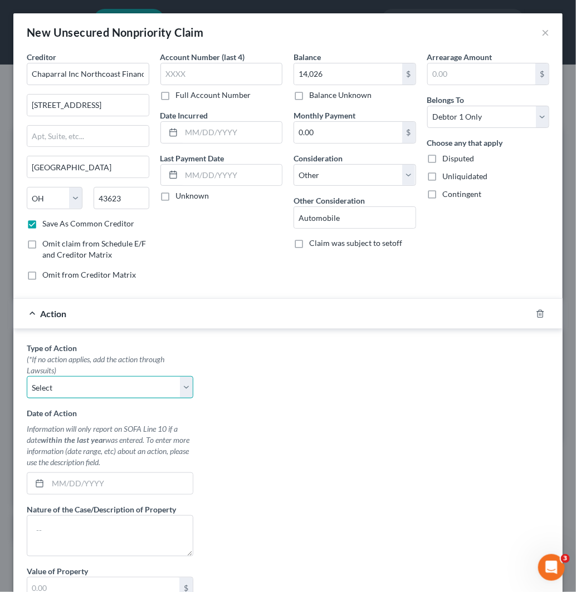
drag, startPoint x: 70, startPoint y: 389, endPoint x: 73, endPoint y: 397, distance: 9.5
click at [70, 389] on select "Select Repossession Garnishment Foreclosure Personal Injury Attached, Seized, O…" at bounding box center [110, 387] width 166 height 22
select select "4"
click at [27, 377] on select "Select Repossession Garnishment Foreclosure Personal Injury Attached, Seized, O…" at bounding box center [110, 387] width 166 height 22
click at [540, 37] on div "New Unsecured Nonpriority Claim ×" at bounding box center [287, 32] width 549 height 38
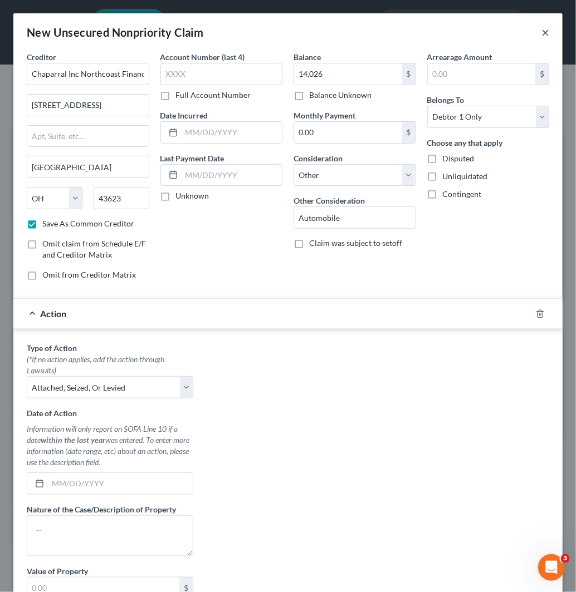
click at [541, 26] on button "×" at bounding box center [545, 32] width 8 height 13
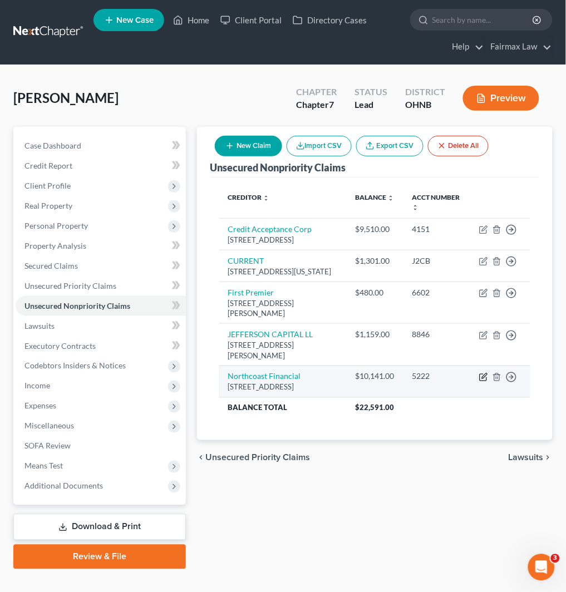
click at [486, 378] on icon "button" at bounding box center [484, 375] width 5 height 5
select select "36"
select select "14"
select select "0"
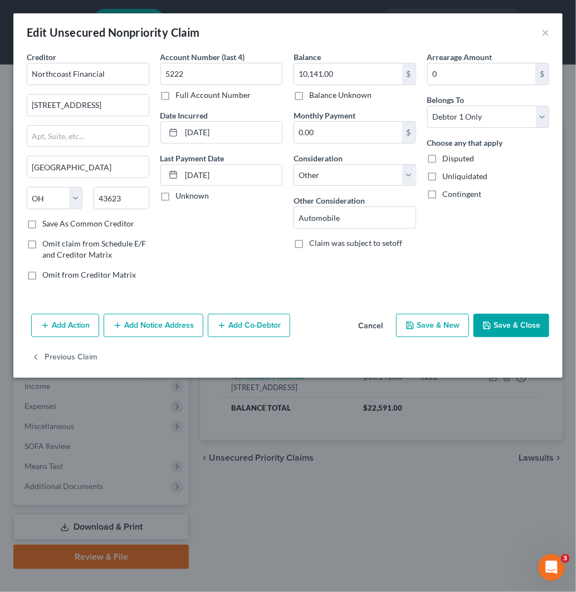
click at [82, 324] on button "Add Action" at bounding box center [65, 325] width 68 height 23
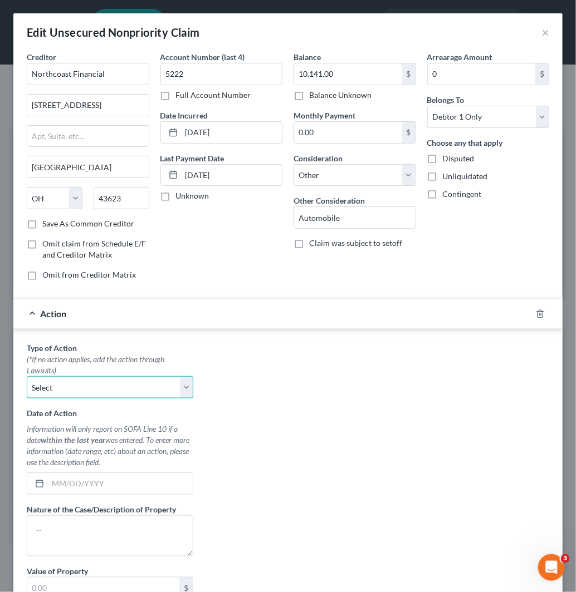
drag, startPoint x: 90, startPoint y: 390, endPoint x: 96, endPoint y: 396, distance: 8.3
click at [90, 390] on select "Select Repossession Garnishment Foreclosure Personal Injury Attached, Seized, O…" at bounding box center [110, 387] width 166 height 22
select select "4"
click at [27, 377] on select "Select Repossession Garnishment Foreclosure Personal Injury Attached, Seized, O…" at bounding box center [110, 387] width 166 height 22
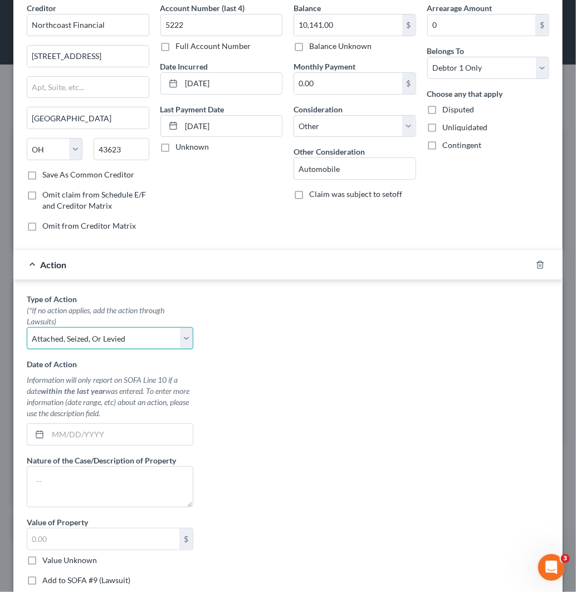
scroll to position [154, 0]
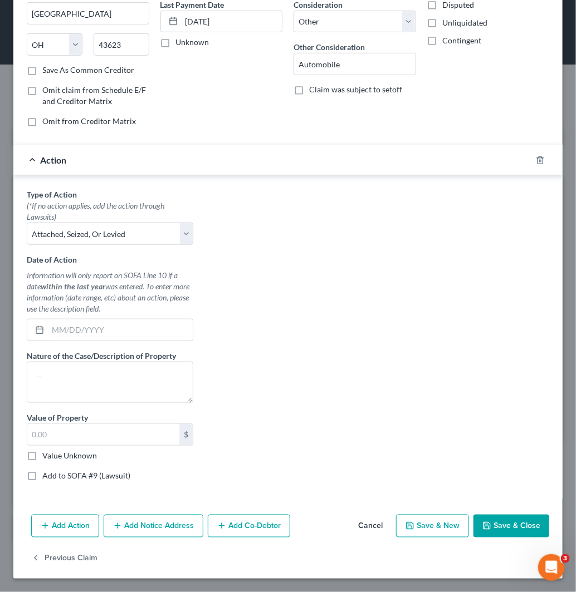
click at [86, 456] on label "Value Unknown" at bounding box center [69, 455] width 55 height 11
click at [54, 456] on input "Value Unknown" at bounding box center [50, 453] width 7 height 7
checkbox input "true"
type input "0.00"
click at [79, 474] on label "Add to SOFA #9 (Lawsuit)" at bounding box center [86, 475] width 88 height 11
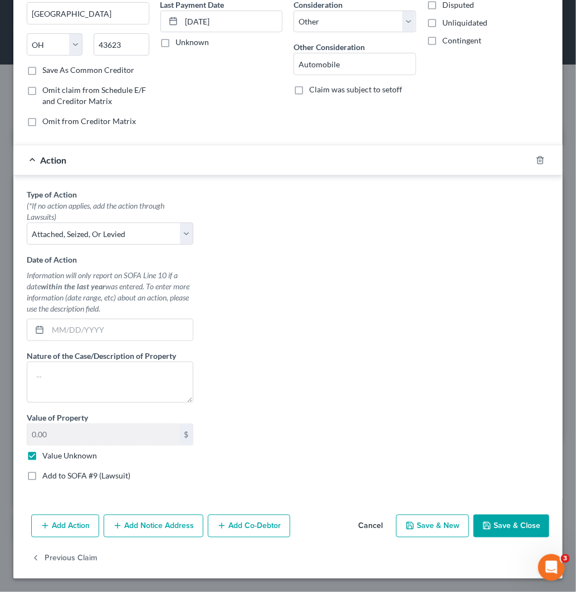
click at [54, 474] on input "Add to SOFA #9 (Lawsuit)" at bounding box center [50, 473] width 7 height 7
checkbox input "true"
select select "0"
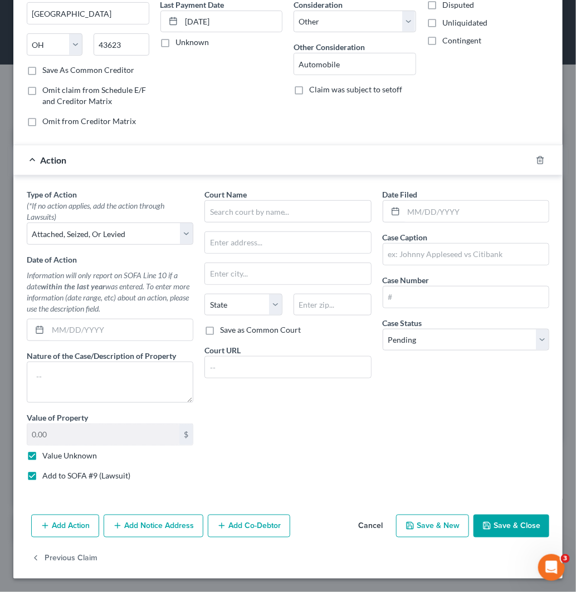
click at [287, 224] on div "Court Name * State [US_STATE] AK AR AZ CA CO CT DE DC [GEOGRAPHIC_DATA] GA GU H…" at bounding box center [288, 339] width 178 height 301
click at [265, 210] on input "text" at bounding box center [287, 211] width 166 height 22
click at [262, 236] on div "Toledo Municipal Court" at bounding box center [271, 230] width 116 height 11
type input "Toledo Municipal Court"
type input "[STREET_ADDRESS]"
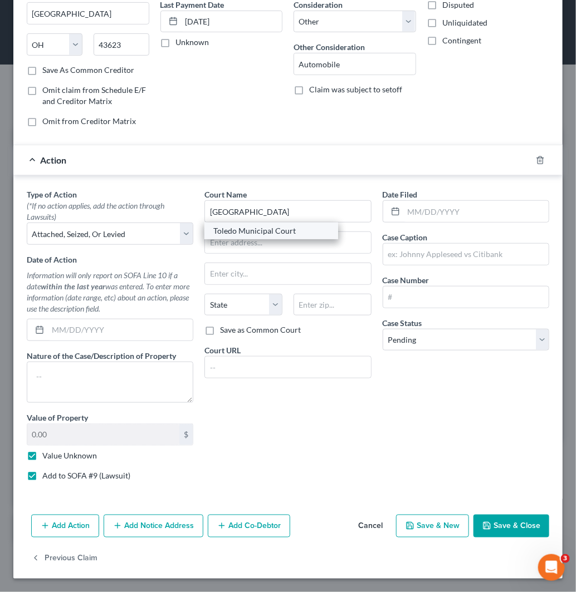
type input "[GEOGRAPHIC_DATA]"
select select "36"
type input "43604"
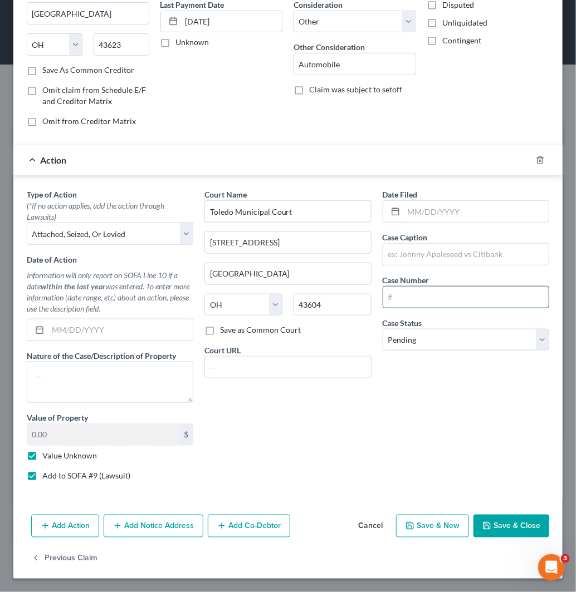
click at [482, 294] on input "text" at bounding box center [465, 297] width 165 height 21
paste input "CVF2408609"
type input "CVF2408609"
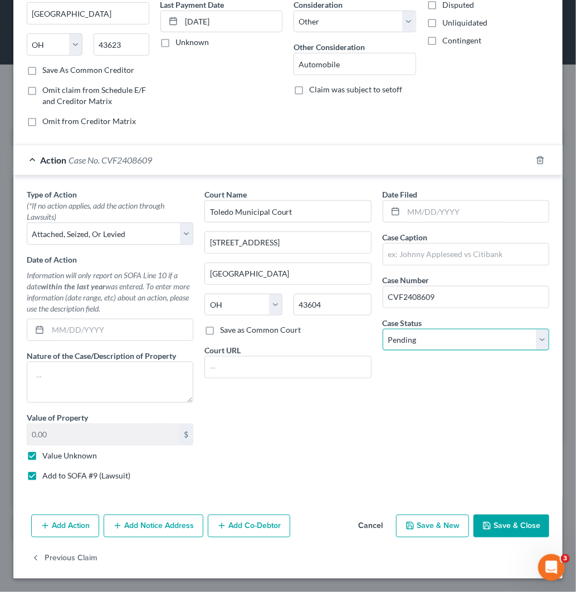
drag, startPoint x: 446, startPoint y: 342, endPoint x: 446, endPoint y: 351, distance: 8.3
click at [446, 342] on select "Select Pending On Appeal Concluded" at bounding box center [465, 340] width 166 height 22
click at [382, 329] on select "Select Pending On Appeal Concluded" at bounding box center [465, 340] width 166 height 22
click at [460, 219] on input "text" at bounding box center [476, 211] width 145 height 21
click at [452, 255] on input "text" at bounding box center [465, 254] width 165 height 21
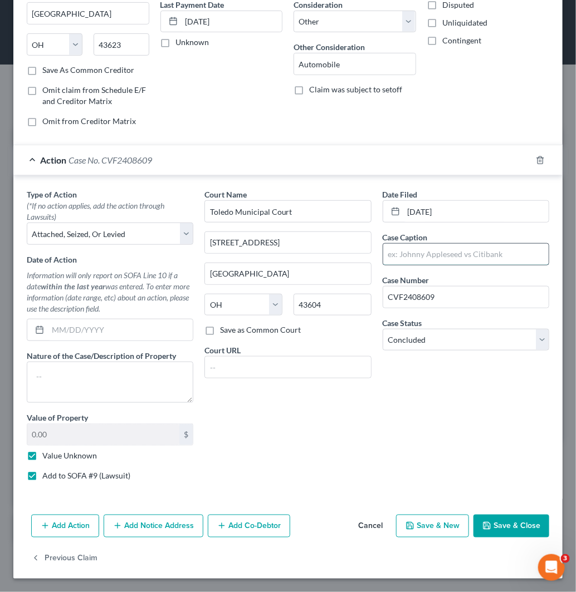
paste input "Chaparral Inc Northcoast Financi"
click at [504, 525] on button "Save & Close" at bounding box center [511, 526] width 76 height 23
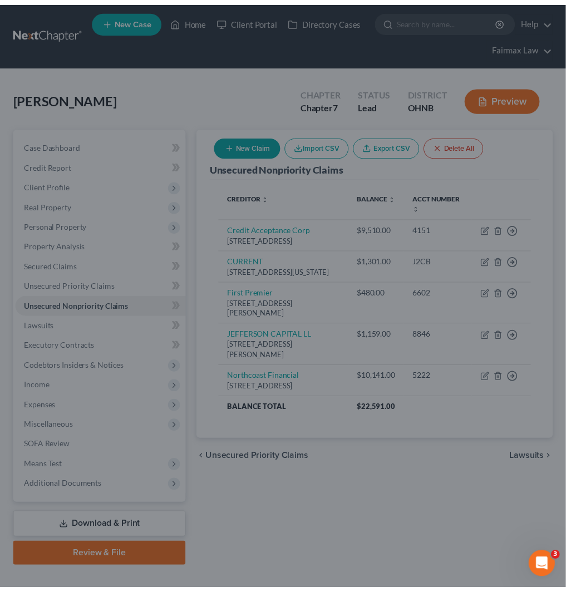
scroll to position [0, 0]
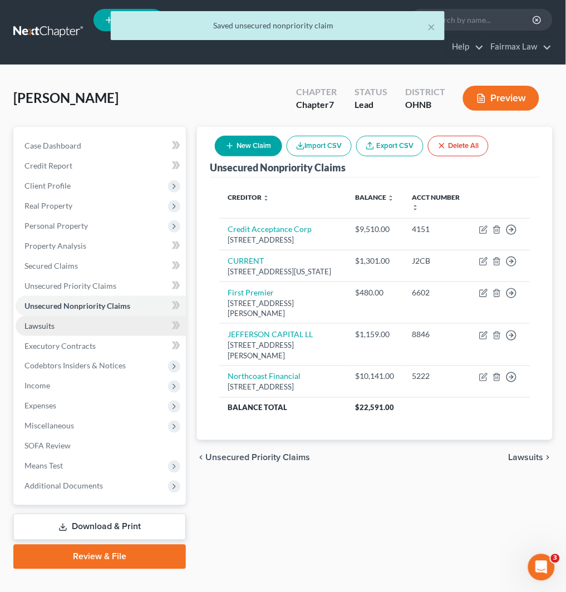
click at [113, 324] on link "Lawsuits" at bounding box center [101, 326] width 170 height 20
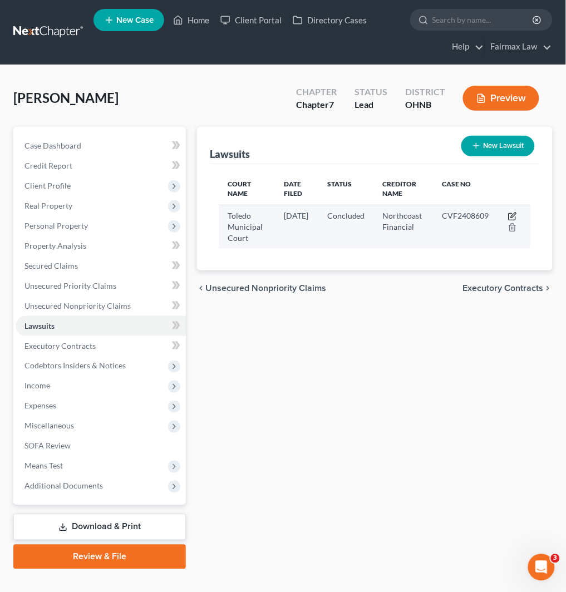
click at [517, 218] on icon "button" at bounding box center [512, 216] width 9 height 9
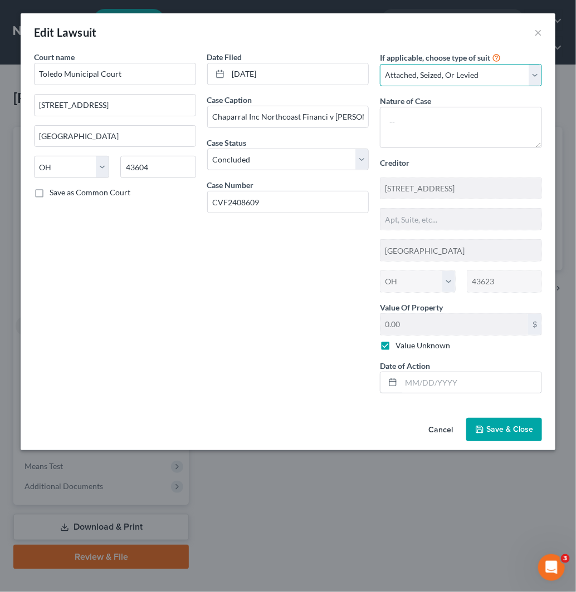
drag, startPoint x: 515, startPoint y: 73, endPoint x: 508, endPoint y: 85, distance: 13.6
click at [515, 73] on select "Select Repossession Garnishment Foreclosure Attached, Seized, Or Levied Other" at bounding box center [461, 75] width 162 height 22
click at [380, 64] on select "Select Repossession Garnishment Foreclosure Attached, Seized, Or Levied Other" at bounding box center [461, 75] width 162 height 22
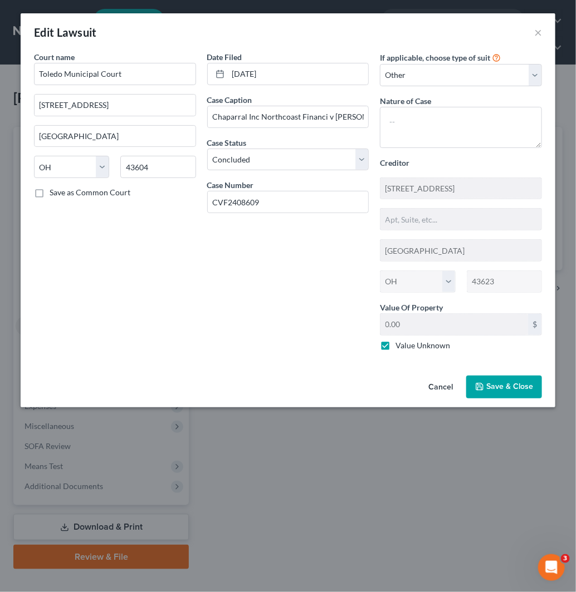
click at [491, 394] on button "Save & Close" at bounding box center [504, 387] width 76 height 23
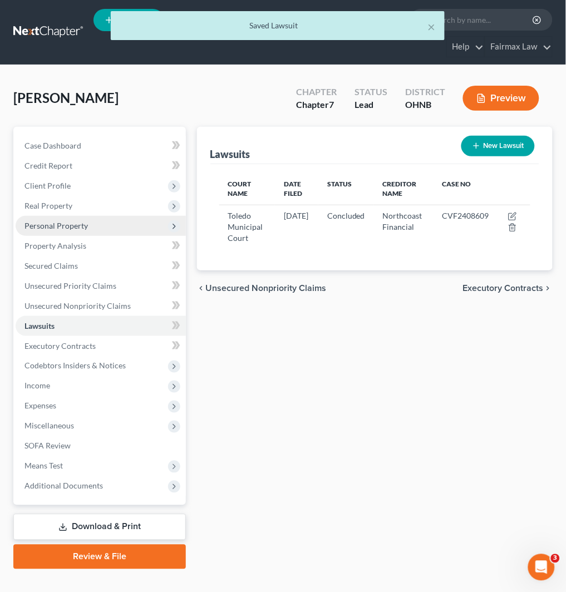
click at [121, 227] on span "Personal Property" at bounding box center [101, 226] width 170 height 20
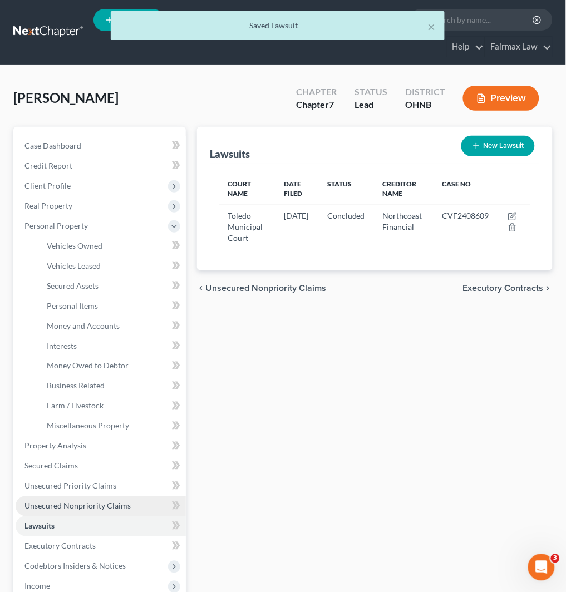
click at [97, 499] on link "Unsecured Nonpriority Claims" at bounding box center [101, 506] width 170 height 20
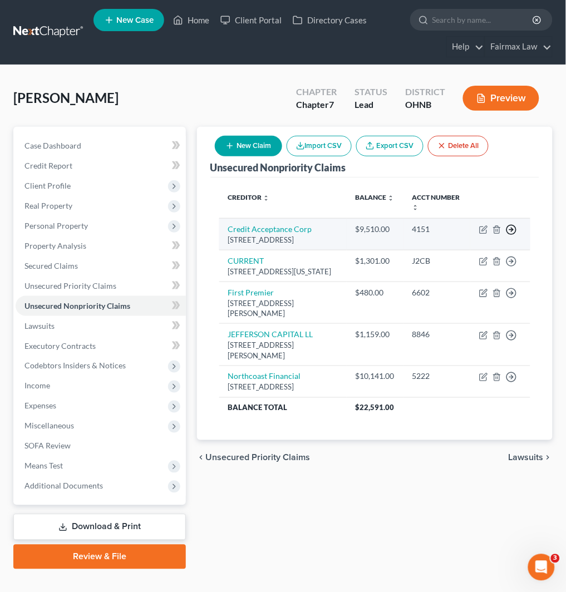
click at [515, 227] on circle "button" at bounding box center [511, 229] width 9 height 9
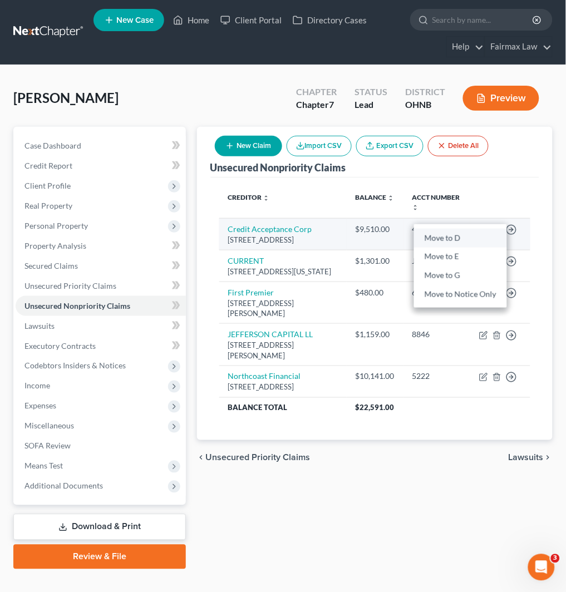
click at [482, 232] on link "Move to D" at bounding box center [460, 238] width 93 height 19
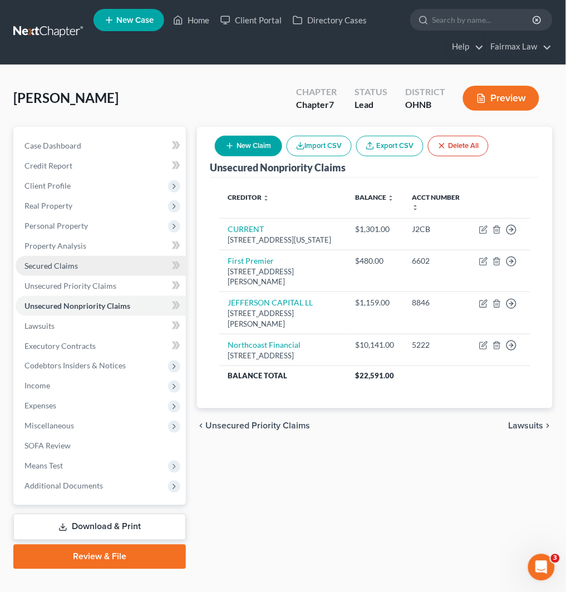
click at [102, 268] on link "Secured Claims" at bounding box center [101, 266] width 170 height 20
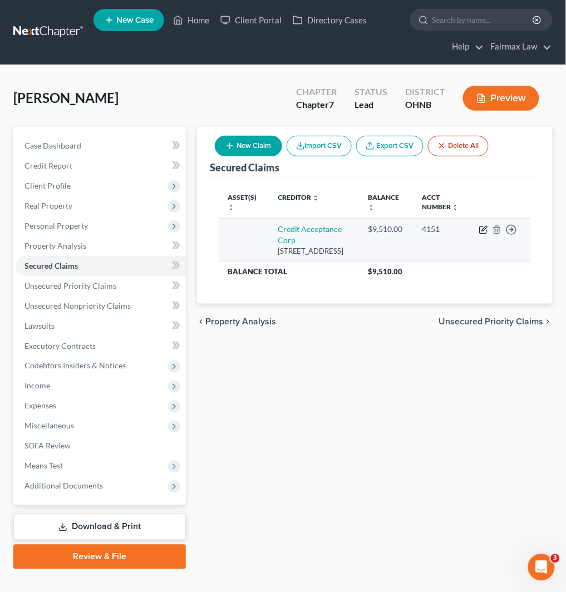
click at [483, 230] on icon "button" at bounding box center [484, 228] width 5 height 5
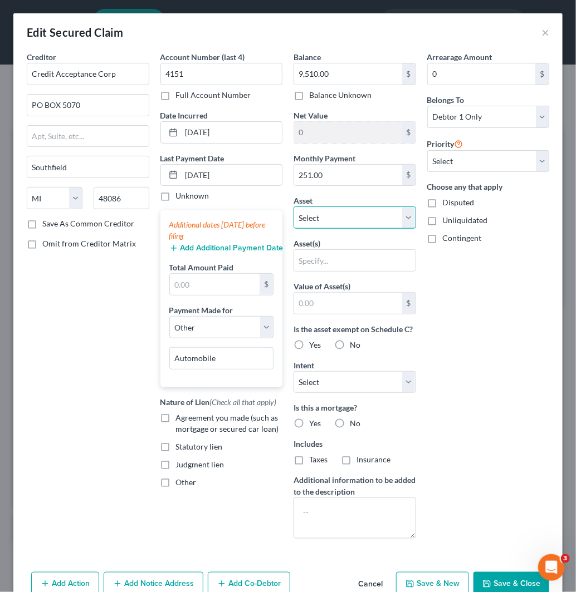
click at [352, 223] on select "Select Other Multiple Assets Current Bank (Checking Account) - $267.68 Fidelity…" at bounding box center [354, 217] width 122 height 22
click at [293, 206] on select "Select Other Multiple Assets Current Bank (Checking Account) - $267.68 Fidelity…" at bounding box center [354, 217] width 122 height 22
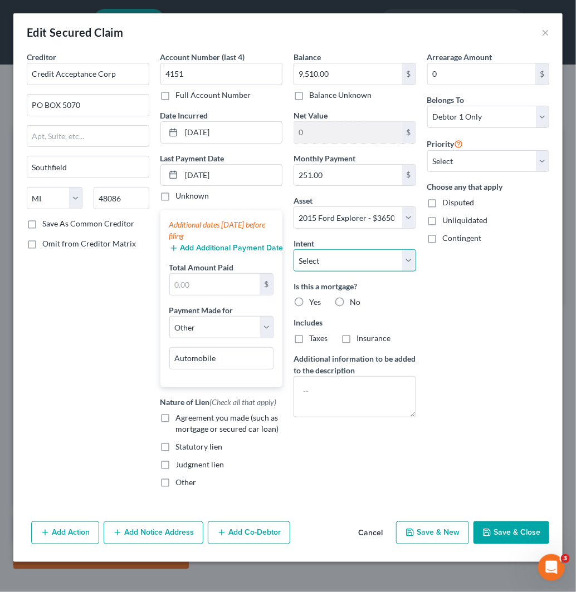
click at [354, 267] on select "Select Surrender Redeem Reaffirm Avoid Other" at bounding box center [354, 260] width 122 height 22
click at [293, 249] on select "Select Surrender Redeem Reaffirm Avoid Other" at bounding box center [354, 260] width 122 height 22
click at [507, 529] on button "Save & Close" at bounding box center [511, 533] width 76 height 23
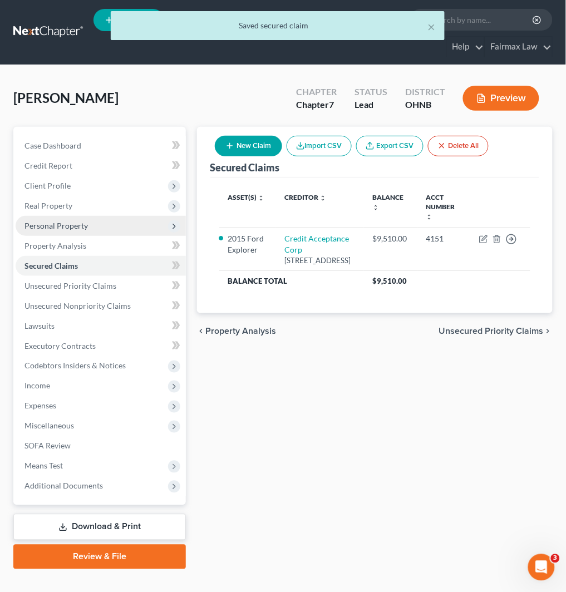
click at [130, 227] on span "Personal Property" at bounding box center [101, 226] width 170 height 20
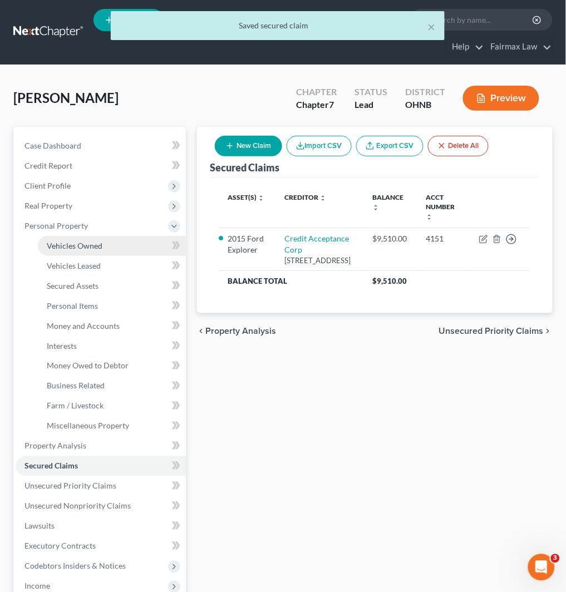
click at [115, 241] on link "Vehicles Owned" at bounding box center [112, 246] width 148 height 20
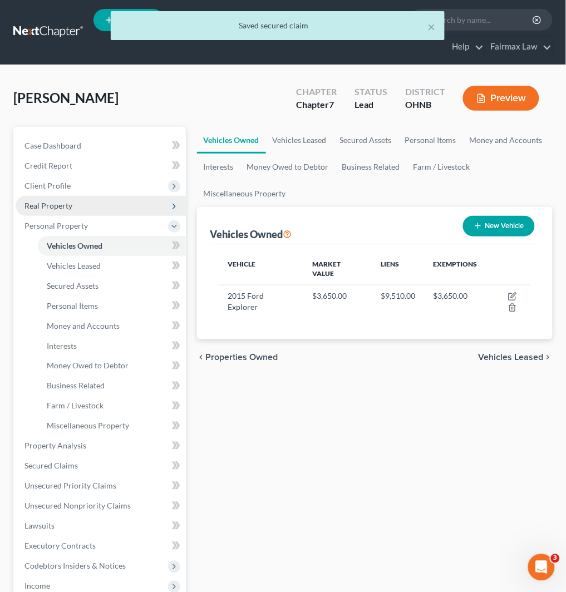
click at [111, 210] on span "Real Property" at bounding box center [101, 206] width 170 height 20
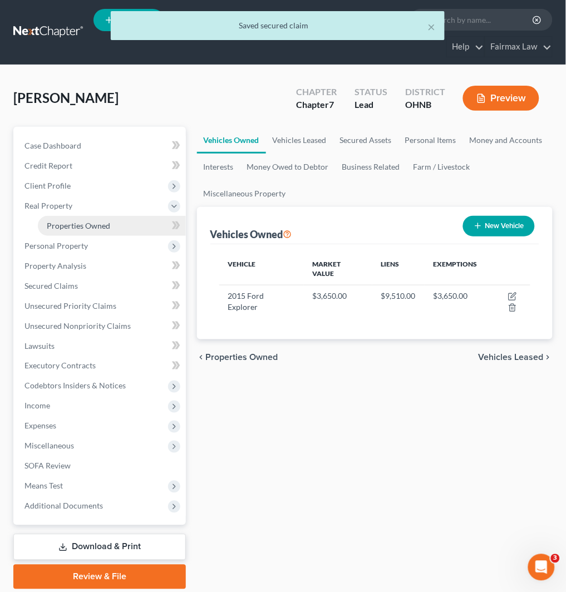
click at [112, 228] on link "Properties Owned" at bounding box center [112, 226] width 148 height 20
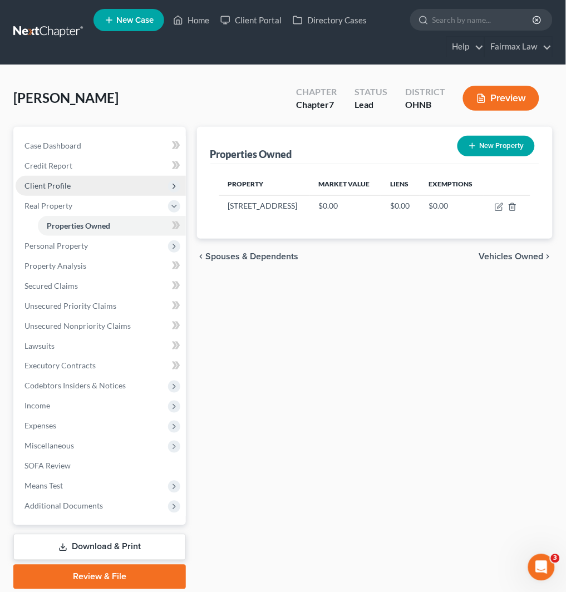
click at [113, 184] on span "Client Profile" at bounding box center [101, 186] width 170 height 20
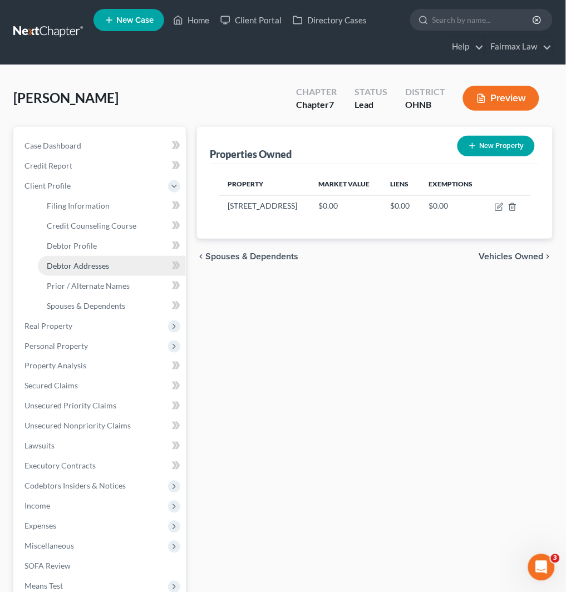
click at [124, 264] on link "Debtor Addresses" at bounding box center [112, 266] width 148 height 20
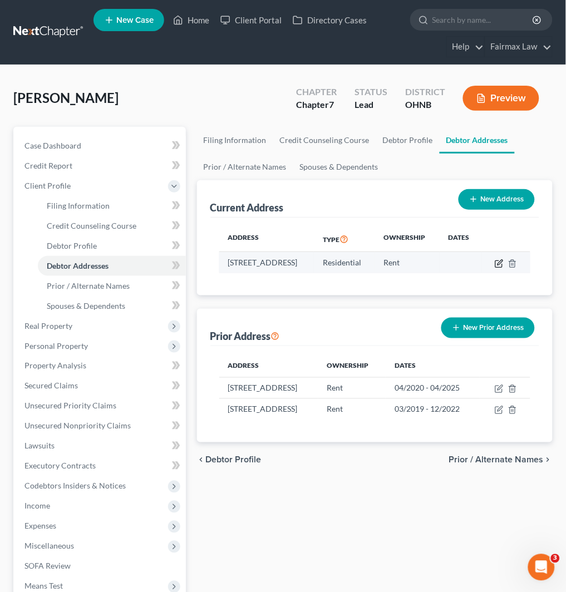
click at [504, 262] on icon "button" at bounding box center [499, 263] width 9 height 9
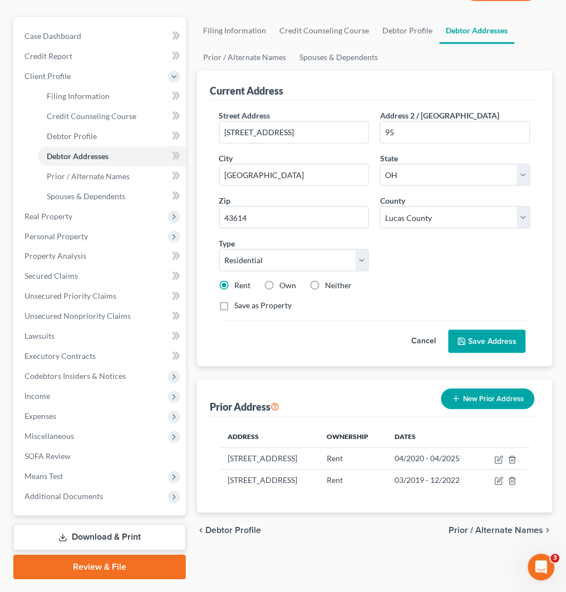
scroll to position [138, 0]
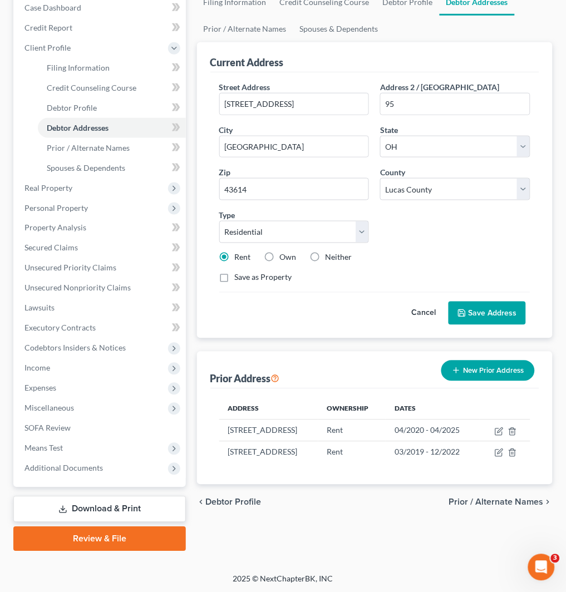
click at [423, 310] on button "Cancel" at bounding box center [424, 313] width 49 height 22
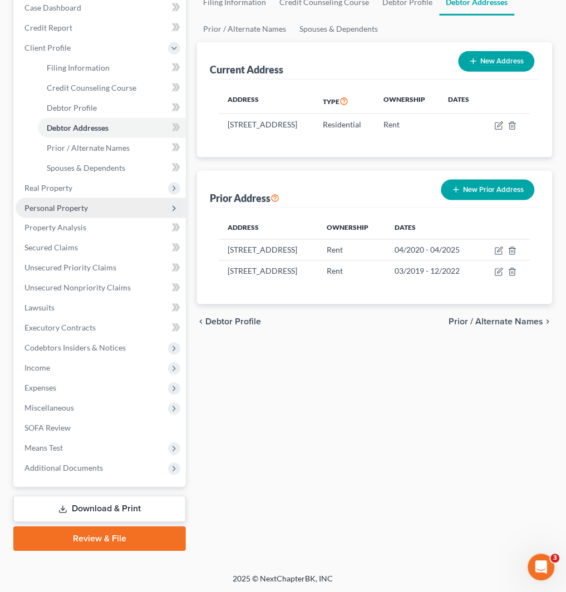
click at [80, 210] on span "Personal Property" at bounding box center [55, 207] width 63 height 9
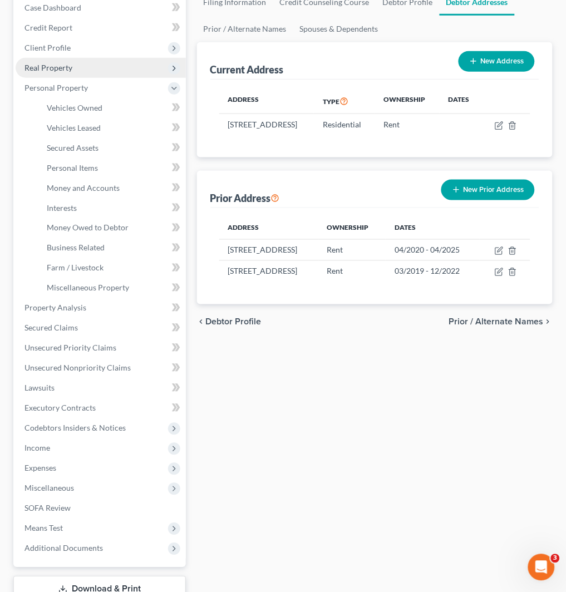
click at [85, 68] on span "Real Property" at bounding box center [101, 68] width 170 height 20
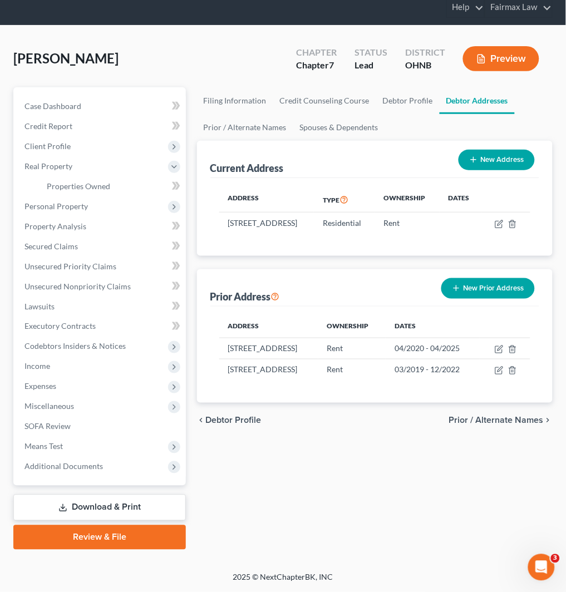
scroll to position [38, 0]
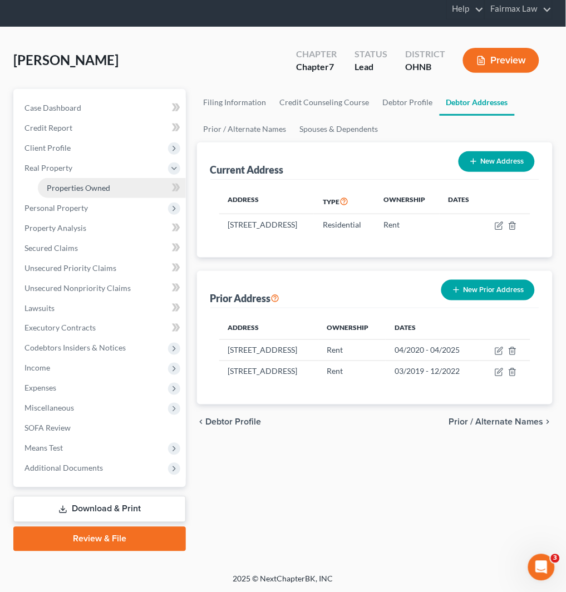
click at [106, 188] on span "Properties Owned" at bounding box center [78, 187] width 63 height 9
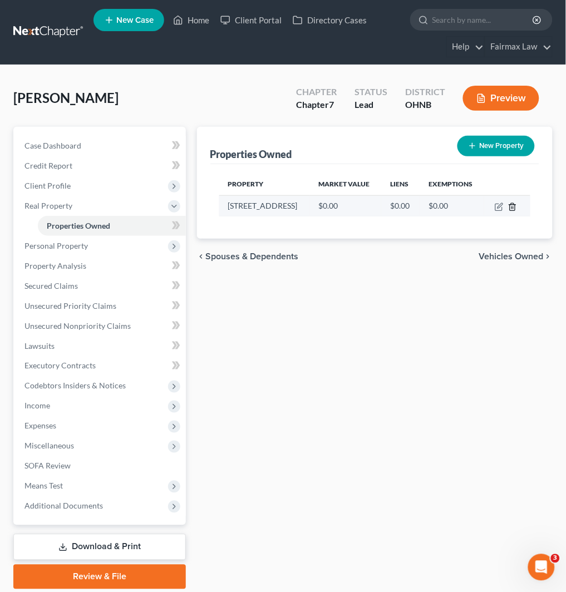
click at [512, 206] on line "button" at bounding box center [512, 207] width 0 height 2
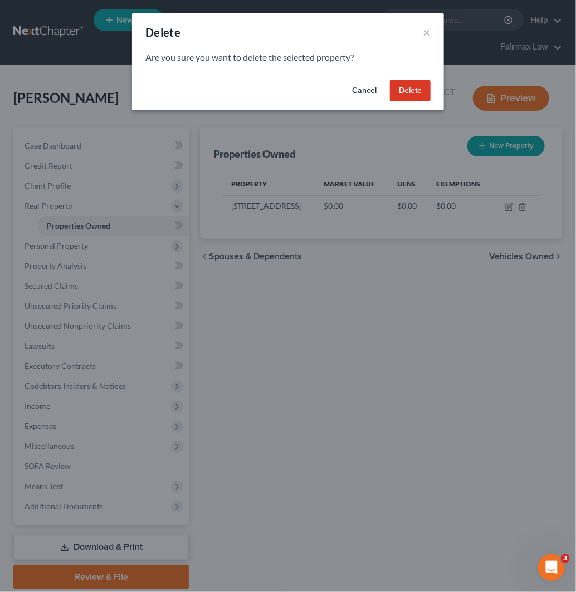
click at [394, 92] on button "Delete" at bounding box center [410, 91] width 41 height 22
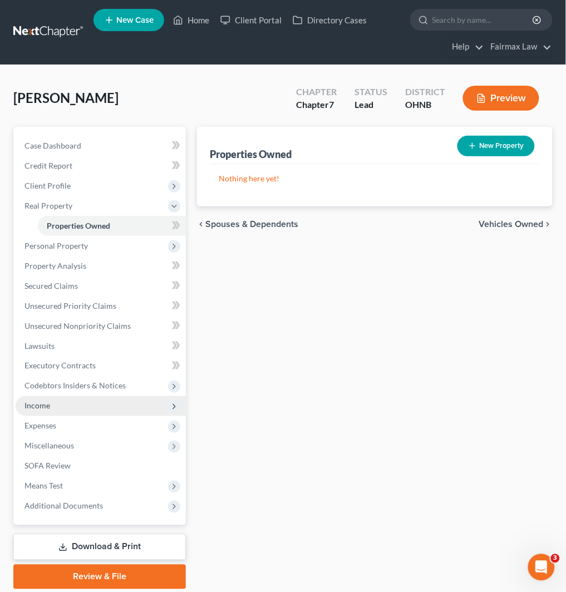
click at [75, 405] on span "Income" at bounding box center [101, 406] width 170 height 20
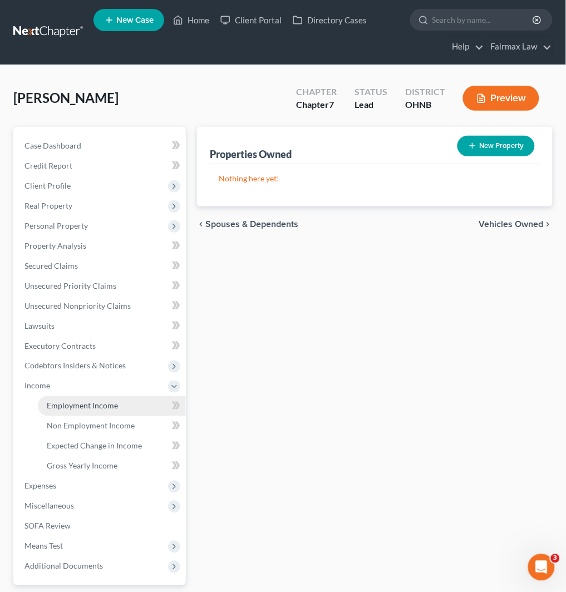
click at [125, 404] on link "Employment Income" at bounding box center [112, 406] width 148 height 20
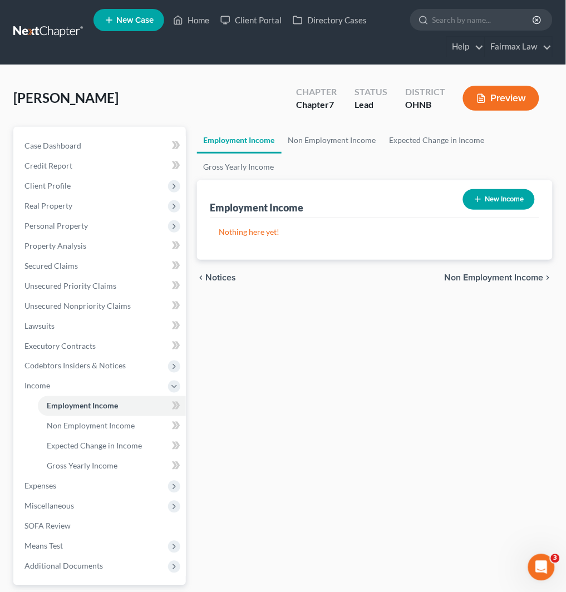
click at [501, 195] on button "New Income" at bounding box center [499, 199] width 72 height 21
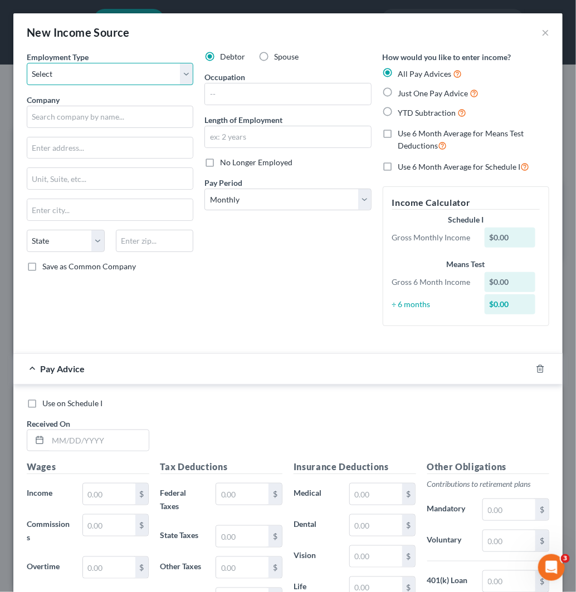
drag, startPoint x: 104, startPoint y: 69, endPoint x: 102, endPoint y: 83, distance: 14.6
click at [104, 69] on select "Select Full or [DEMOGRAPHIC_DATA] Employment Self Employment" at bounding box center [110, 74] width 166 height 22
click at [27, 63] on select "Select Full or [DEMOGRAPHIC_DATA] Employment Self Employment" at bounding box center [110, 74] width 166 height 22
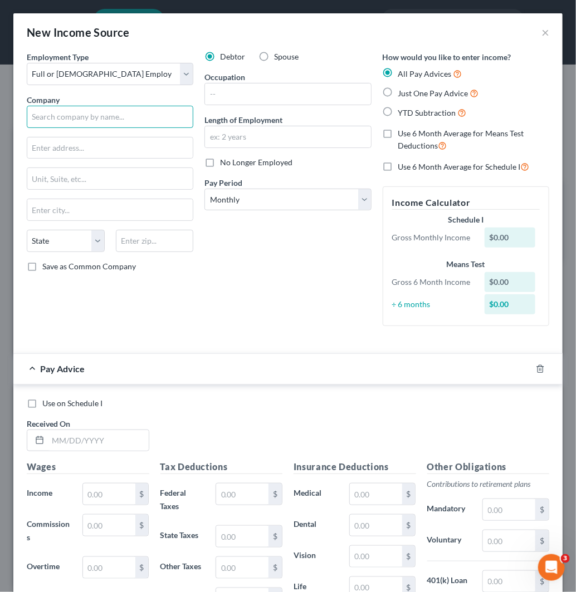
click at [115, 119] on input "text" at bounding box center [110, 117] width 166 height 22
paste input "Amazon"
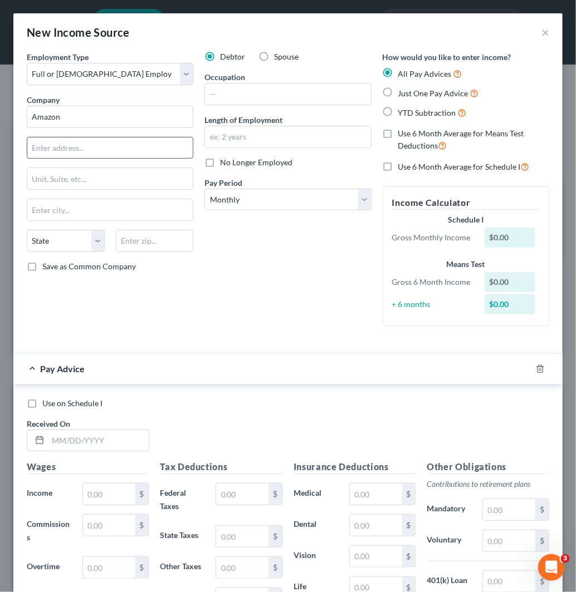
drag, startPoint x: 95, startPoint y: 152, endPoint x: 118, endPoint y: 154, distance: 22.9
click at [95, 152] on input "text" at bounding box center [109, 147] width 165 height 21
paste input "27400 crossroad prkwy"
click at [156, 238] on input "text" at bounding box center [155, 241] width 78 height 22
paste input "43460"
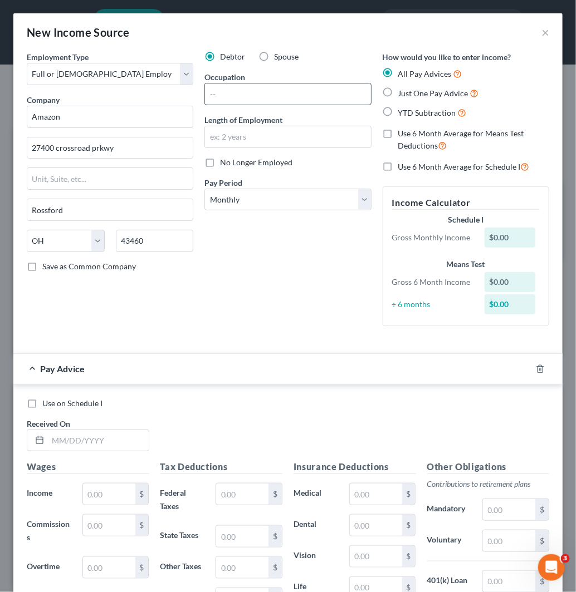
drag, startPoint x: 246, startPoint y: 92, endPoint x: 258, endPoint y: 105, distance: 17.7
click at [246, 92] on input "text" at bounding box center [287, 93] width 165 height 21
paste input "Stow"
click at [281, 140] on input "text" at bounding box center [287, 136] width 165 height 21
click at [263, 141] on input "4 months" at bounding box center [287, 136] width 165 height 21
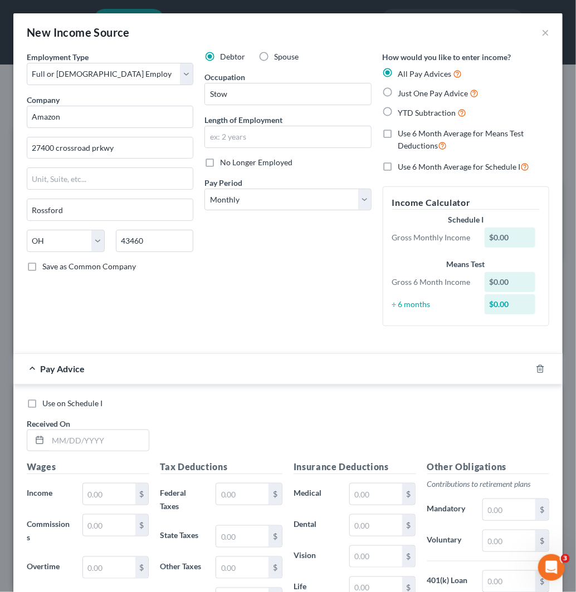
click at [399, 109] on span "YTD Subtraction" at bounding box center [427, 112] width 58 height 9
click at [402, 109] on input "YTD Subtraction" at bounding box center [405, 109] width 7 height 7
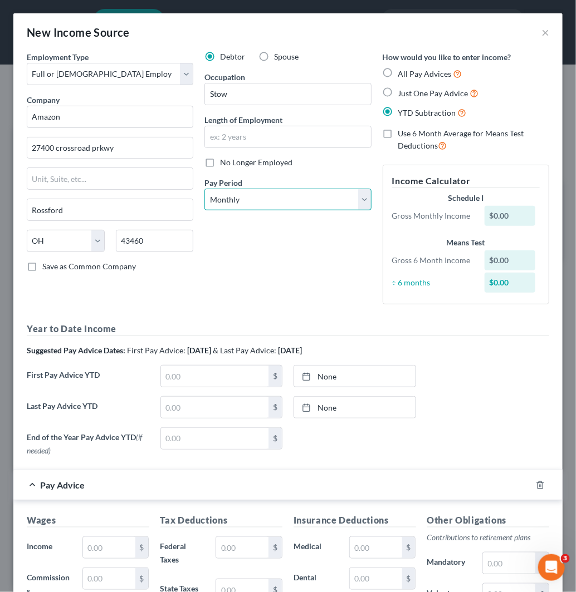
click at [290, 204] on select "Select Monthly Twice Monthly Every Other Week Weekly" at bounding box center [287, 200] width 166 height 22
click at [204, 189] on select "Select Monthly Twice Monthly Every Other Week Weekly" at bounding box center [287, 200] width 166 height 22
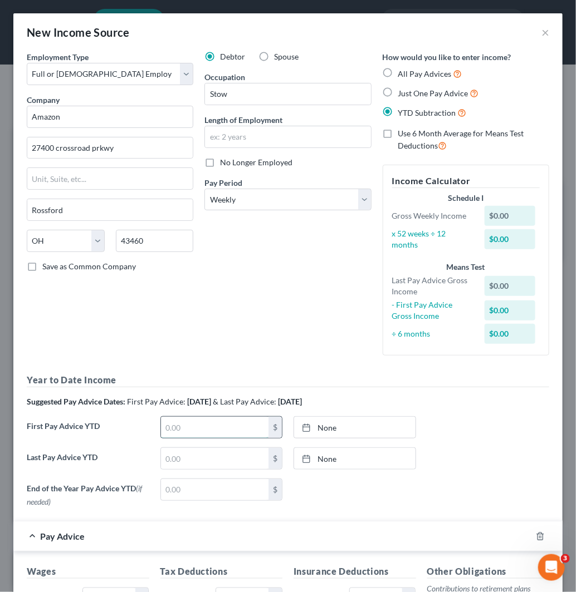
click at [195, 425] on input "text" at bounding box center [215, 427] width 108 height 21
paste input "12,145.7"
click at [373, 430] on link "None" at bounding box center [354, 427] width 121 height 21
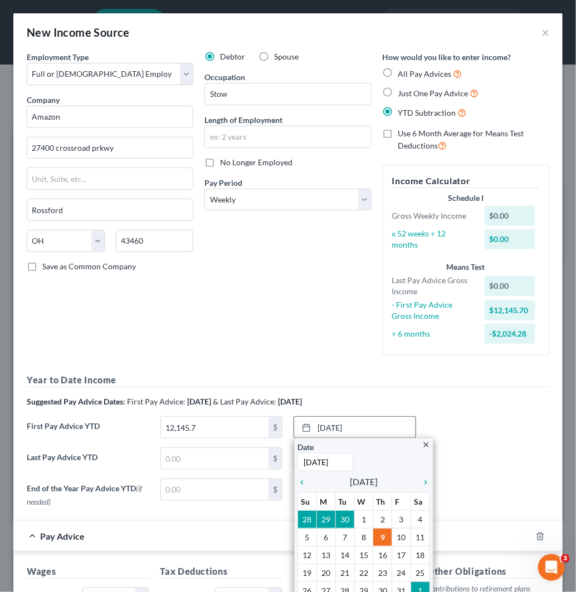
click at [338, 460] on input "[DATE]" at bounding box center [325, 462] width 56 height 18
click at [511, 493] on div "End of the Year Pay Advice YTD (if needed) $ None close Date Time chevron_left …" at bounding box center [287, 495] width 533 height 33
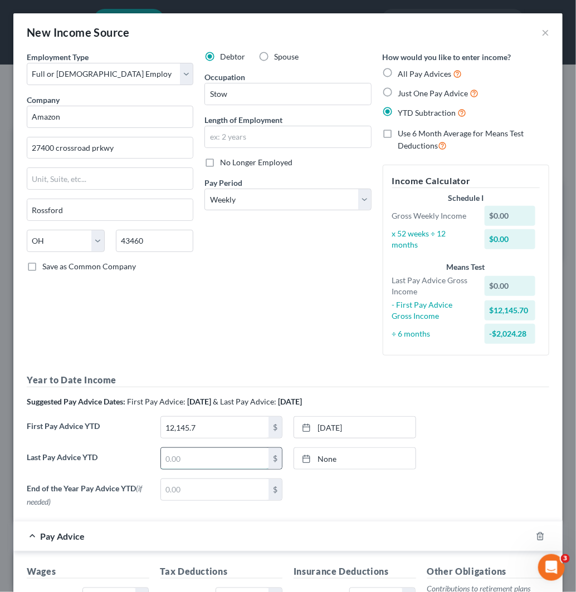
click at [186, 464] on input "text" at bounding box center [215, 458] width 108 height 21
click at [343, 457] on link "None" at bounding box center [354, 458] width 121 height 21
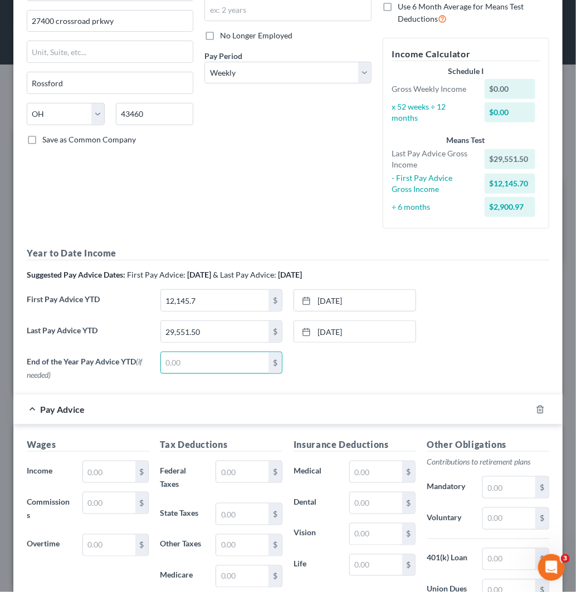
scroll to position [247, 0]
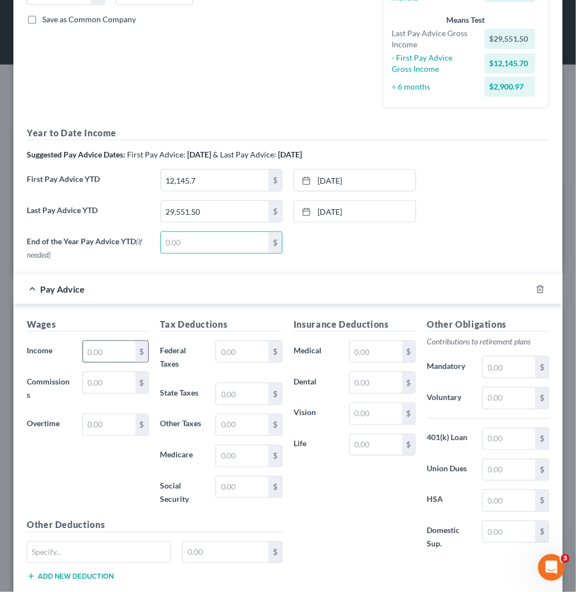
click at [107, 355] on input "text" at bounding box center [109, 351] width 52 height 21
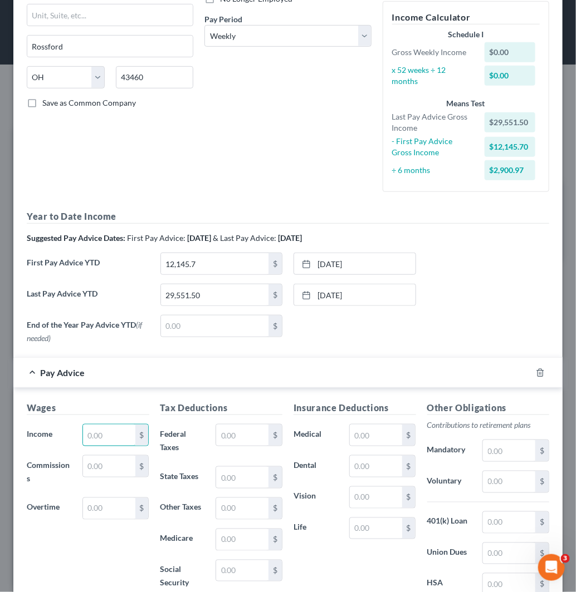
scroll to position [185, 0]
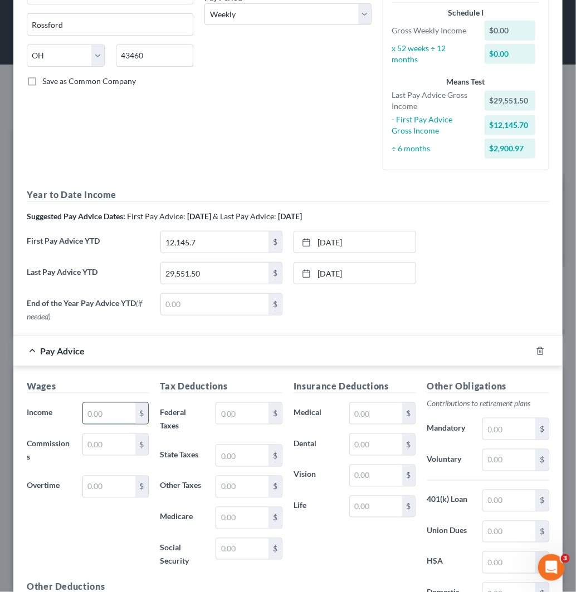
click at [83, 415] on input "text" at bounding box center [109, 413] width 52 height 21
click at [96, 416] on input "984.17" at bounding box center [109, 413] width 52 height 21
click at [108, 413] on input "830.01" at bounding box center [109, 413] width 52 height 21
click at [109, 410] on input "623.60" at bounding box center [109, 413] width 52 height 21
click at [116, 409] on input "760.31" at bounding box center [109, 413] width 52 height 21
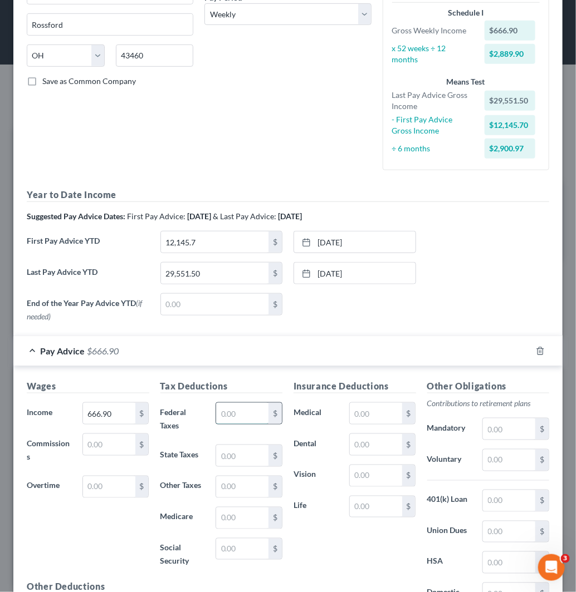
click at [246, 411] on input "text" at bounding box center [242, 413] width 52 height 21
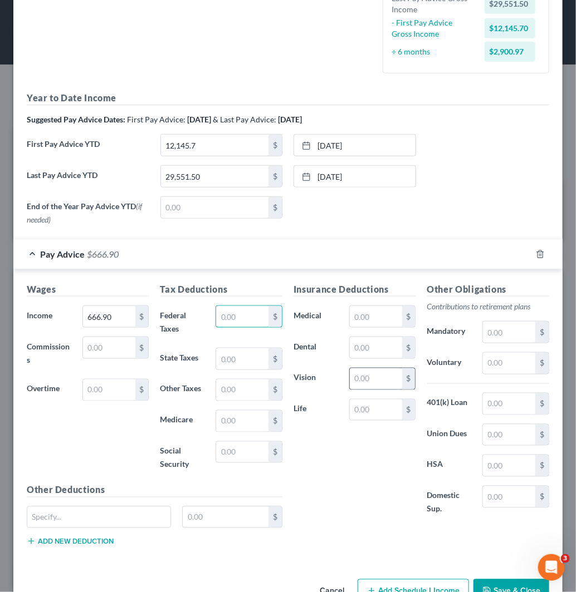
scroll to position [315, 0]
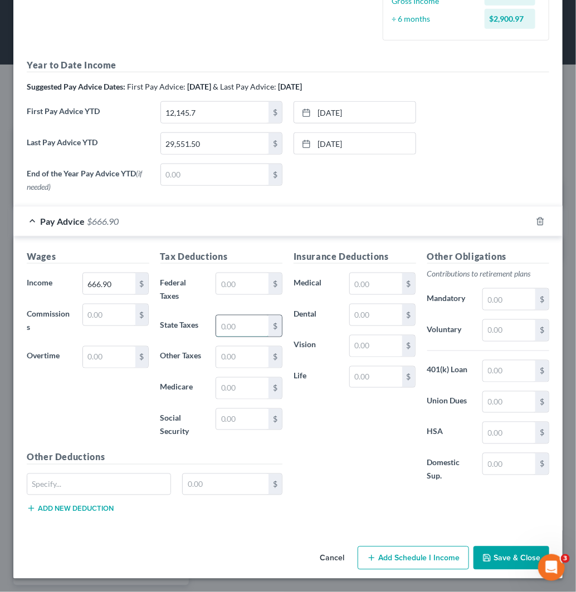
click at [243, 324] on input "text" at bounding box center [242, 326] width 52 height 21
click at [229, 366] on input "text" at bounding box center [242, 357] width 52 height 21
click at [121, 480] on input "text" at bounding box center [98, 484] width 143 height 21
click at [225, 482] on input "text" at bounding box center [226, 484] width 86 height 21
click at [225, 147] on input "29,551.50" at bounding box center [215, 143] width 108 height 21
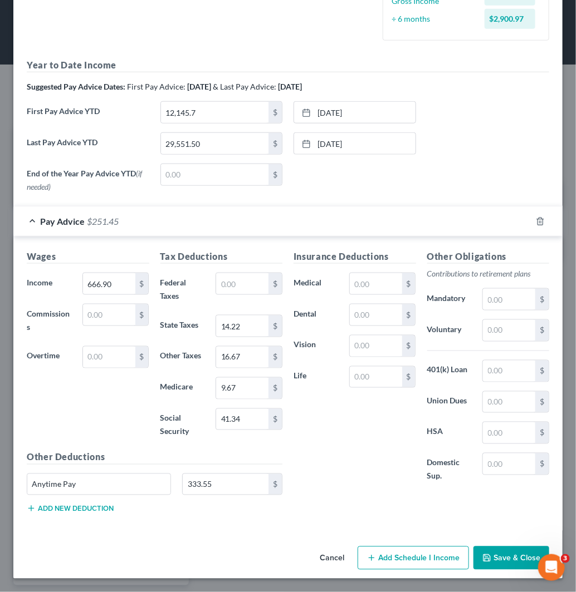
click at [514, 557] on button "Save & Close" at bounding box center [511, 558] width 76 height 23
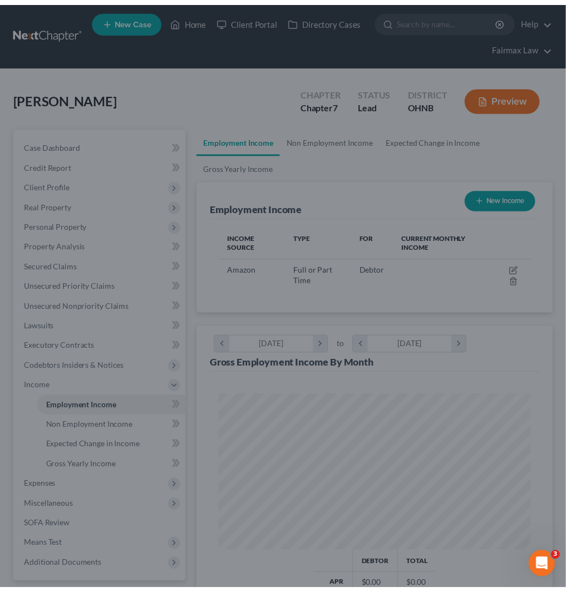
scroll to position [156, 334]
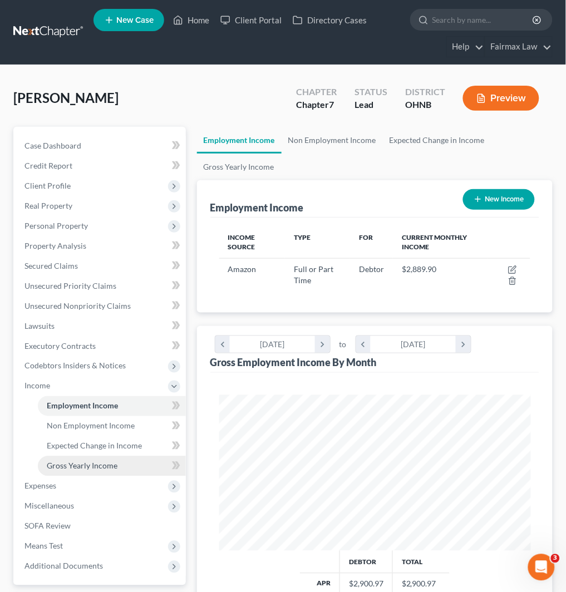
click at [95, 465] on span "Gross Yearly Income" at bounding box center [82, 465] width 71 height 9
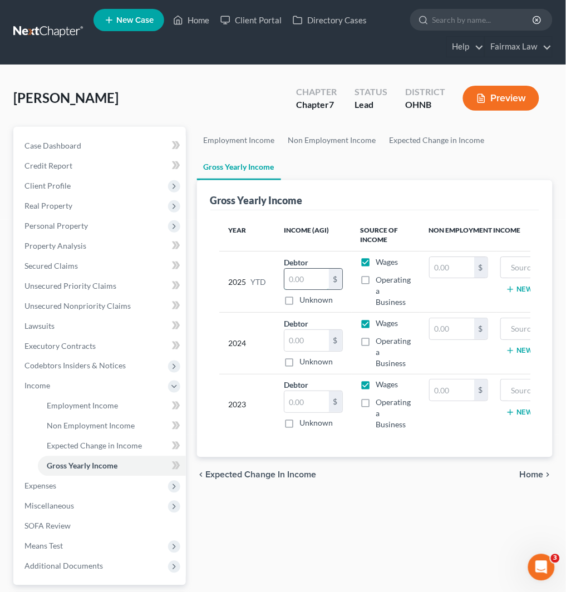
click at [308, 286] on input "text" at bounding box center [306, 279] width 45 height 21
paste input "29,551.50"
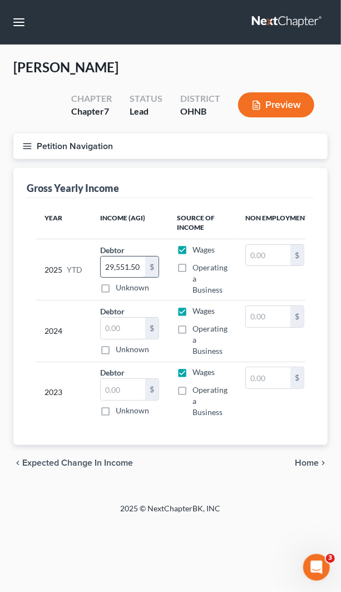
click at [126, 270] on input "29,551.50" at bounding box center [123, 267] width 45 height 21
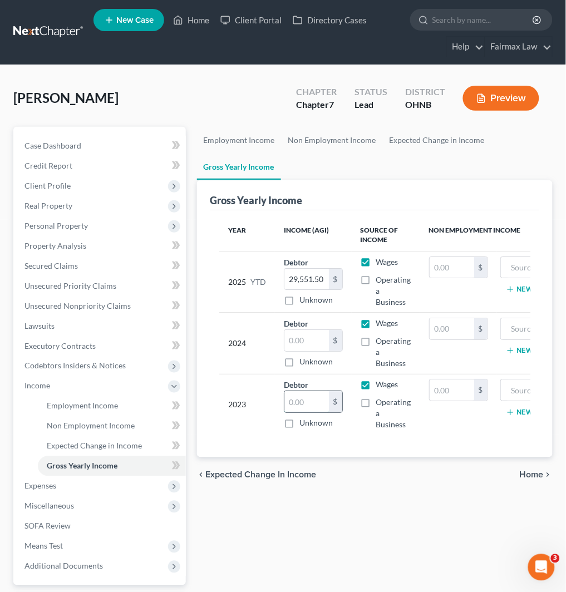
click at [306, 405] on input "text" at bounding box center [306, 401] width 45 height 21
click at [303, 338] on input "text" at bounding box center [306, 340] width 45 height 21
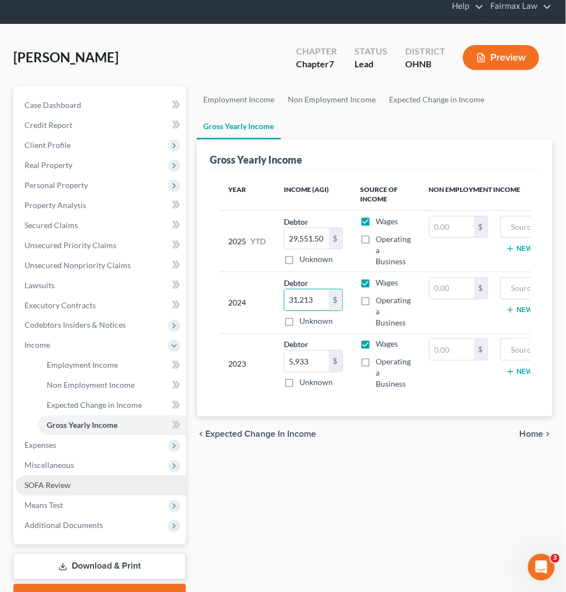
scroll to position [98, 0]
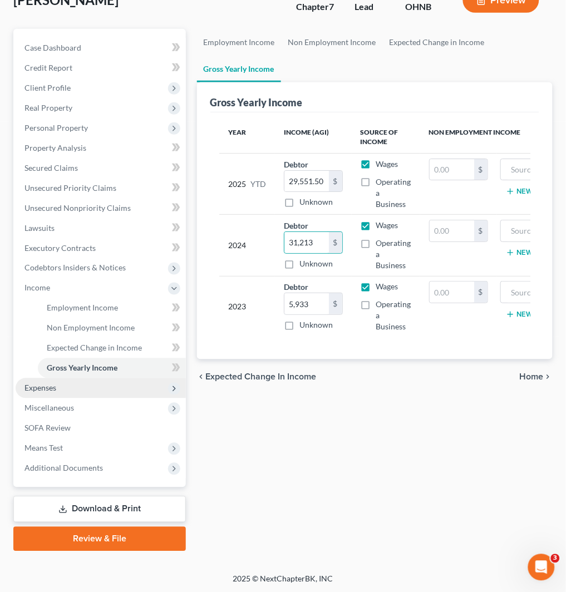
click at [131, 385] on span "Expenses" at bounding box center [101, 388] width 170 height 20
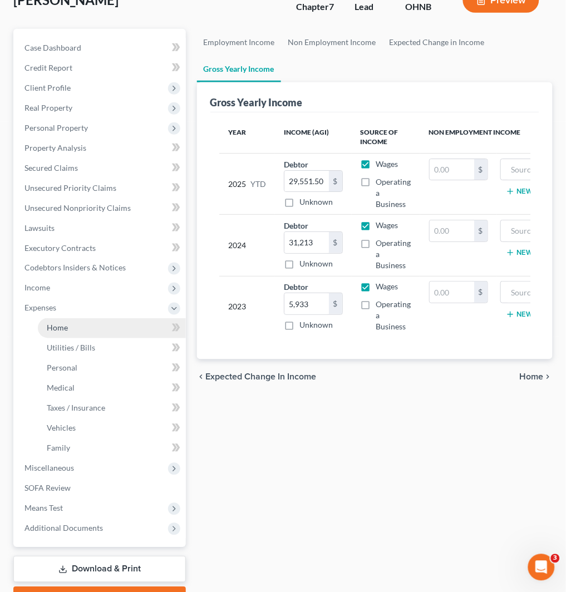
click at [120, 331] on link "Home" at bounding box center [112, 328] width 148 height 20
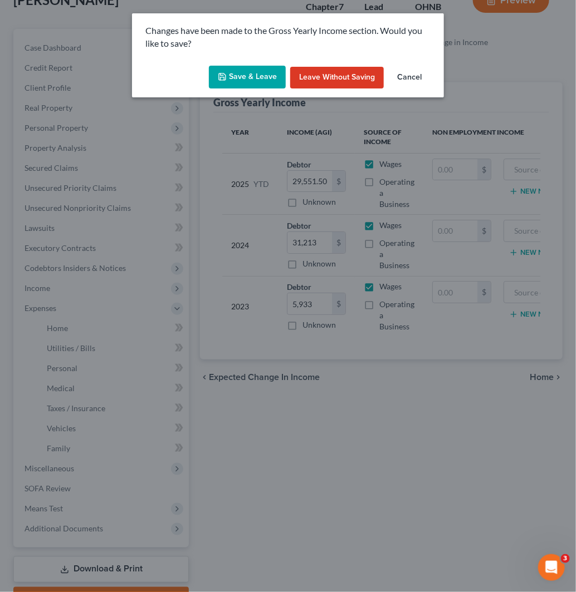
click at [249, 74] on button "Save & Leave" at bounding box center [247, 77] width 77 height 23
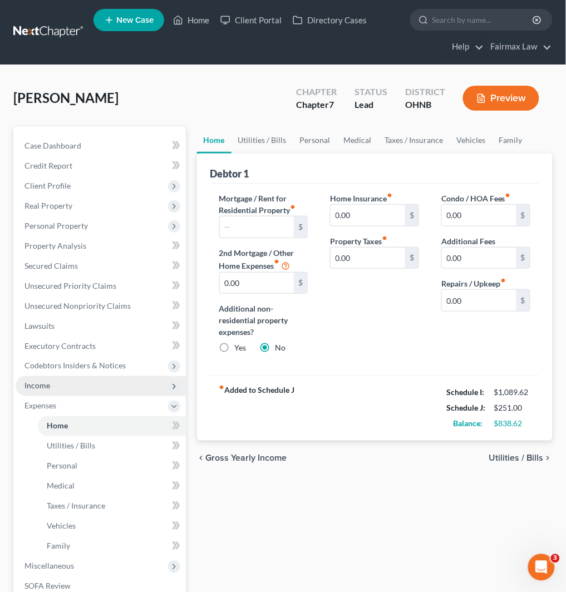
click at [95, 391] on span "Income" at bounding box center [101, 386] width 170 height 20
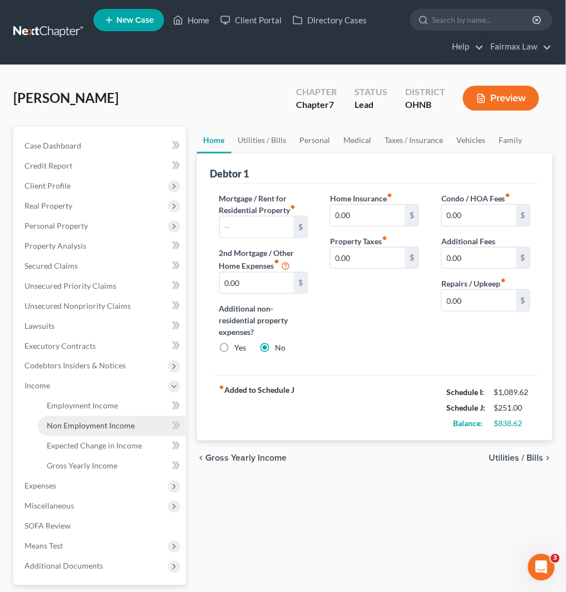
click at [103, 426] on span "Non Employment Income" at bounding box center [91, 425] width 88 height 9
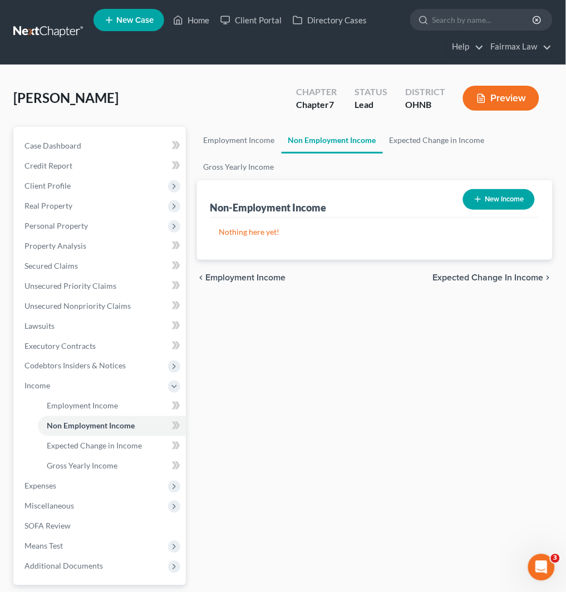
click at [490, 197] on button "New Income" at bounding box center [499, 199] width 72 height 21
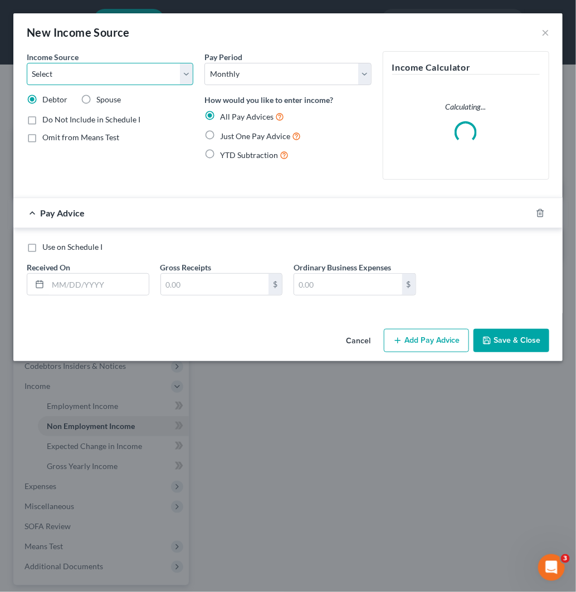
click at [131, 73] on select "Select Unemployment Disability (from employer) Pension Retirement Social Securi…" at bounding box center [110, 74] width 166 height 22
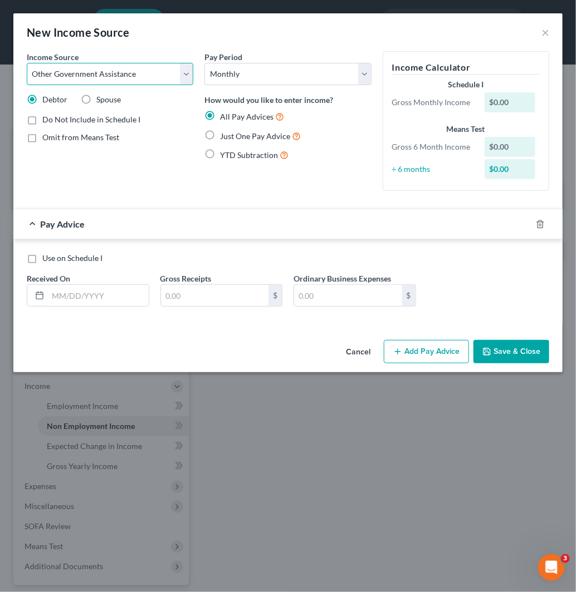
click at [27, 63] on select "Select Unemployment Disability (from employer) Pension Retirement Social Securi…" at bounding box center [110, 74] width 166 height 22
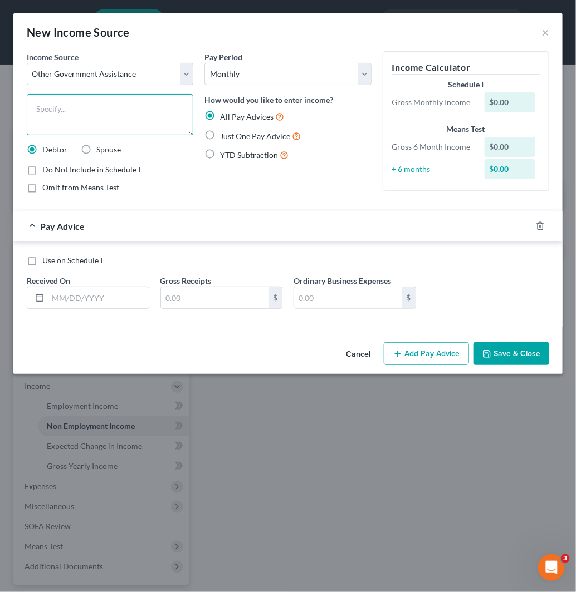
click at [101, 115] on textarea at bounding box center [110, 114] width 166 height 41
click at [238, 135] on span "Just One Pay Advice" at bounding box center [255, 135] width 70 height 9
click at [232, 135] on input "Just One Pay Advice" at bounding box center [227, 133] width 7 height 7
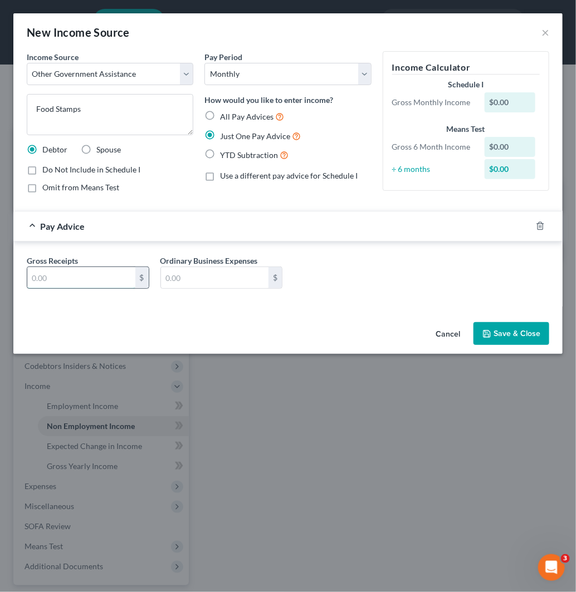
click at [75, 277] on input "text" at bounding box center [81, 277] width 108 height 21
click at [526, 327] on button "Save & Close" at bounding box center [511, 333] width 76 height 23
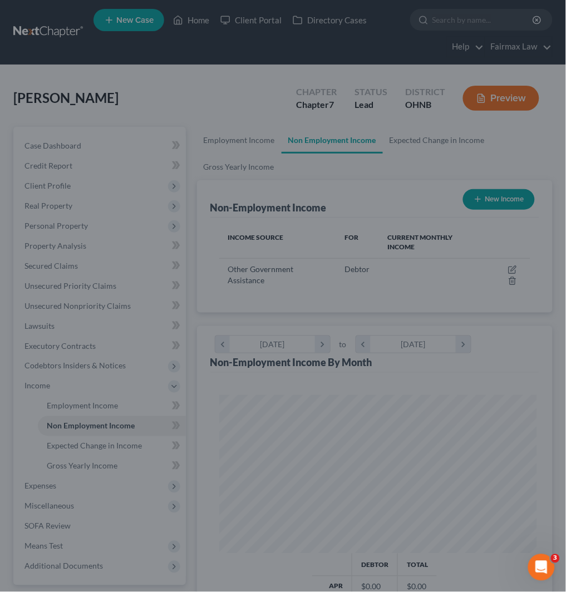
scroll to position [556441, 556263]
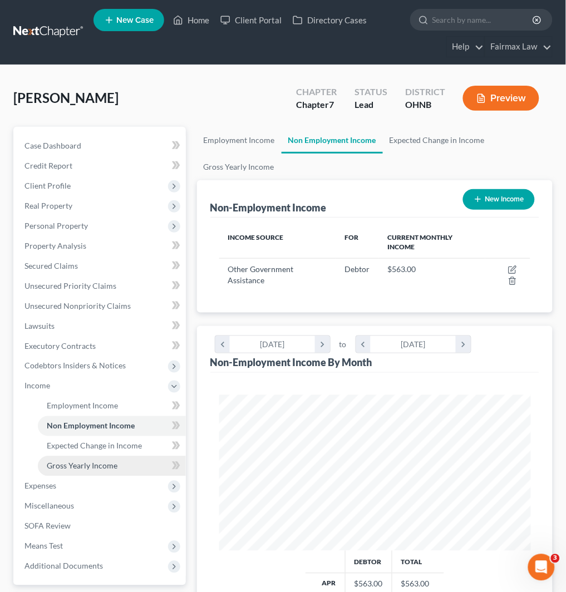
click at [147, 470] on link "Gross Yearly Income" at bounding box center [112, 466] width 148 height 20
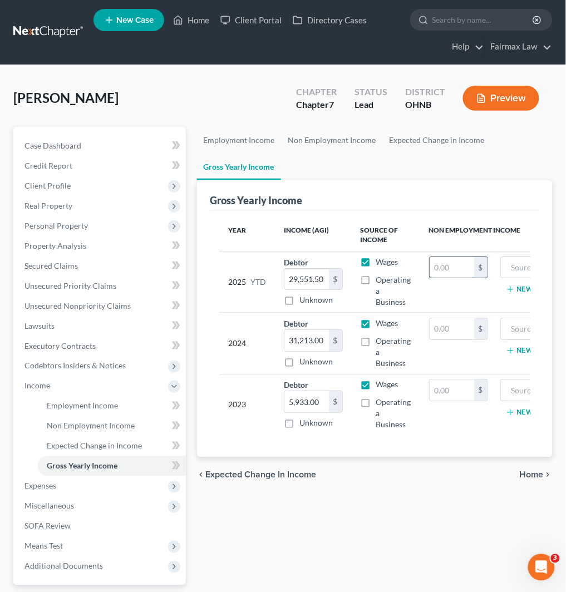
click at [453, 269] on input "text" at bounding box center [452, 267] width 45 height 21
paste input "5,067"
click at [522, 268] on input "text" at bounding box center [557, 267] width 101 height 21
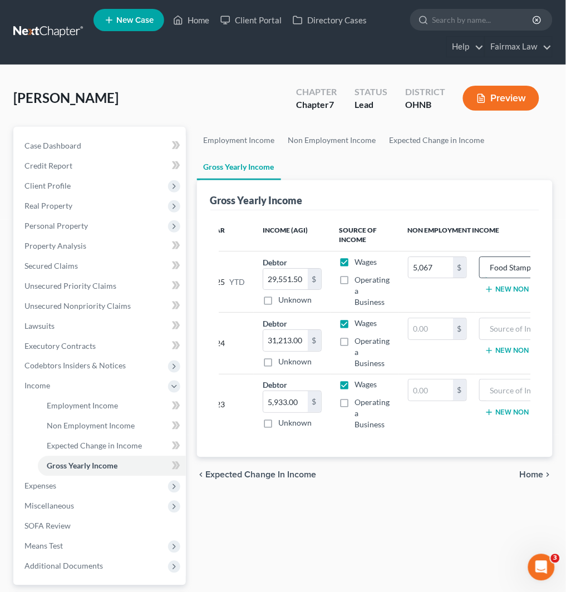
scroll to position [0, 24]
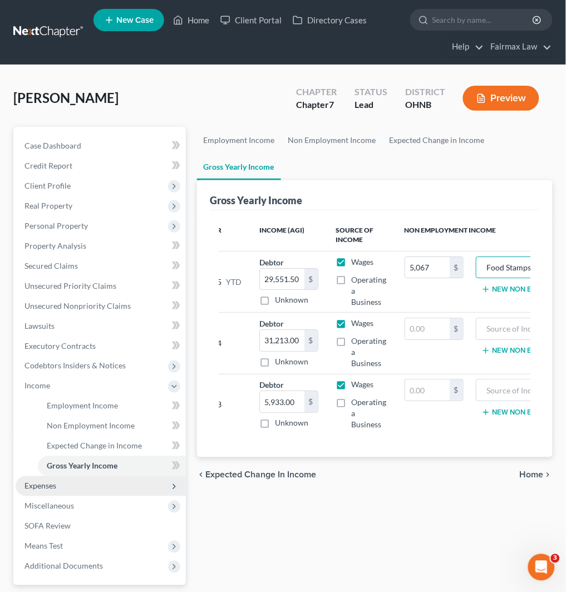
click at [71, 485] on span "Expenses" at bounding box center [101, 486] width 170 height 20
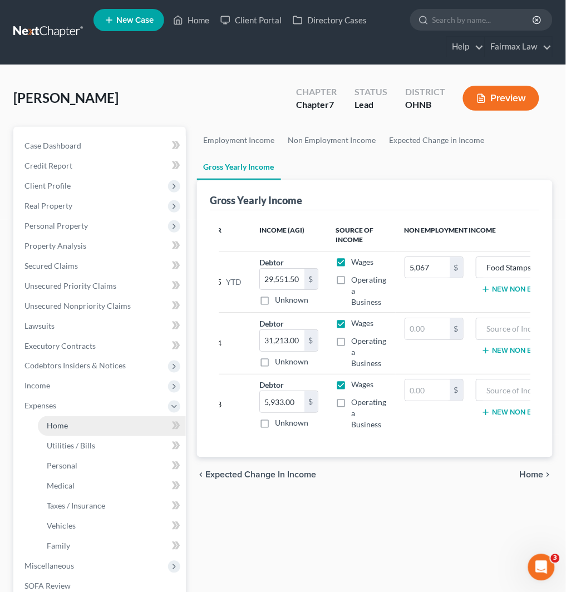
click at [109, 426] on link "Home" at bounding box center [112, 426] width 148 height 20
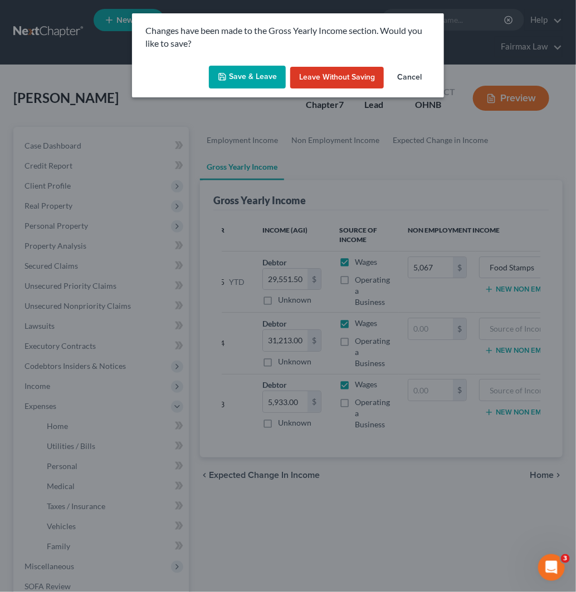
click at [242, 80] on button "Save & Leave" at bounding box center [247, 77] width 77 height 23
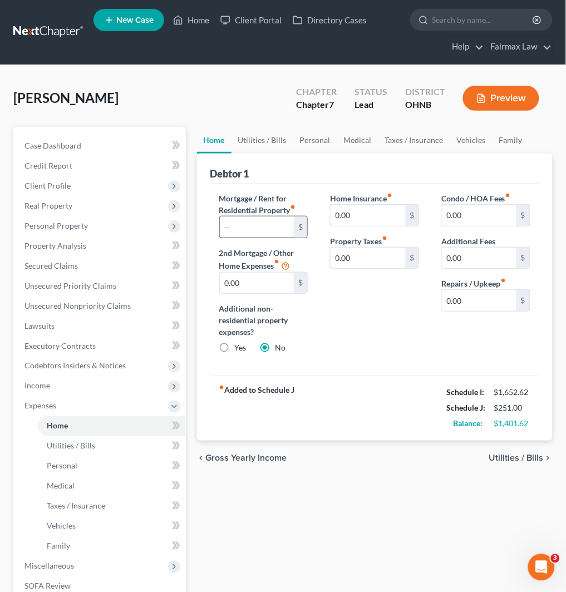
click at [262, 228] on input "text" at bounding box center [257, 227] width 75 height 21
click at [469, 141] on link "Vehicles" at bounding box center [471, 140] width 42 height 27
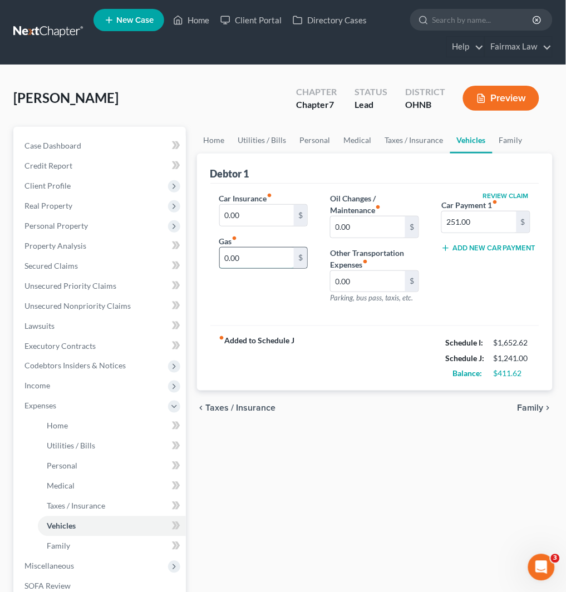
click at [247, 256] on input "0.00" at bounding box center [257, 258] width 75 height 21
click at [269, 145] on link "Utilities / Bills" at bounding box center [263, 140] width 62 height 27
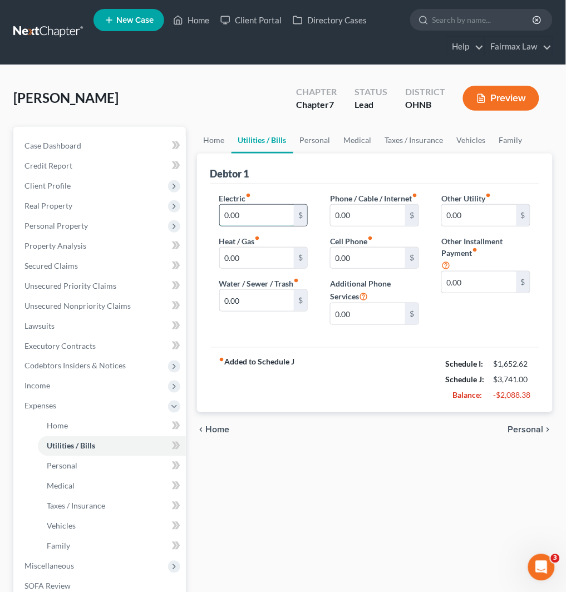
click at [262, 213] on input "0.00" at bounding box center [257, 215] width 75 height 21
click at [459, 132] on link "Vehicles" at bounding box center [471, 140] width 42 height 27
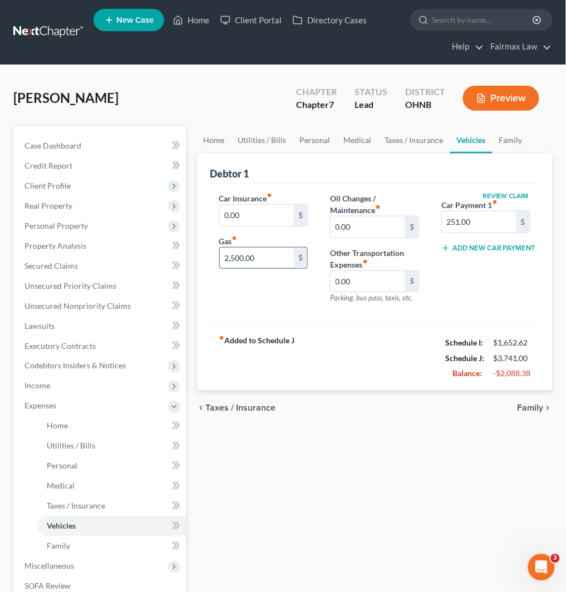
click at [265, 254] on input "2,500.00" at bounding box center [257, 258] width 75 height 21
click at [323, 136] on link "Personal" at bounding box center [315, 140] width 44 height 27
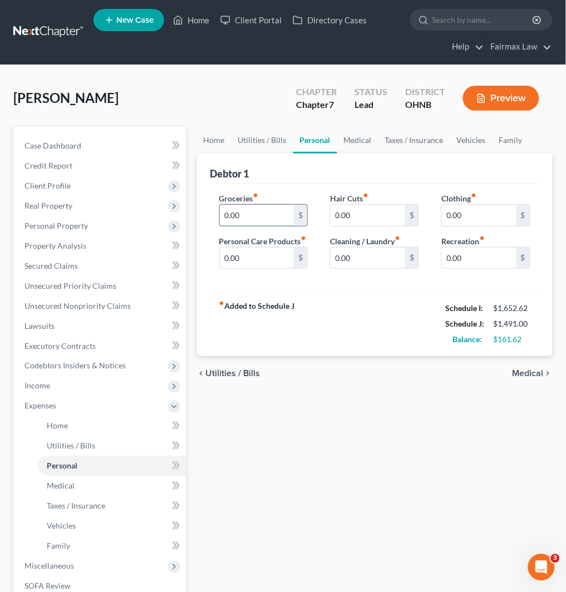
click at [263, 219] on input "0.00" at bounding box center [257, 215] width 75 height 21
click at [273, 140] on link "Utilities / Bills" at bounding box center [263, 140] width 62 height 27
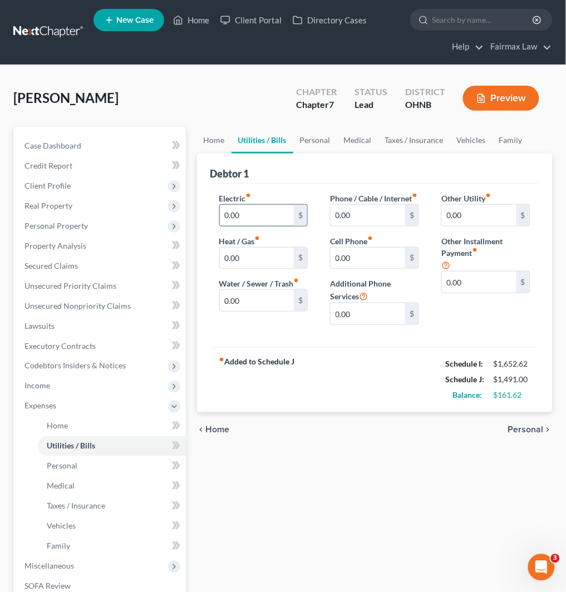
click at [262, 219] on input "0.00" at bounding box center [257, 215] width 75 height 21
click at [313, 144] on link "Personal" at bounding box center [315, 140] width 44 height 27
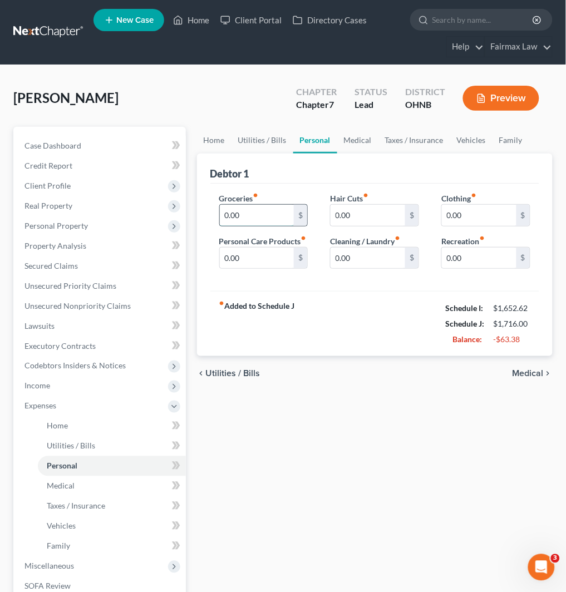
click at [276, 215] on input "0.00" at bounding box center [257, 215] width 75 height 21
click at [518, 151] on link "Family" at bounding box center [511, 140] width 37 height 27
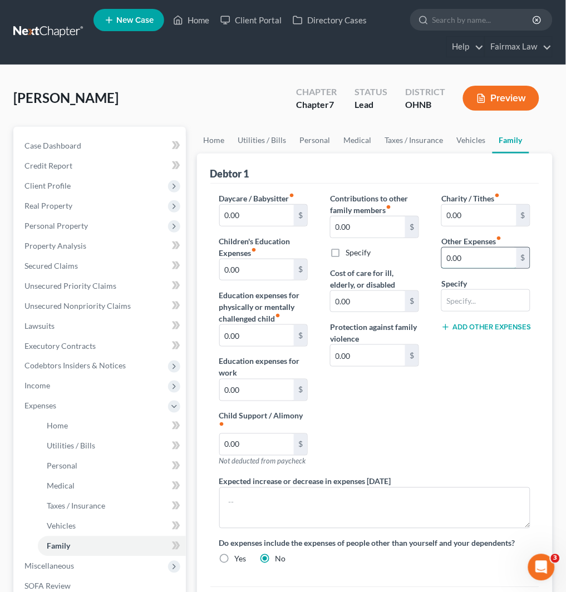
click at [474, 249] on input "0.00" at bounding box center [479, 258] width 75 height 21
click at [459, 304] on input "text" at bounding box center [486, 300] width 88 height 21
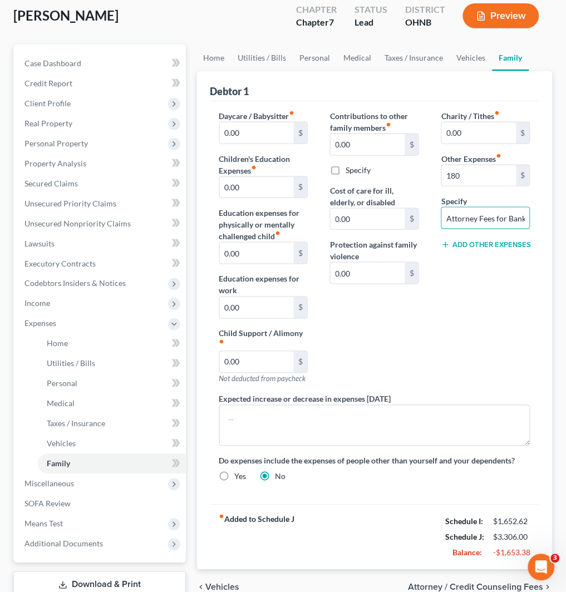
scroll to position [158, 0]
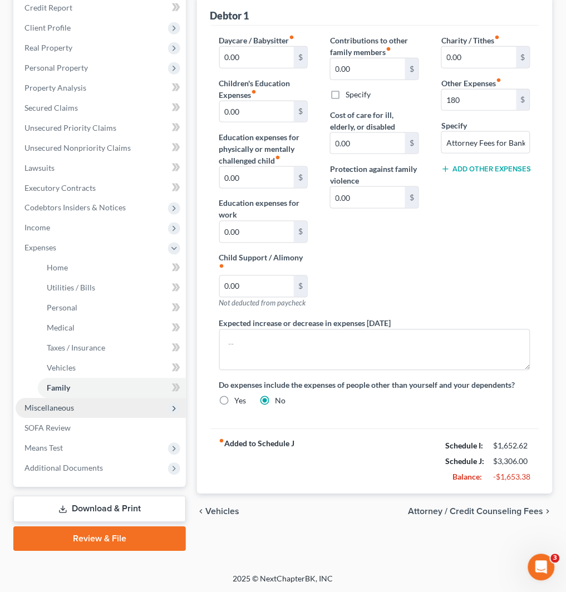
click at [121, 406] on span "Miscellaneous" at bounding box center [101, 409] width 170 height 20
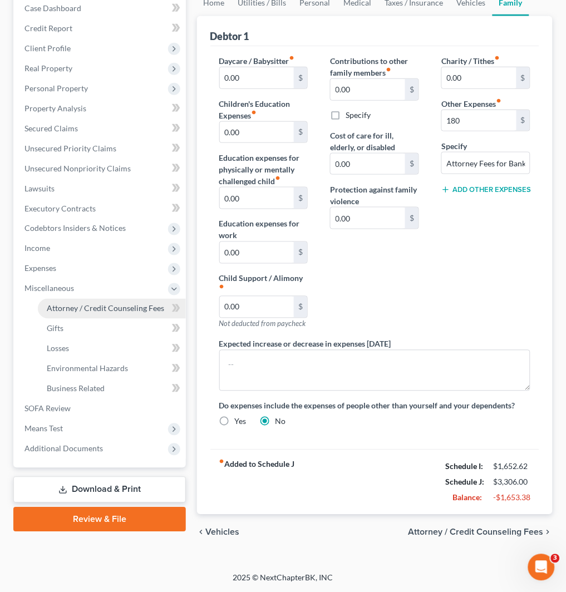
click at [134, 307] on span "Attorney / Credit Counseling Fees" at bounding box center [105, 308] width 117 height 9
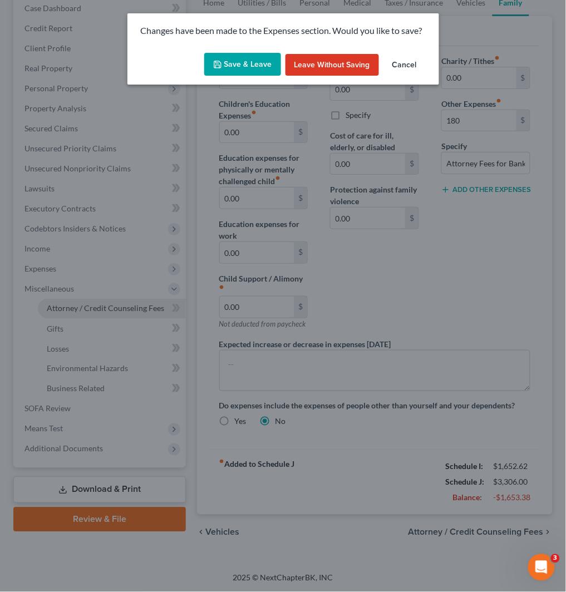
scroll to position [126, 0]
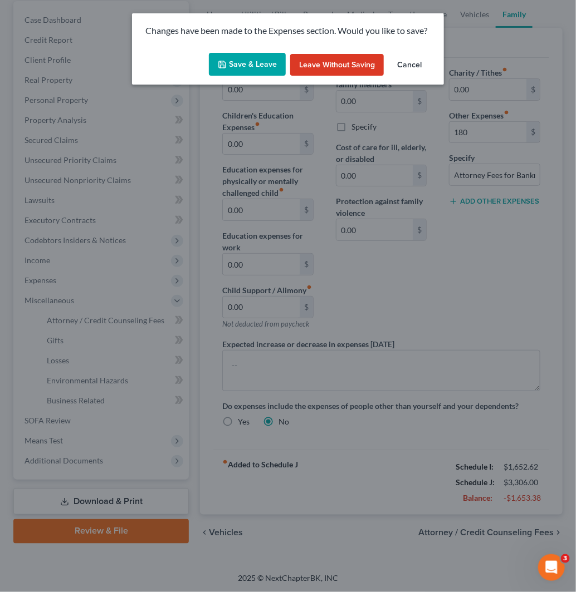
click at [250, 64] on button "Save & Leave" at bounding box center [247, 64] width 77 height 23
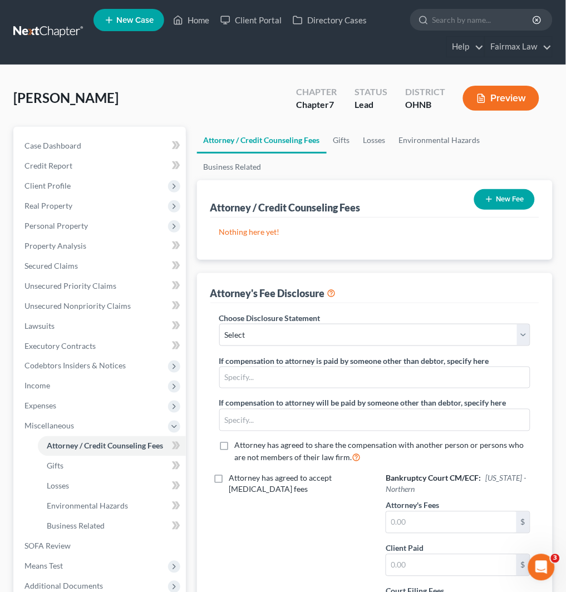
click at [494, 199] on button "New Fee" at bounding box center [504, 199] width 61 height 21
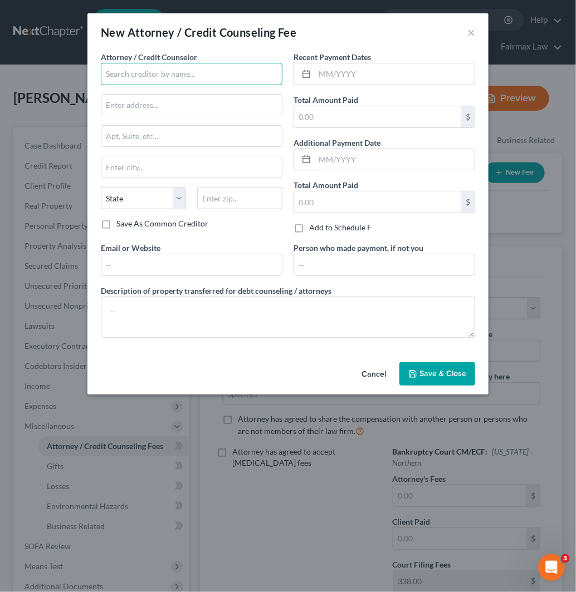
click at [234, 70] on input "text" at bounding box center [191, 74] width 181 height 22
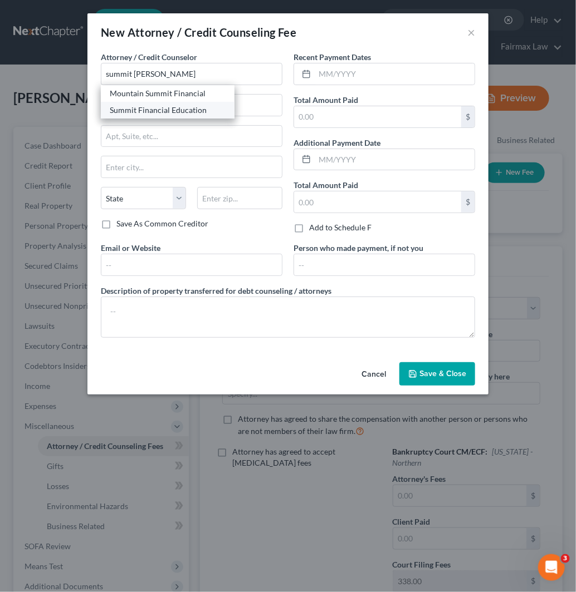
click at [179, 107] on div "Summit Financial Education" at bounding box center [168, 110] width 116 height 11
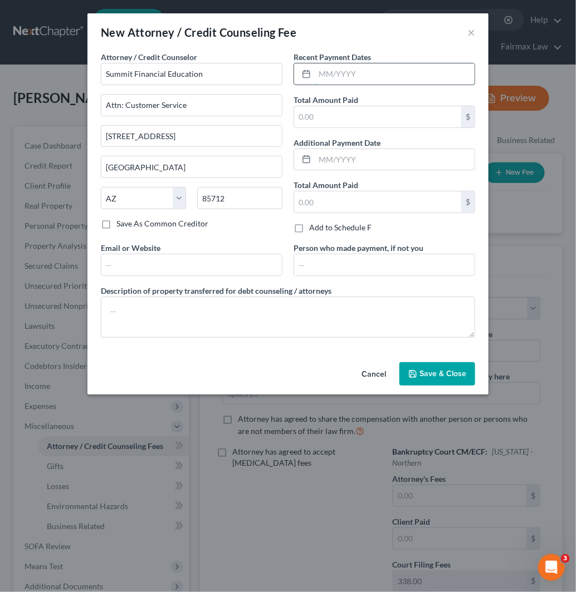
drag, startPoint x: 376, startPoint y: 73, endPoint x: 375, endPoint y: 80, distance: 6.8
click at [376, 73] on input "text" at bounding box center [394, 73] width 160 height 21
click at [374, 111] on input "text" at bounding box center [377, 116] width 167 height 21
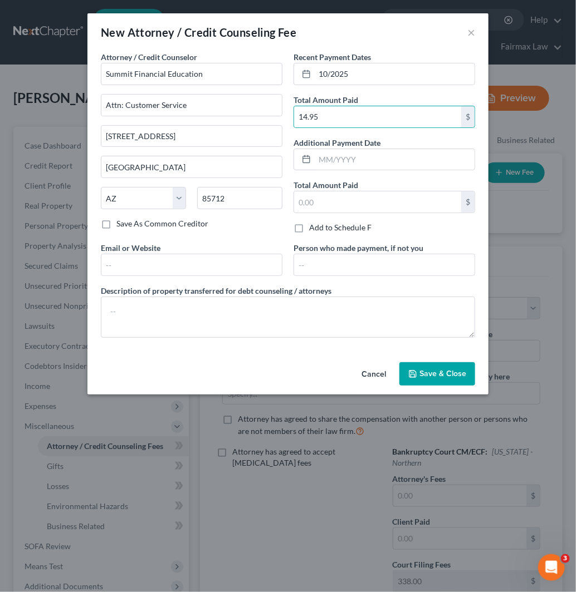
click at [439, 377] on span "Save & Close" at bounding box center [442, 373] width 47 height 9
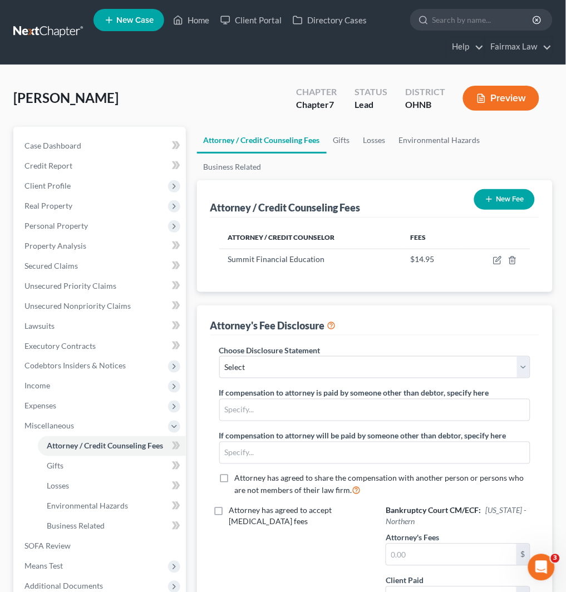
click at [511, 199] on button "New Fee" at bounding box center [504, 199] width 61 height 21
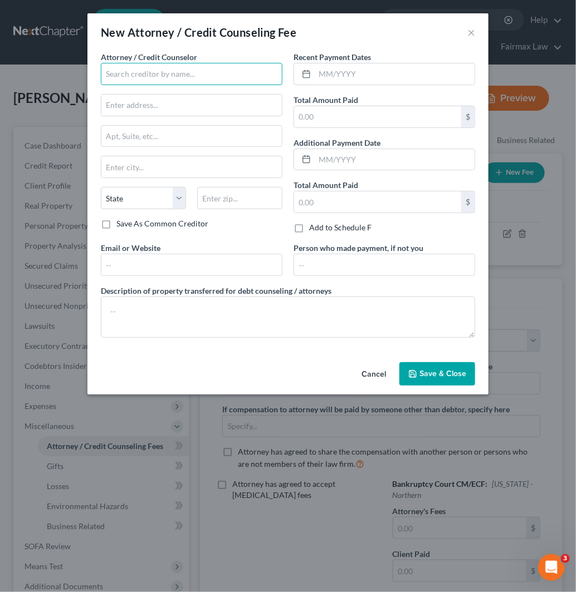
click at [185, 81] on input "text" at bounding box center [191, 74] width 181 height 22
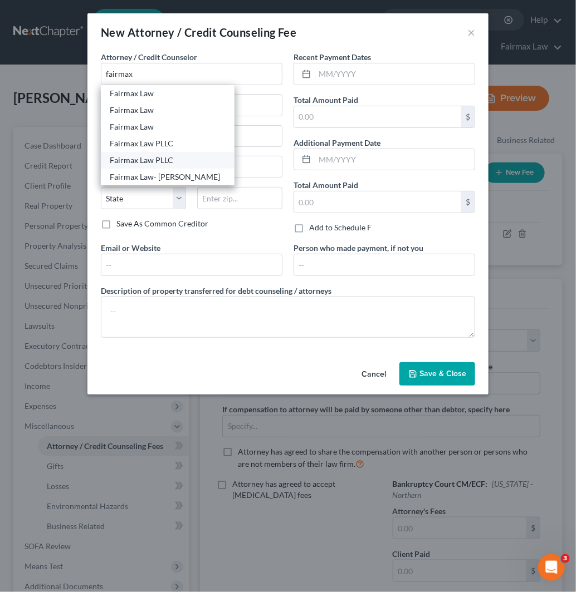
click at [175, 158] on div "Fairmax Law PLLC" at bounding box center [168, 160] width 116 height 11
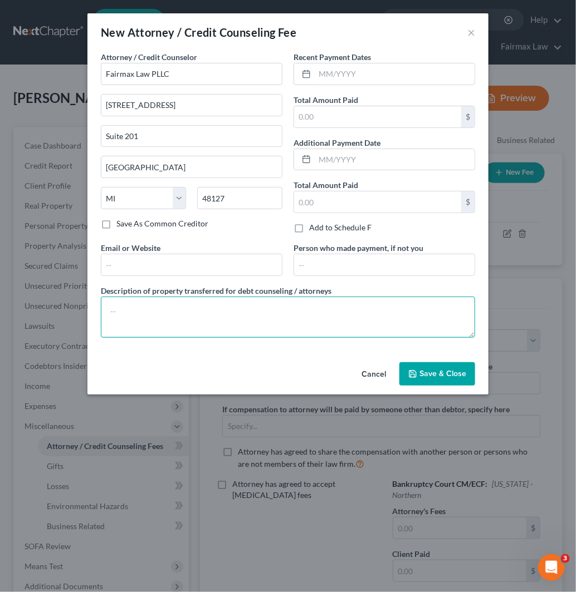
click at [204, 323] on textarea at bounding box center [288, 317] width 374 height 41
paste textarea "5,067"
drag, startPoint x: 221, startPoint y: 321, endPoint x: 56, endPoint y: 321, distance: 164.8
click at [56, 321] on div "New Attorney / Credit Counseling Fee × Attorney / Credit Counselor * Fairmax La…" at bounding box center [288, 296] width 576 height 592
drag, startPoint x: 198, startPoint y: 303, endPoint x: 253, endPoint y: 314, distance: 56.2
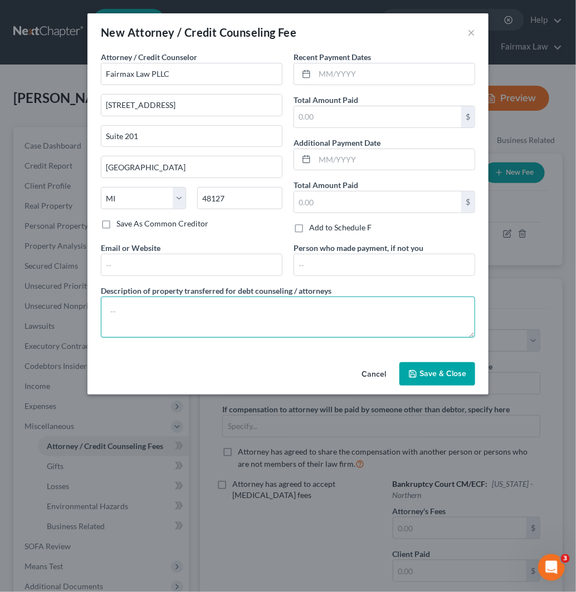
click at [198, 303] on textarea at bounding box center [288, 317] width 374 height 41
paste textarea "Due to the debtor’s limited monthly budget surplus, they are unable to reasonab…"
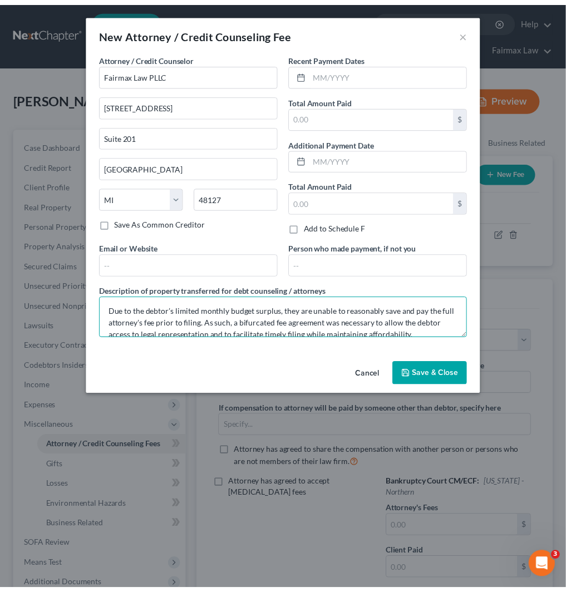
scroll to position [72, 0]
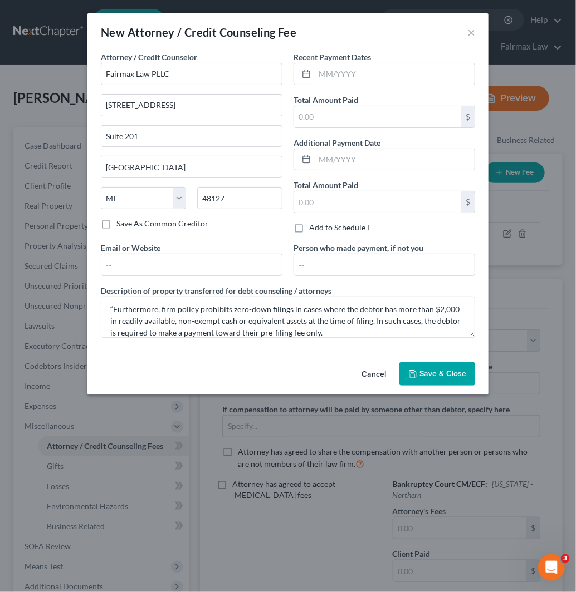
click at [464, 376] on span "Save & Close" at bounding box center [442, 373] width 47 height 9
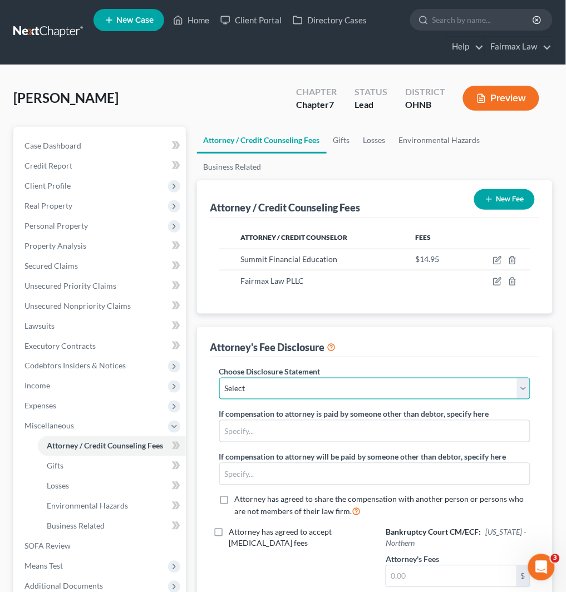
click at [356, 387] on select "Select WDMI - Chapter 13 - Disclosure of Attorney Compensation OHNB & MIWB Disc…" at bounding box center [374, 389] width 311 height 22
click at [219, 378] on select "Select WDMI - Chapter 13 - Disclosure of Attorney Compensation OHNB & MIWB Disc…" at bounding box center [374, 389] width 311 height 22
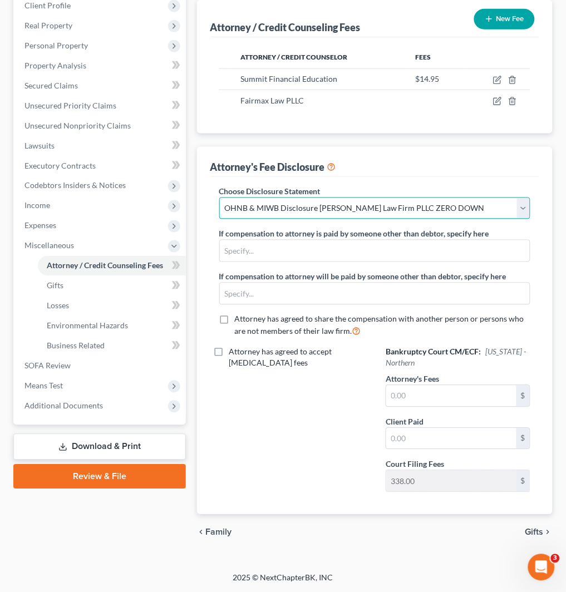
scroll to position [181, 0]
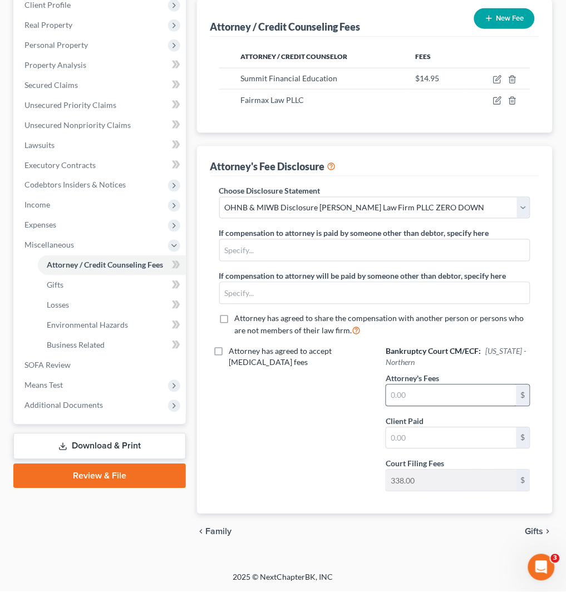
click at [472, 388] on input "text" at bounding box center [451, 395] width 130 height 21
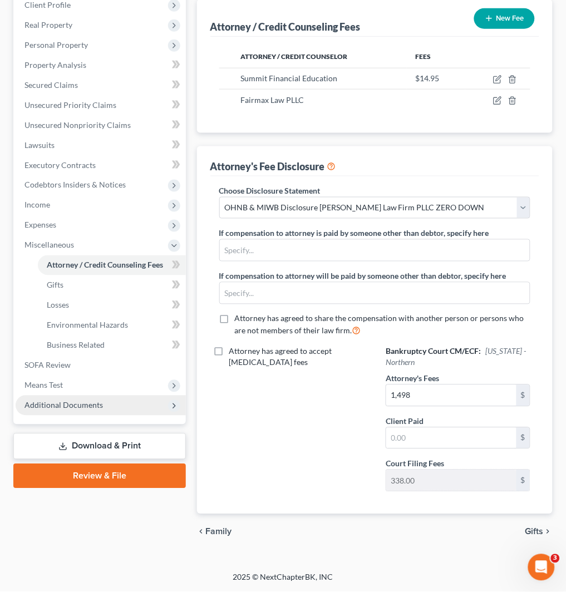
click at [99, 407] on span "Additional Documents" at bounding box center [63, 405] width 78 height 9
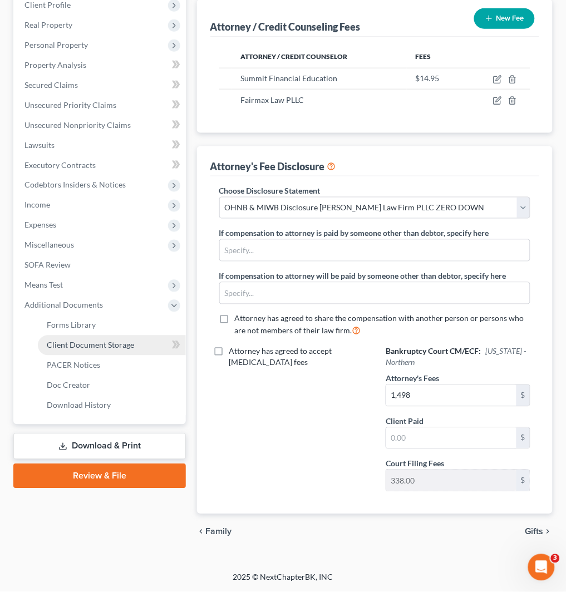
click at [130, 341] on span "Client Document Storage" at bounding box center [90, 345] width 87 height 9
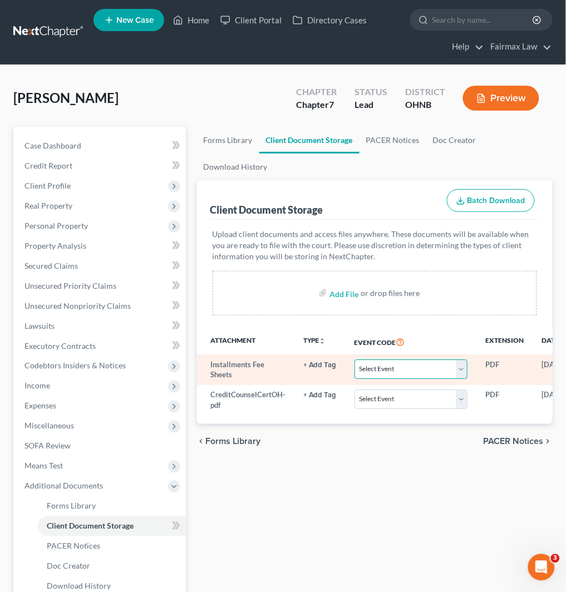
click at [386, 365] on select "Select Event 20 Largest Unsecured Creditors Amended List of Creditors (Fee) Ame…" at bounding box center [411, 369] width 113 height 19
click at [355, 360] on select "Select Event 20 Largest Unsecured Creditors Amended List of Creditors (Fee) Ame…" at bounding box center [411, 369] width 113 height 19
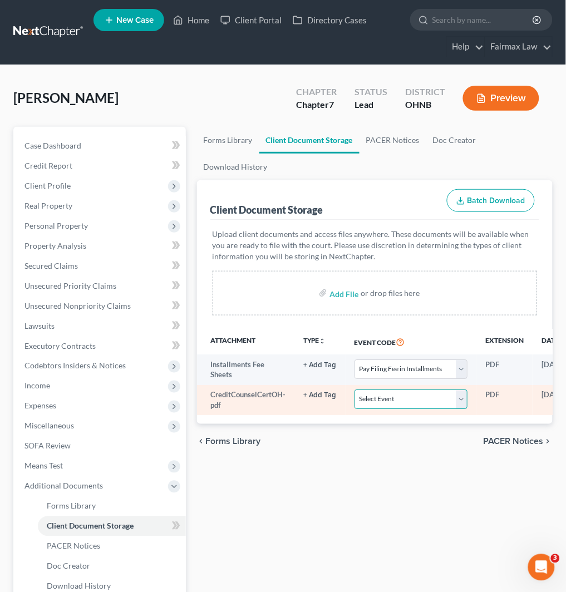
click at [402, 398] on select "Select Event 20 Largest Unsecured Creditors Amended List of Creditors (Fee) Ame…" at bounding box center [411, 399] width 113 height 19
click at [355, 390] on select "Select Event 20 Largest Unsecured Creditors Amended List of Creditors (Fee) Ame…" at bounding box center [411, 399] width 113 height 19
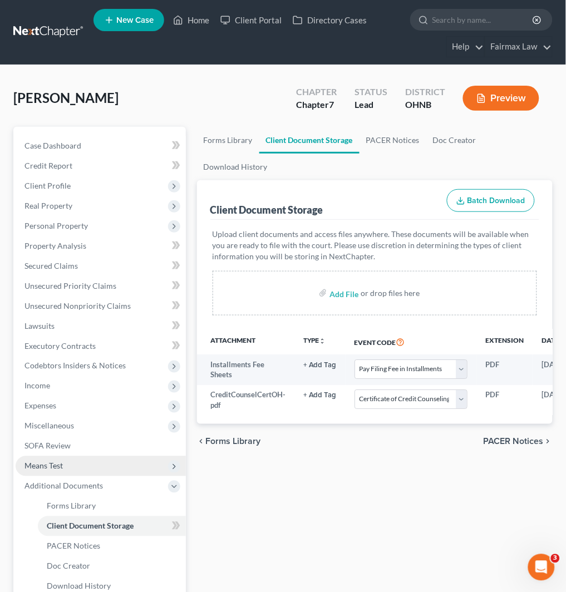
click at [102, 468] on span "Means Test" at bounding box center [101, 466] width 170 height 20
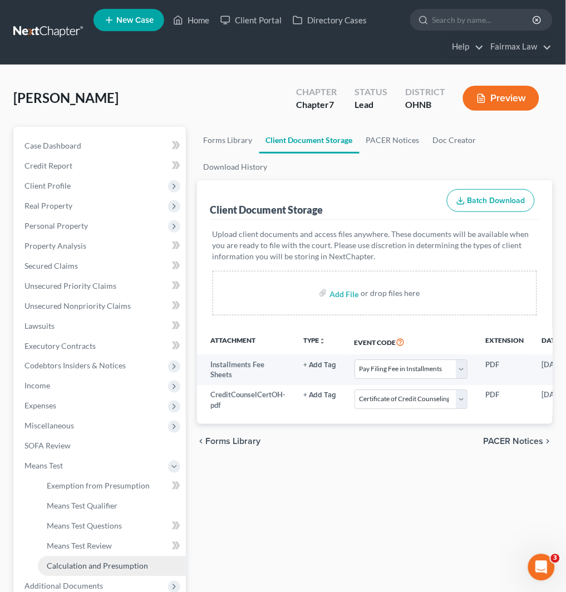
click at [121, 558] on link "Calculation and Presumption" at bounding box center [112, 567] width 148 height 20
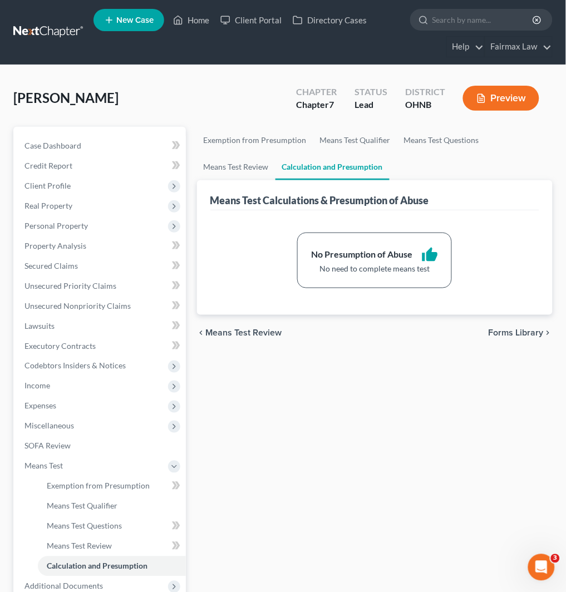
click at [75, 30] on link at bounding box center [48, 32] width 71 height 20
